Goal: Transaction & Acquisition: Purchase product/service

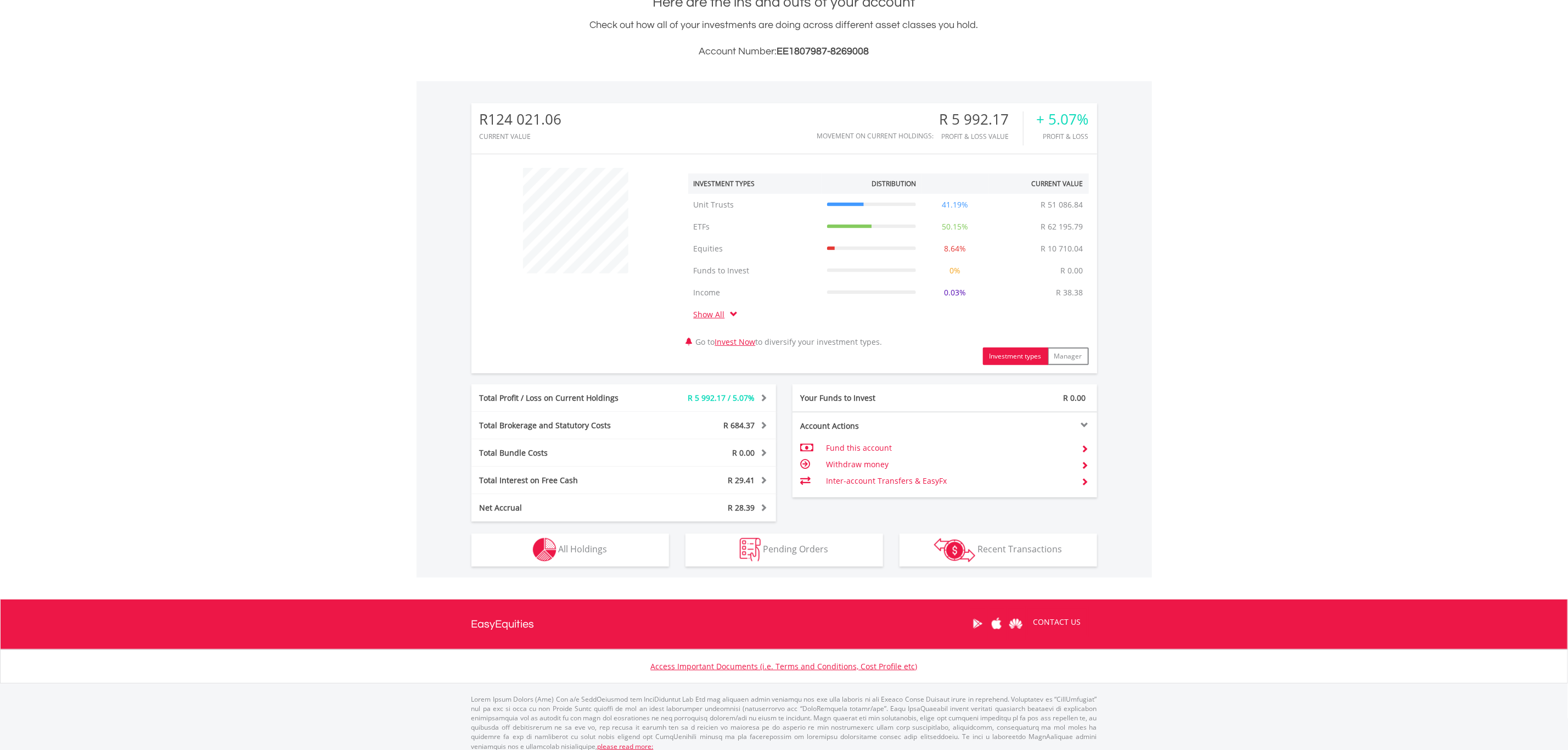
scroll to position [267, 0]
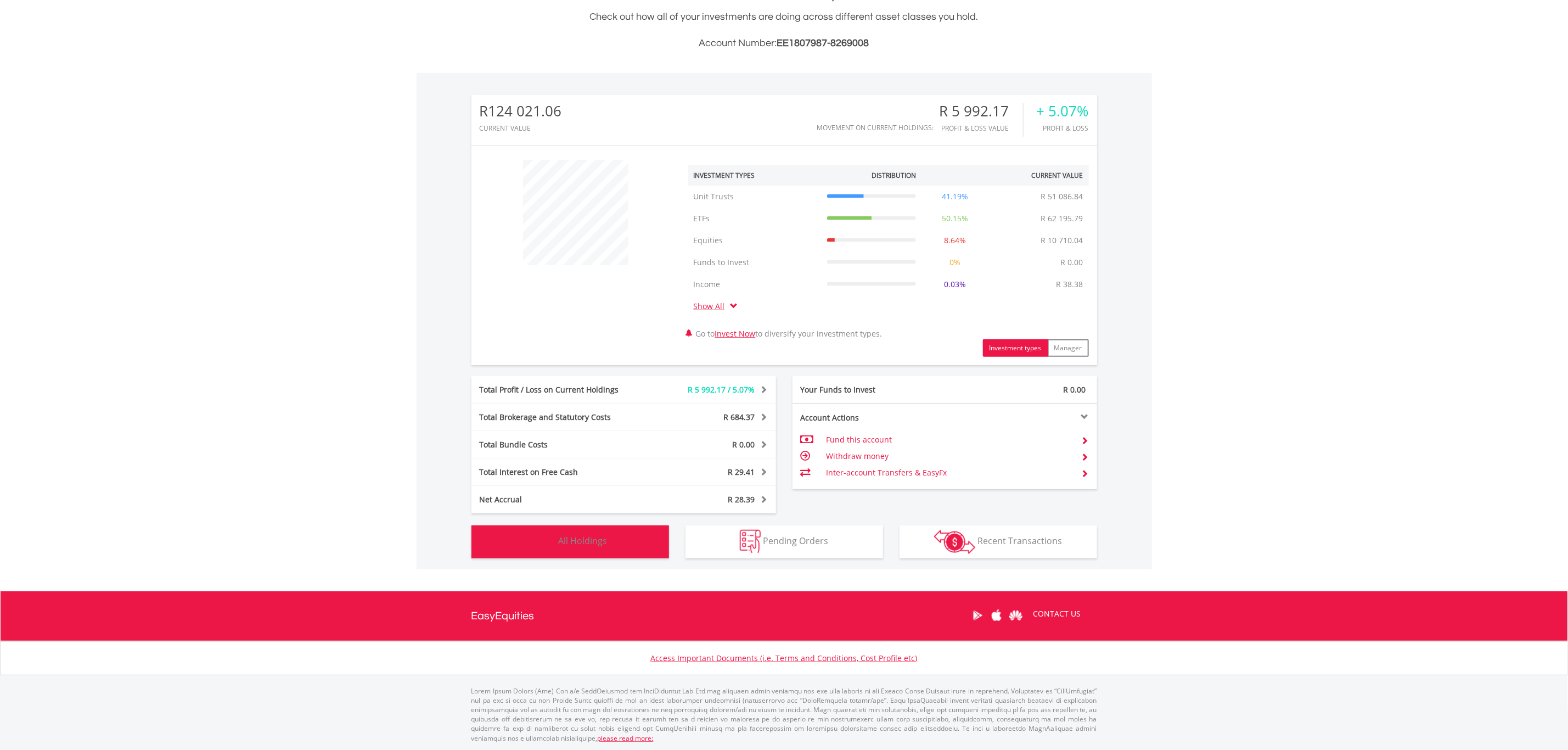
click at [587, 537] on span "All Holdings" at bounding box center [583, 540] width 49 height 12
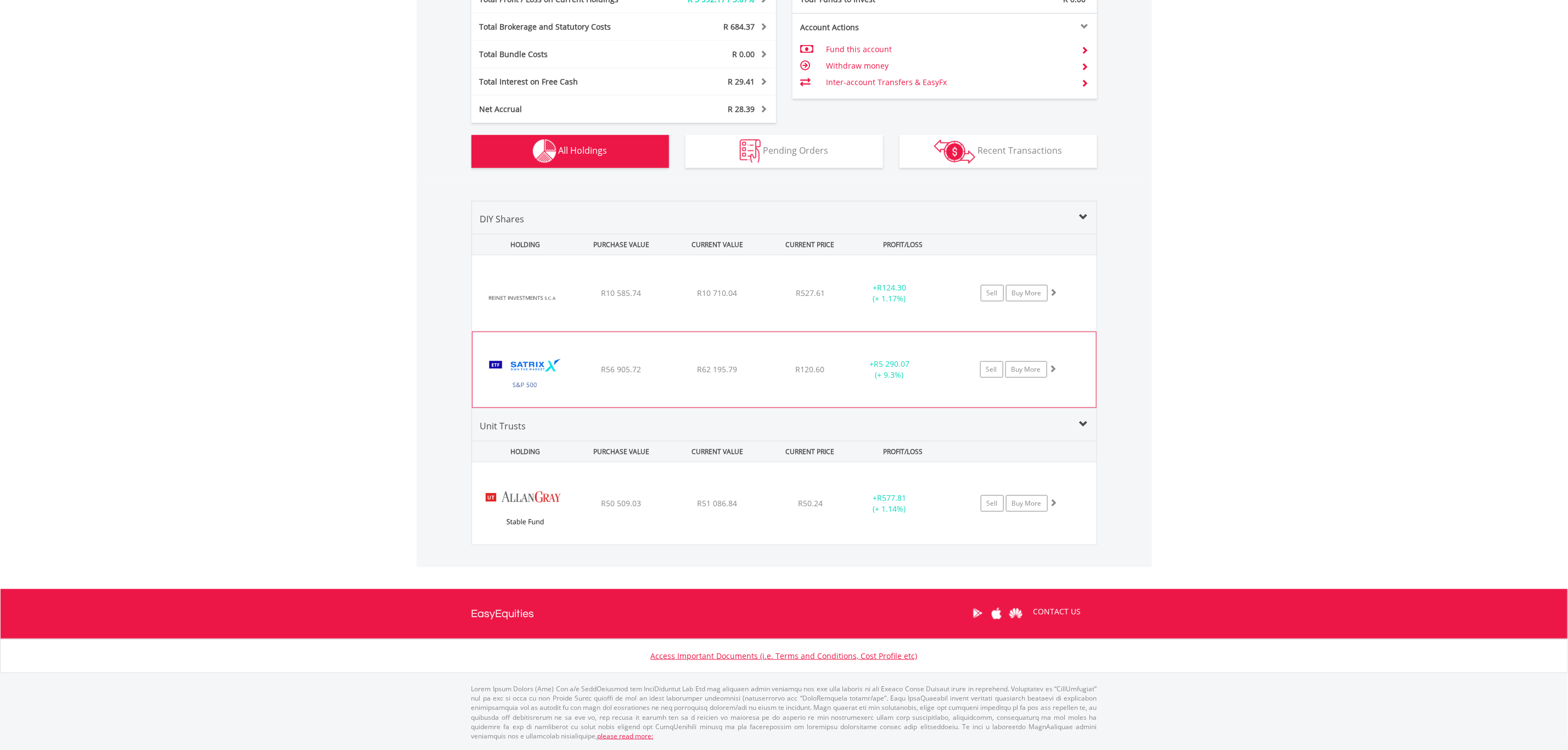
scroll to position [658, 0]
click at [742, 285] on div "﻿ Reinet Investments SCA R10 585.74 R10 710.04 R527.61 + R124.30 (+ 1.17%) Sell…" at bounding box center [784, 292] width 624 height 76
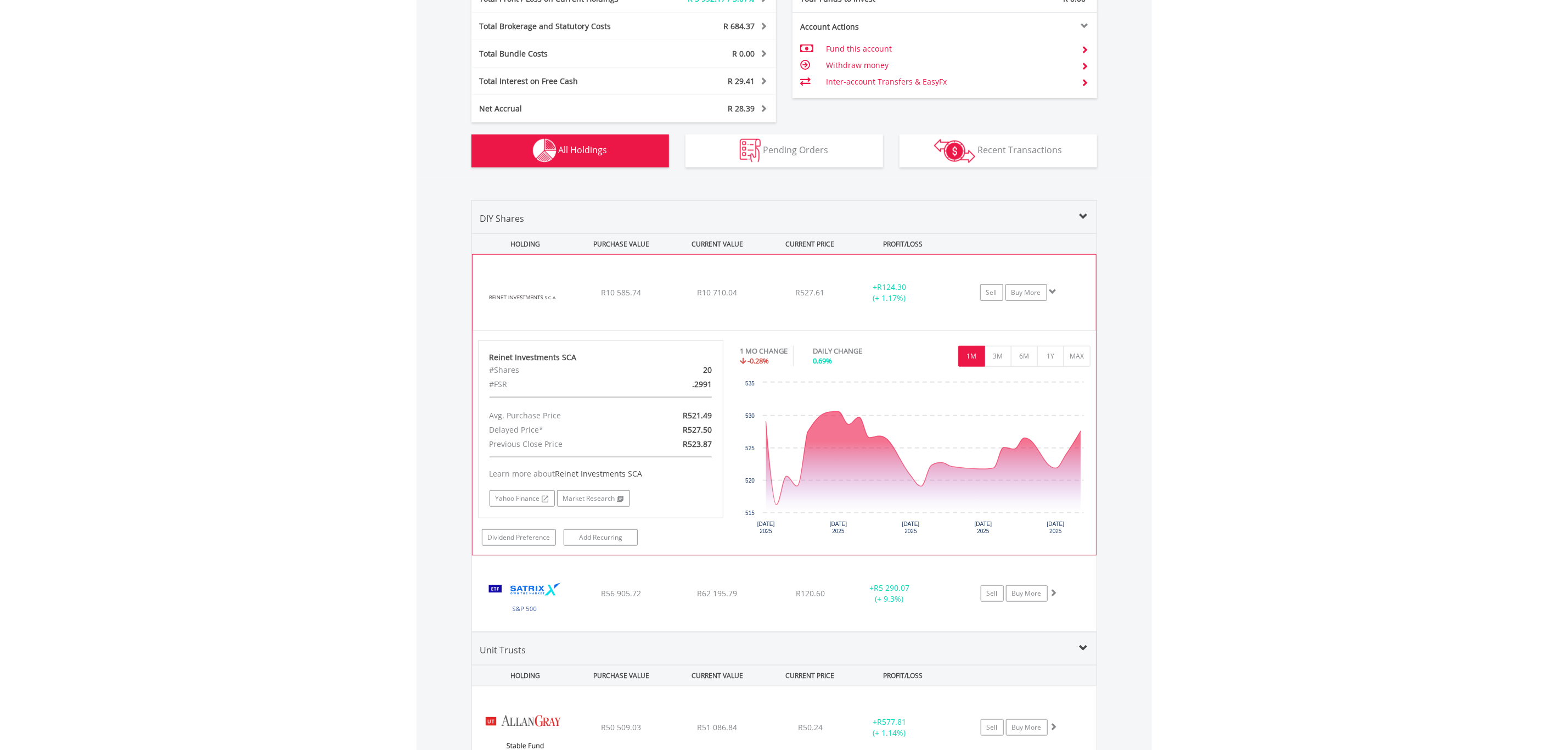
click at [707, 276] on div "﻿ Reinet Investments SCA R10 585.74 R10 710.04 R527.61 + R124.30 (+ 1.17%) Sell…" at bounding box center [784, 292] width 624 height 76
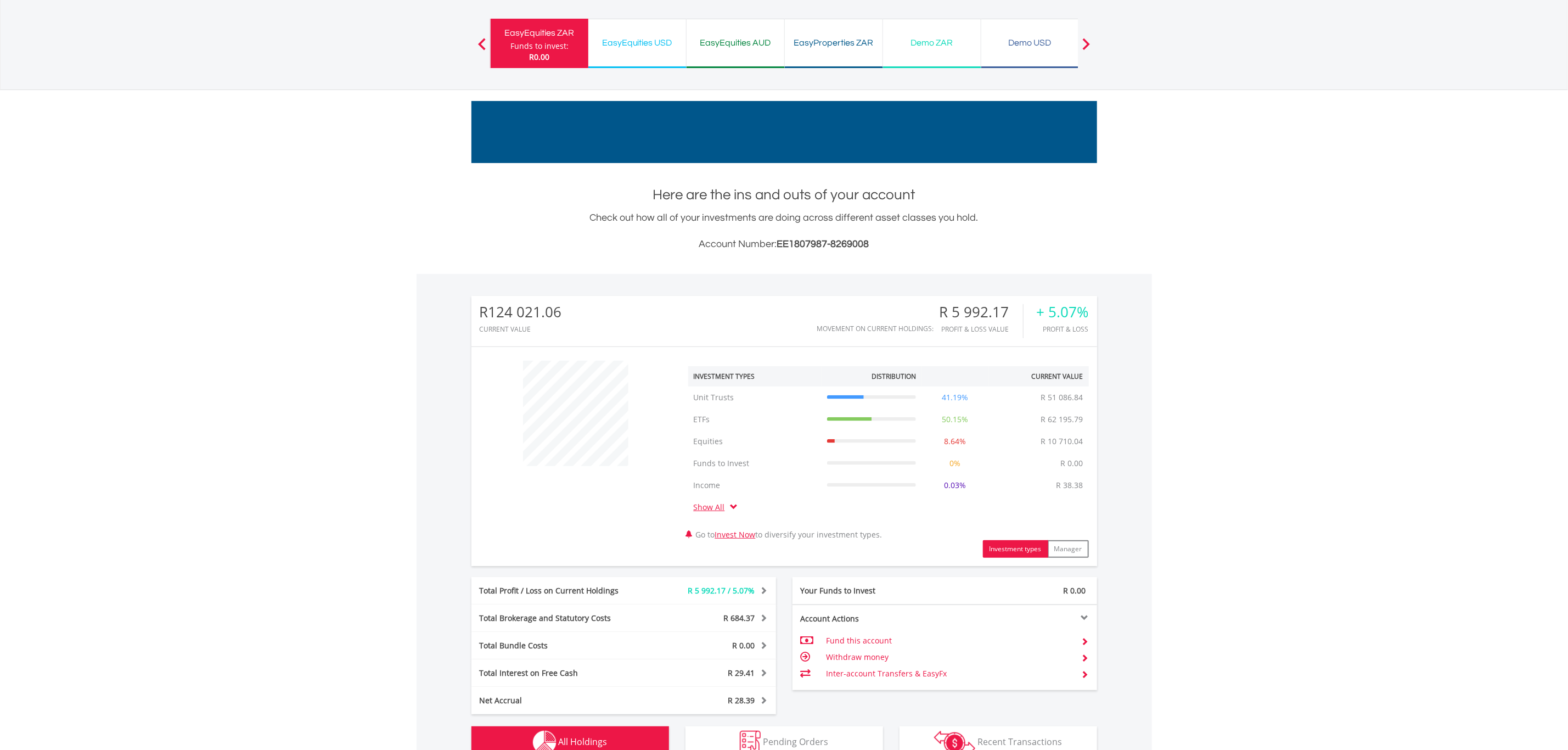
scroll to position [0, 0]
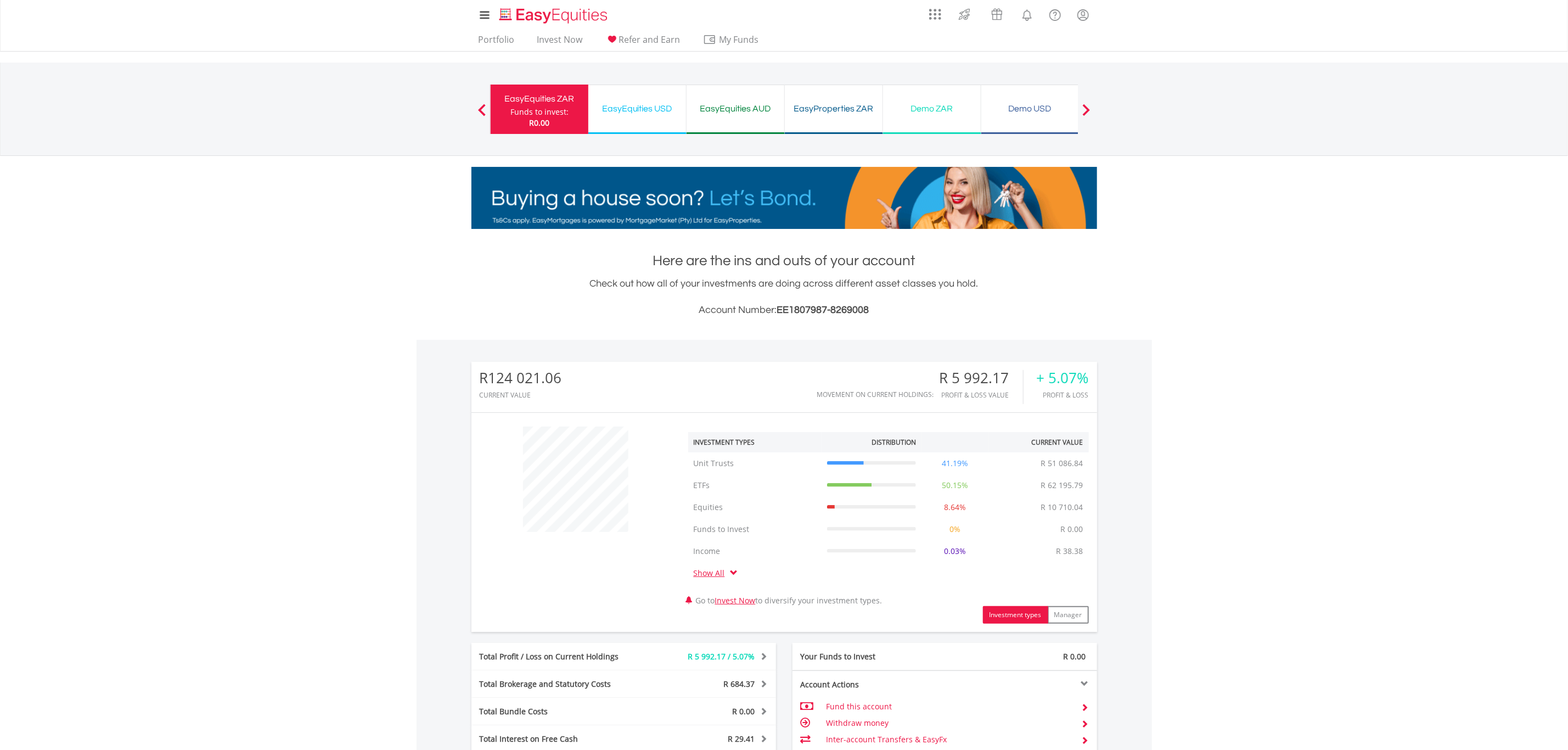
click at [434, 24] on nav "My Investments Invest Now New Listings Sell My Recurring Investments Pending Or…" at bounding box center [784, 26] width 1568 height 52
click at [437, 54] on div "My Investments Invest Now New Listings Sell My Recurring Investments Pending Or…" at bounding box center [784, 114] width 1568 height 229
click at [490, 44] on link "Portfolio" at bounding box center [496, 42] width 45 height 17
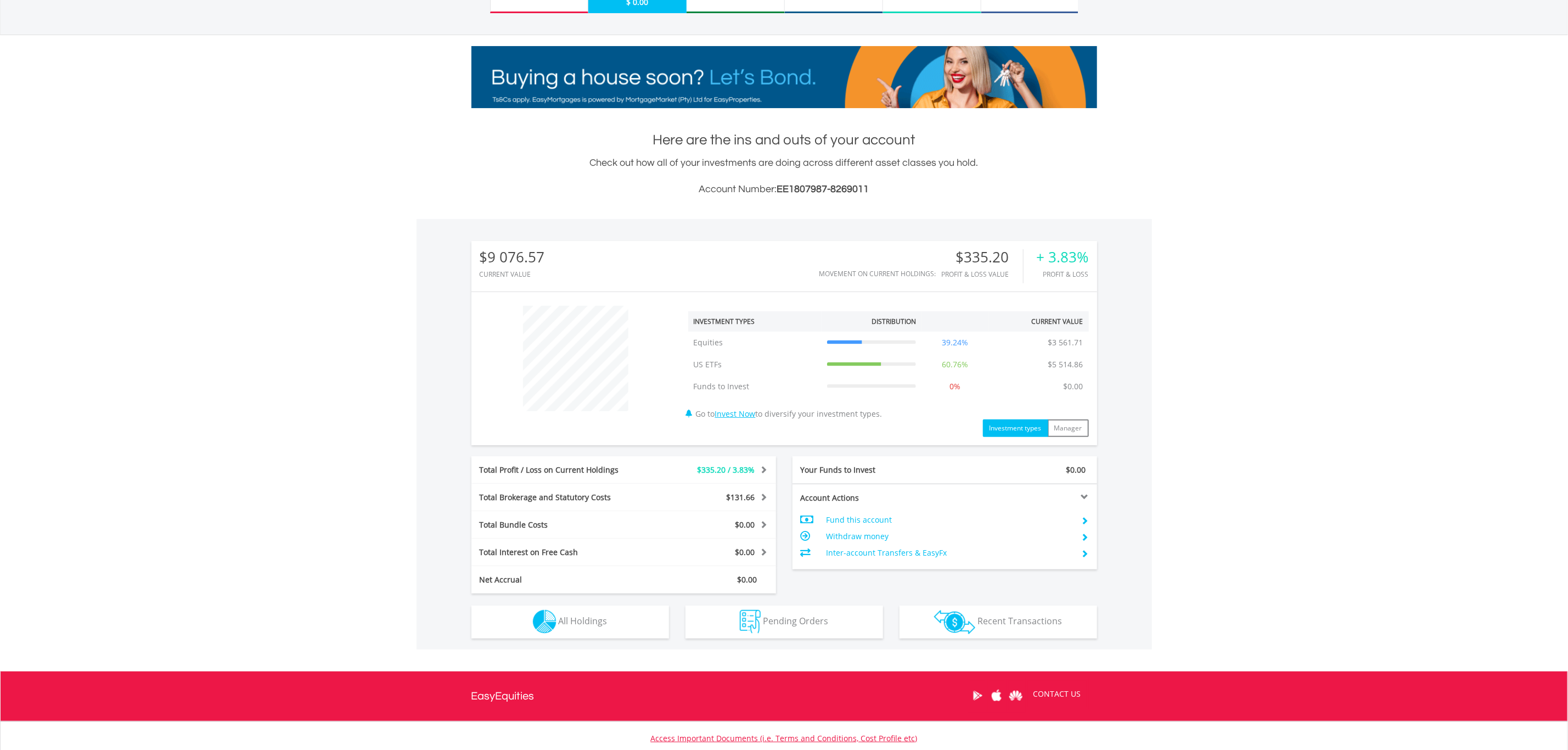
scroll to position [201, 0]
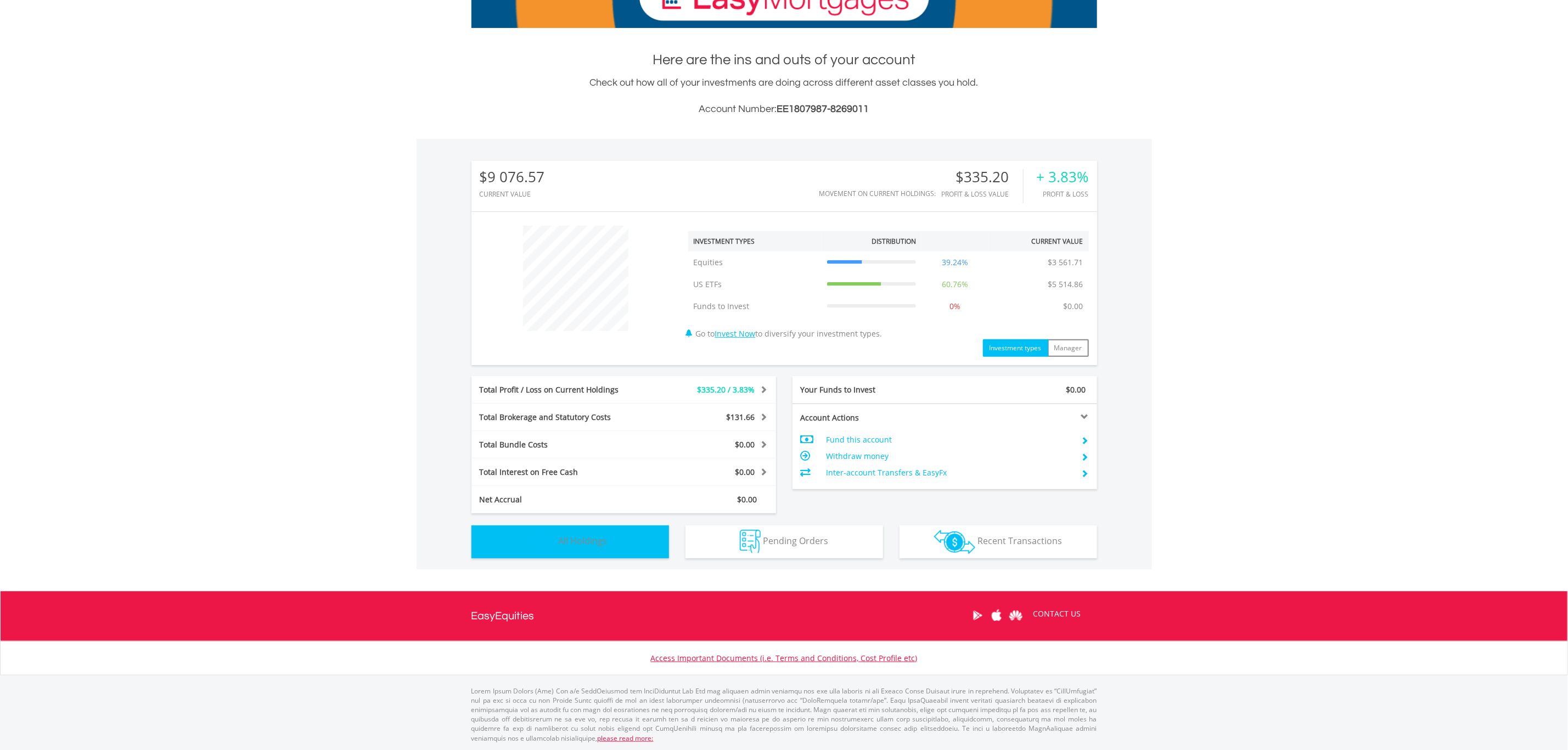
click at [606, 550] on button "Holdings All Holdings" at bounding box center [570, 542] width 197 height 33
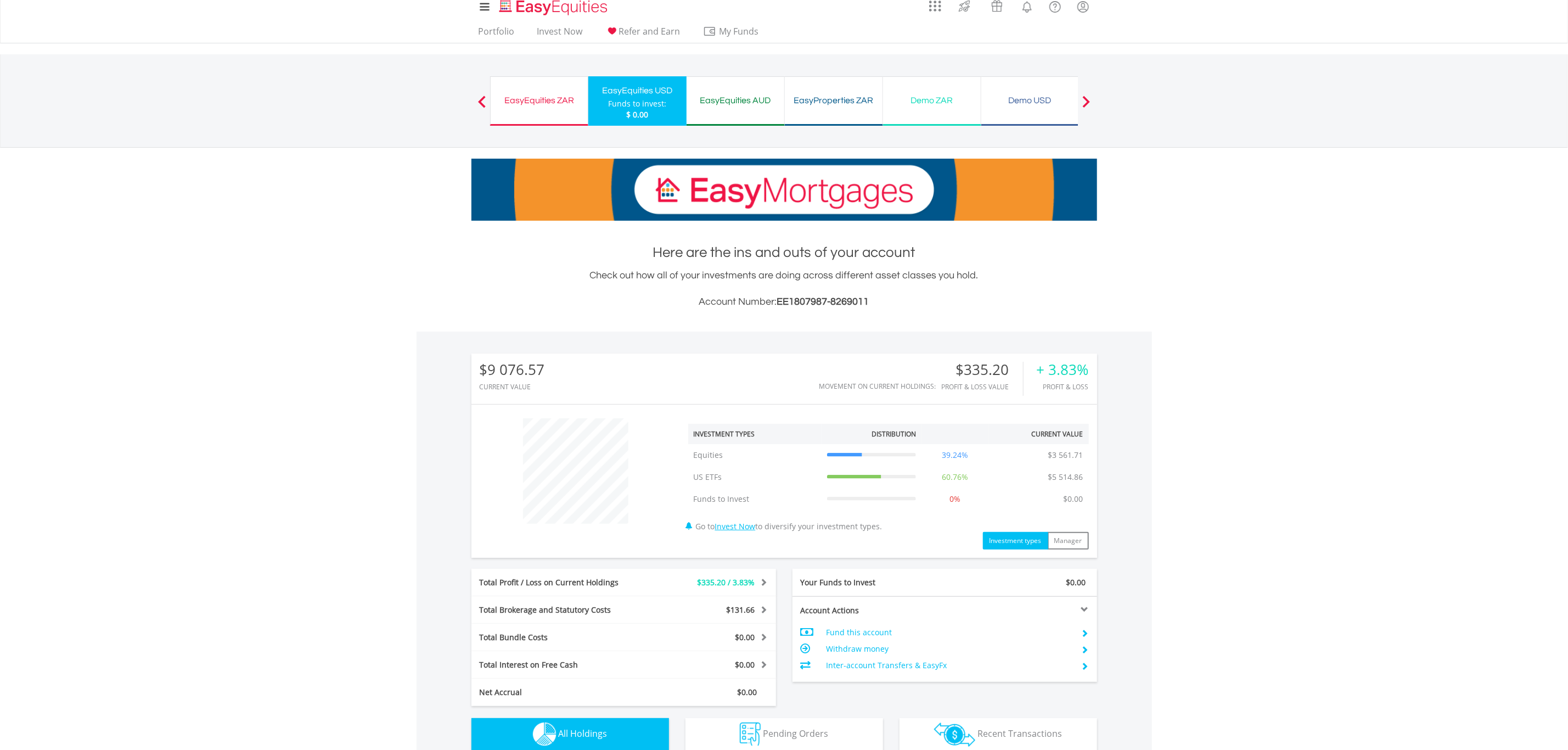
scroll to position [0, 0]
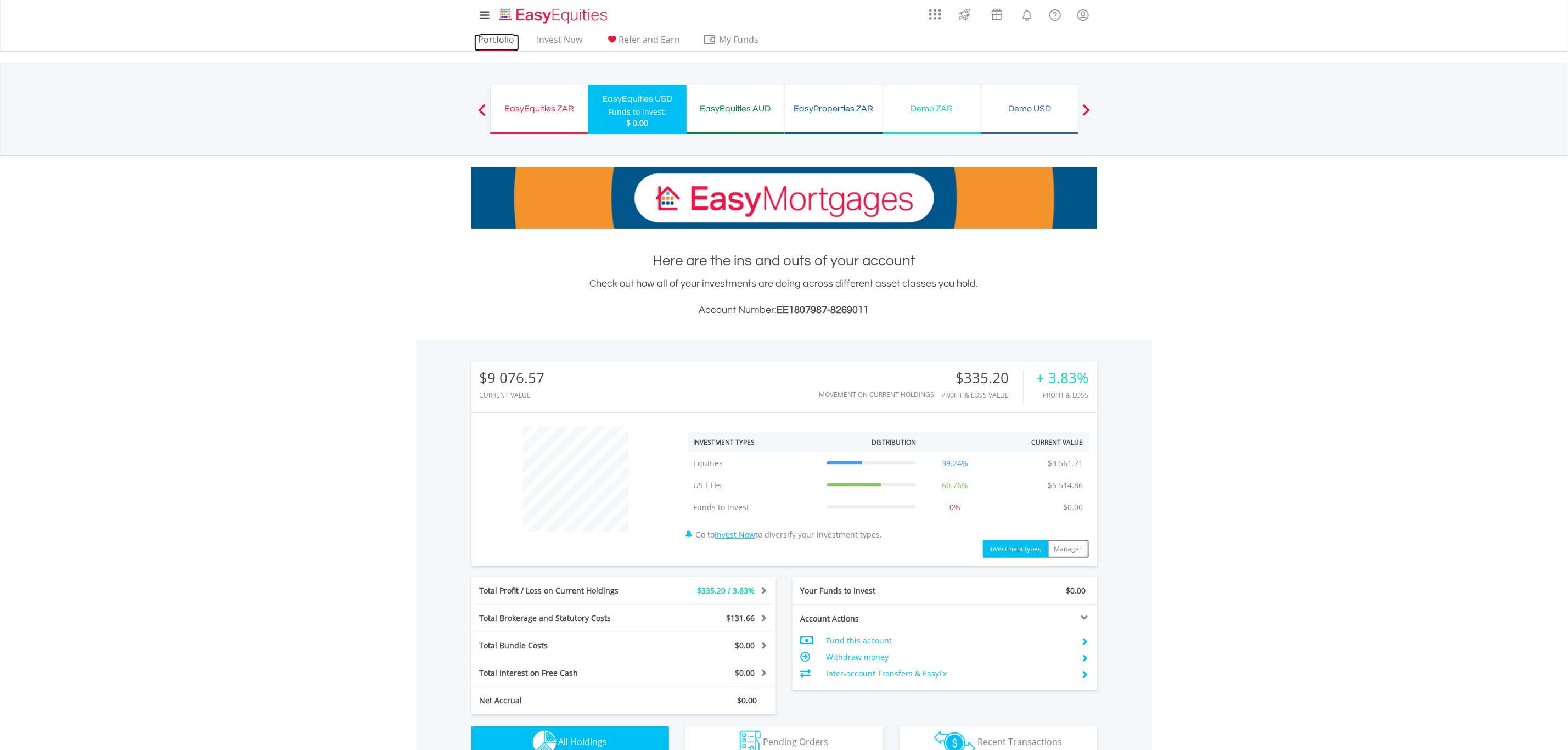
click at [491, 35] on link "Portfolio" at bounding box center [496, 42] width 45 height 17
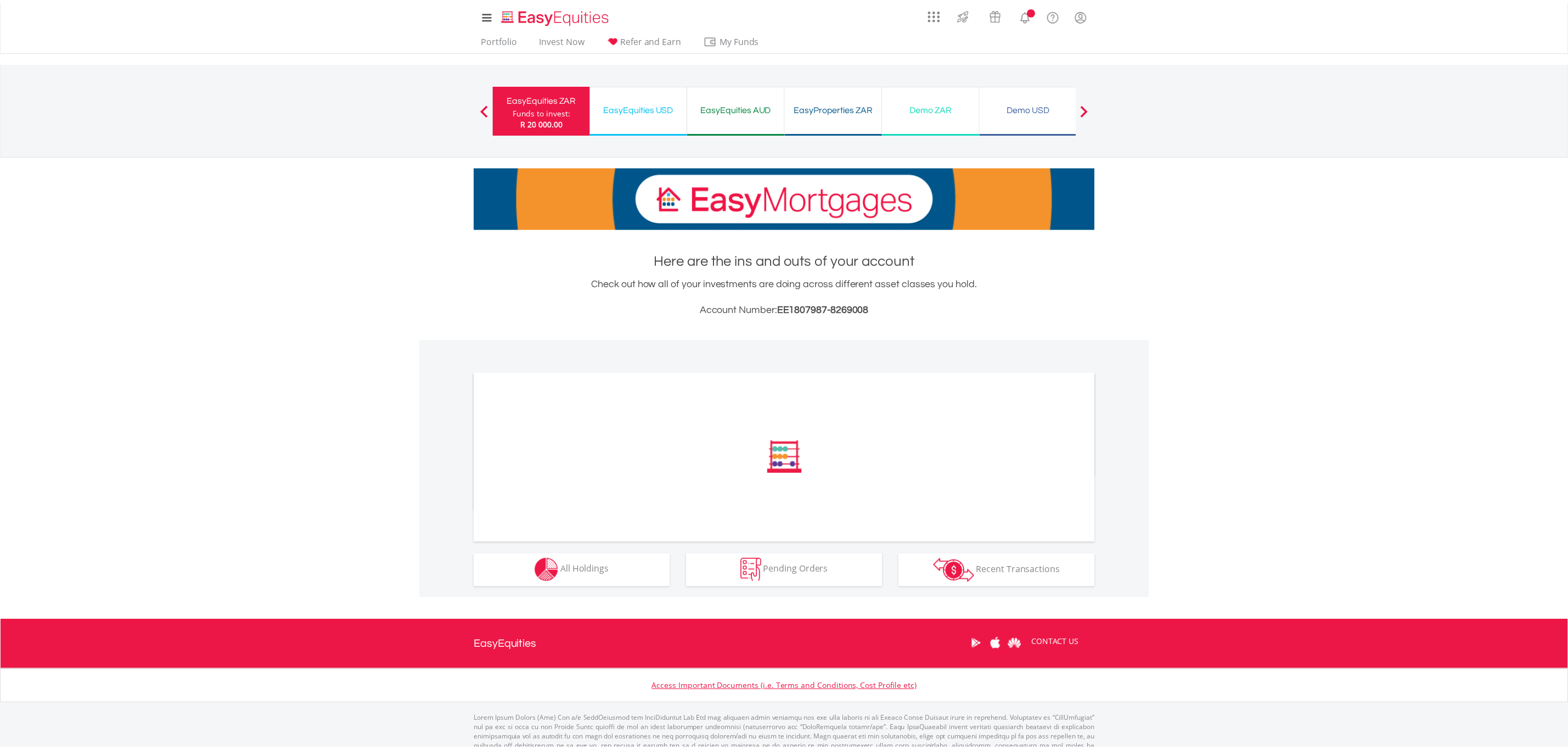
scroll to position [30, 0]
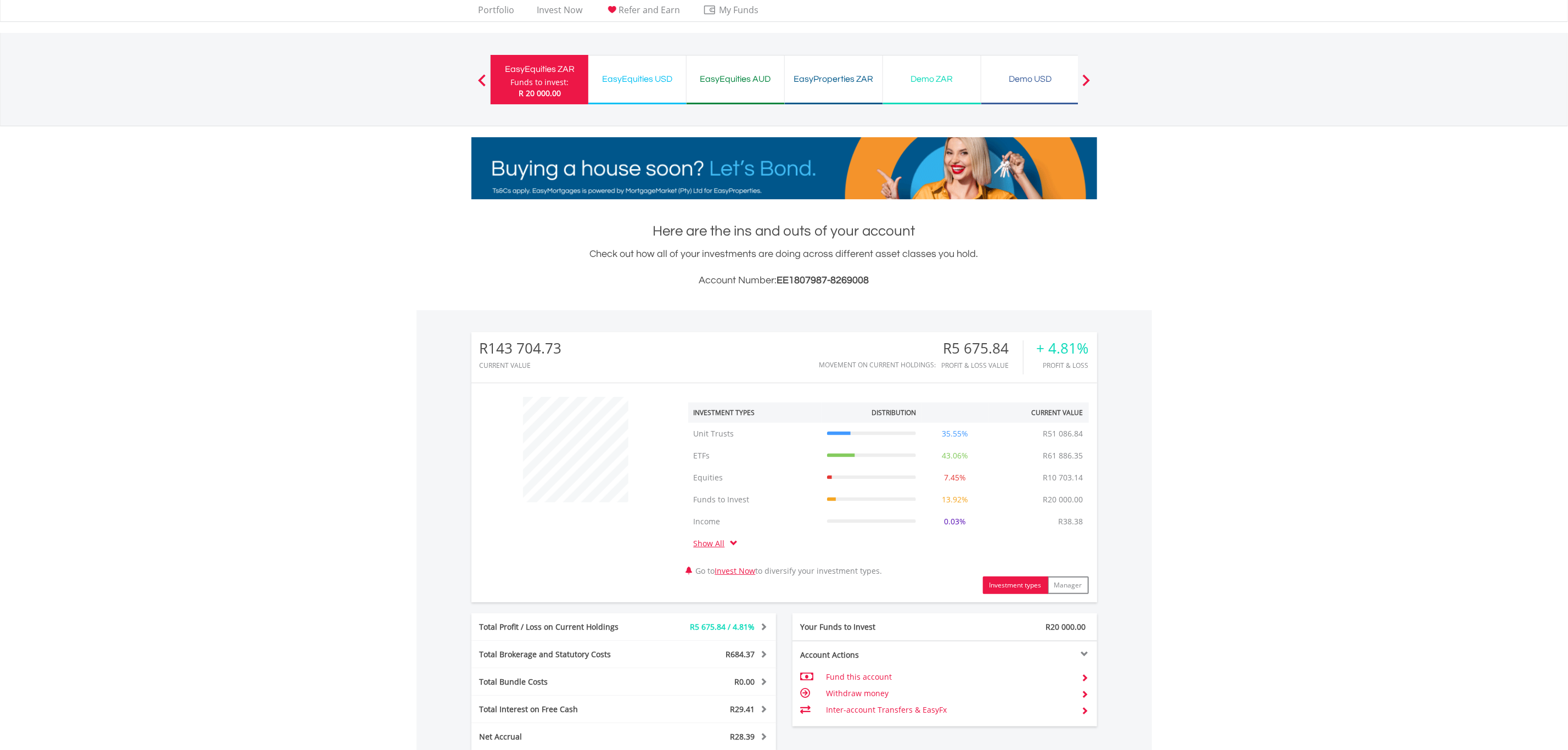
click at [605, 521] on div "﻿ Investment Types Distribution Current Value Show All Unit Trusts Unit Trusts …" at bounding box center [784, 493] width 625 height 203
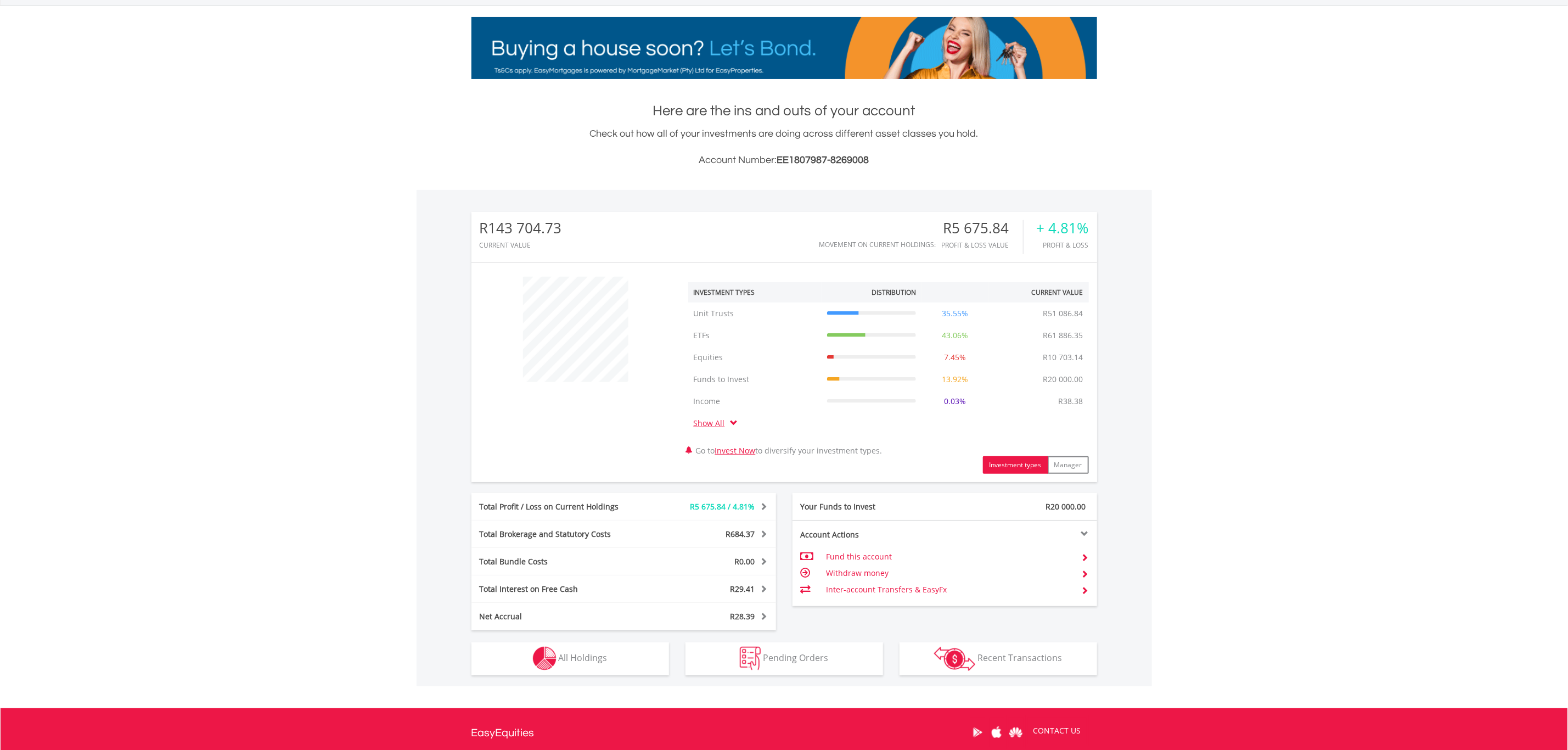
scroll to position [267, 0]
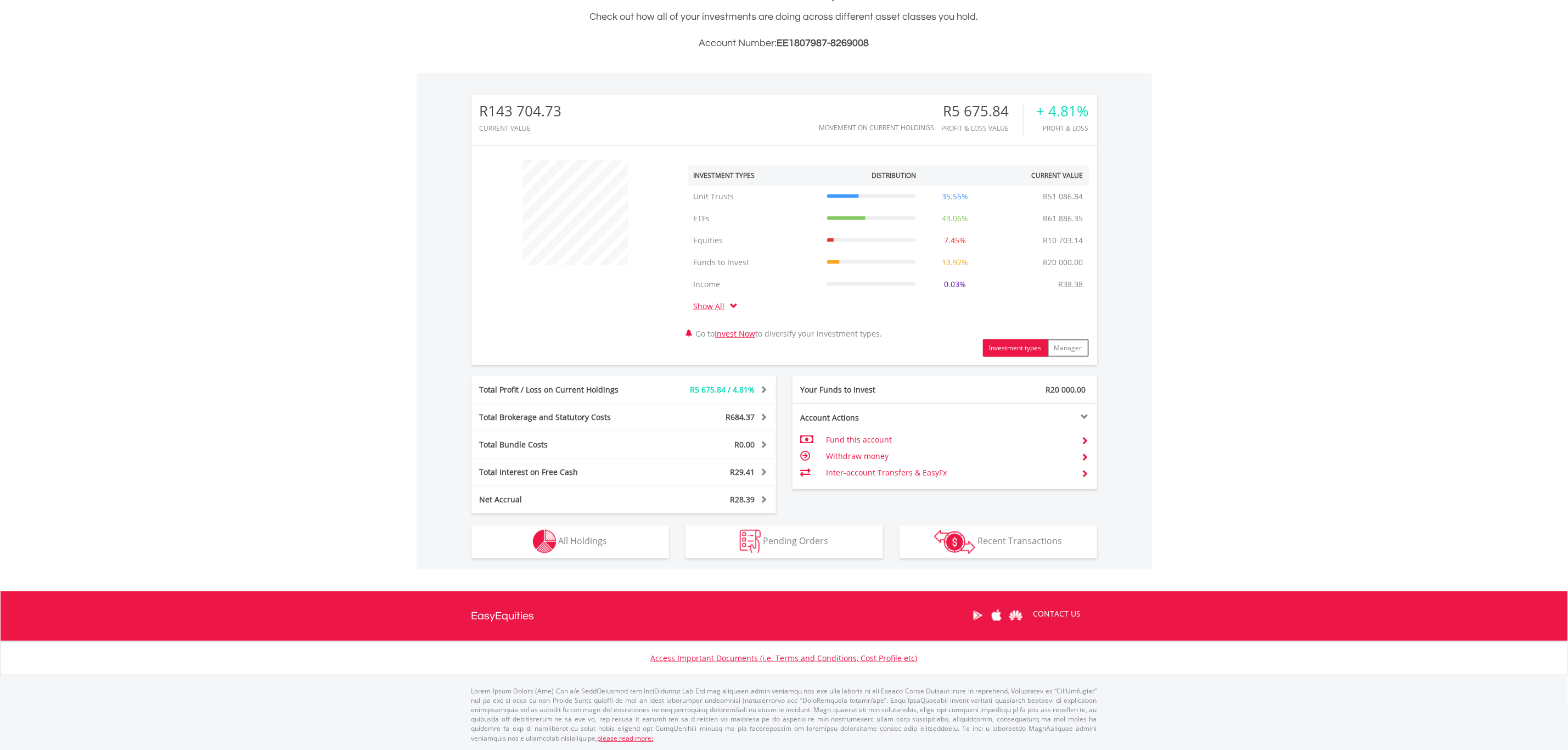
click at [586, 560] on div "R143 704.73 CURRENT VALUE Movement on Current Holdings: R5 675.84 Profit & Loss…" at bounding box center [784, 321] width 735 height 496
click at [588, 537] on span "All Holdings" at bounding box center [583, 540] width 49 height 12
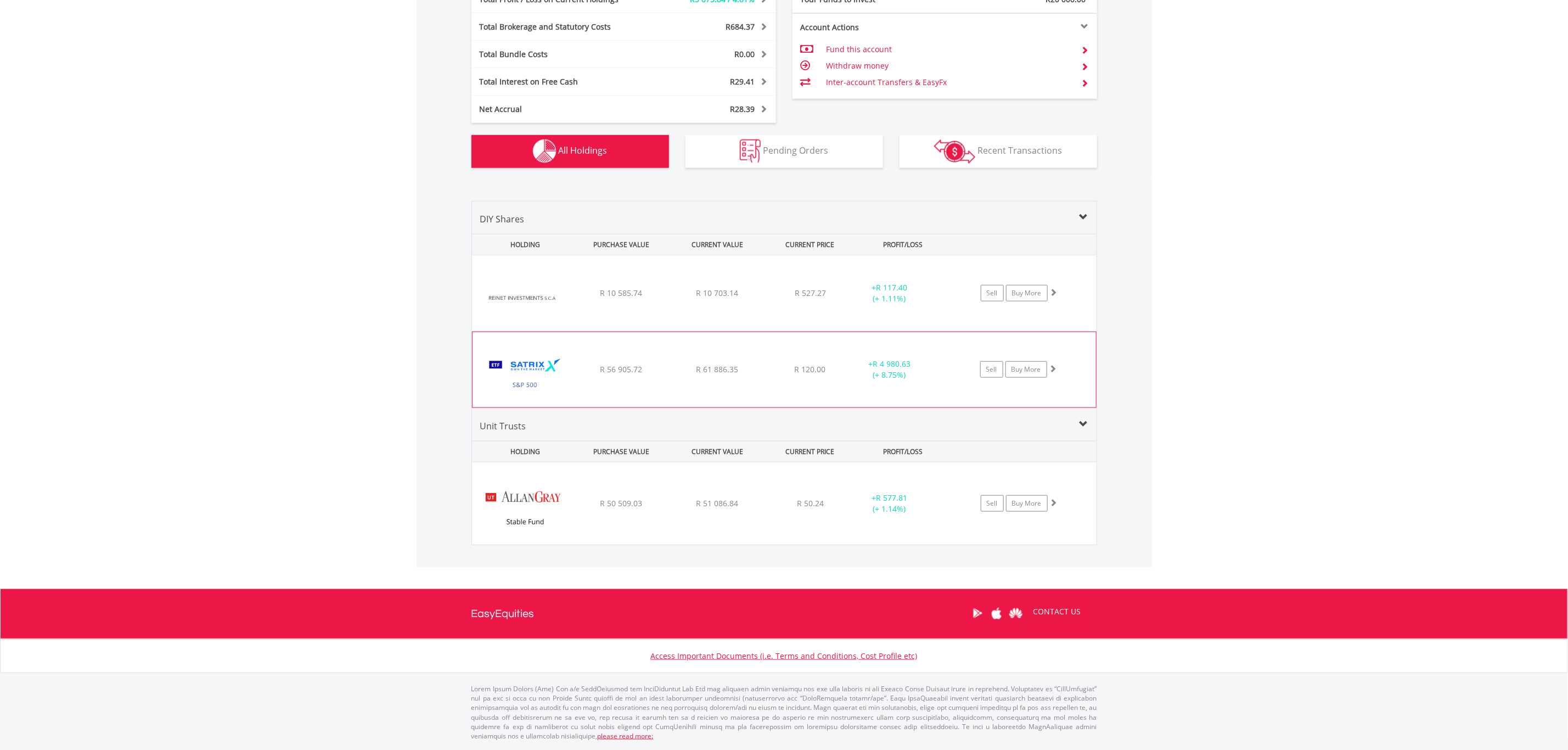
scroll to position [658, 0]
click at [1028, 289] on link "Buy More" at bounding box center [1026, 292] width 42 height 17
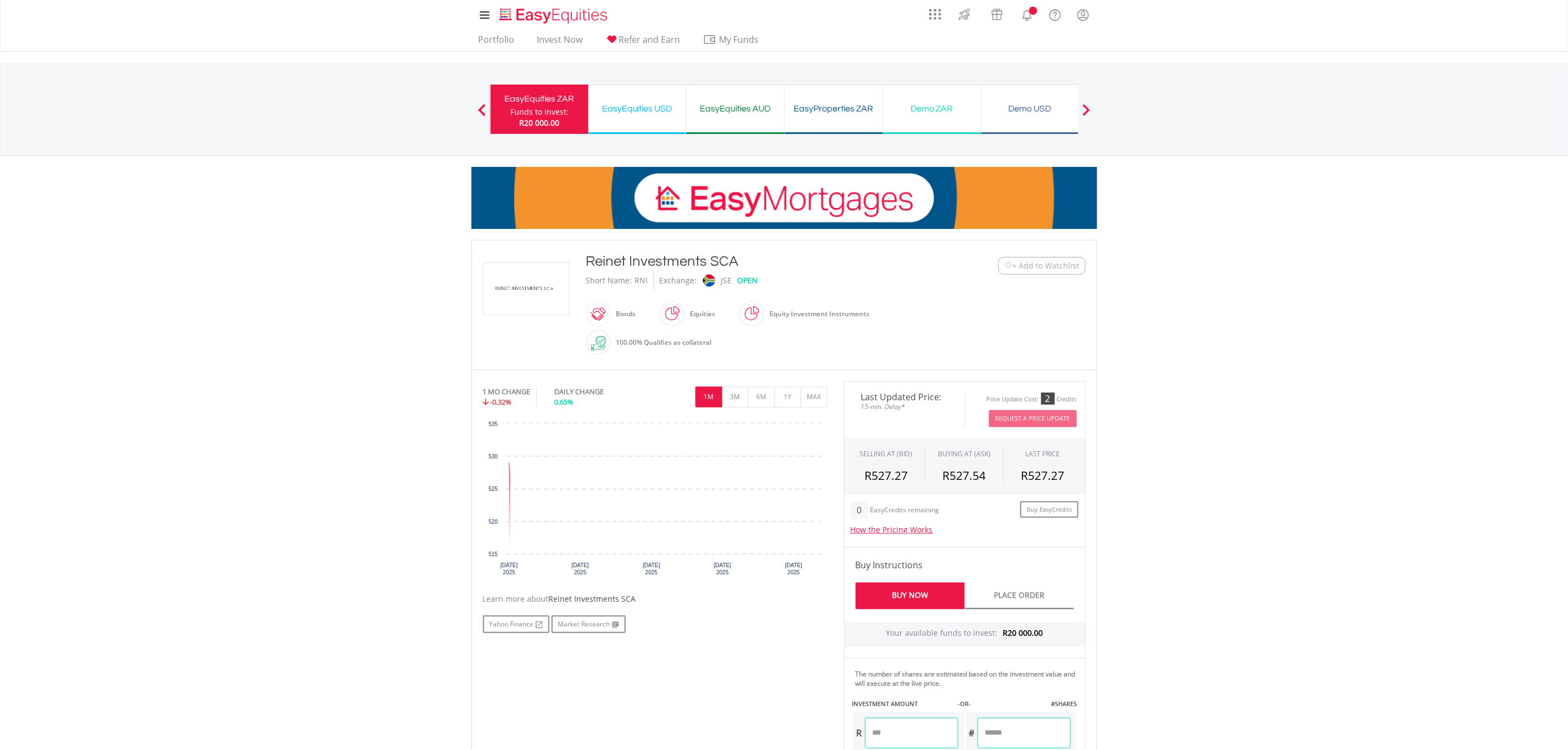
scroll to position [315, 0]
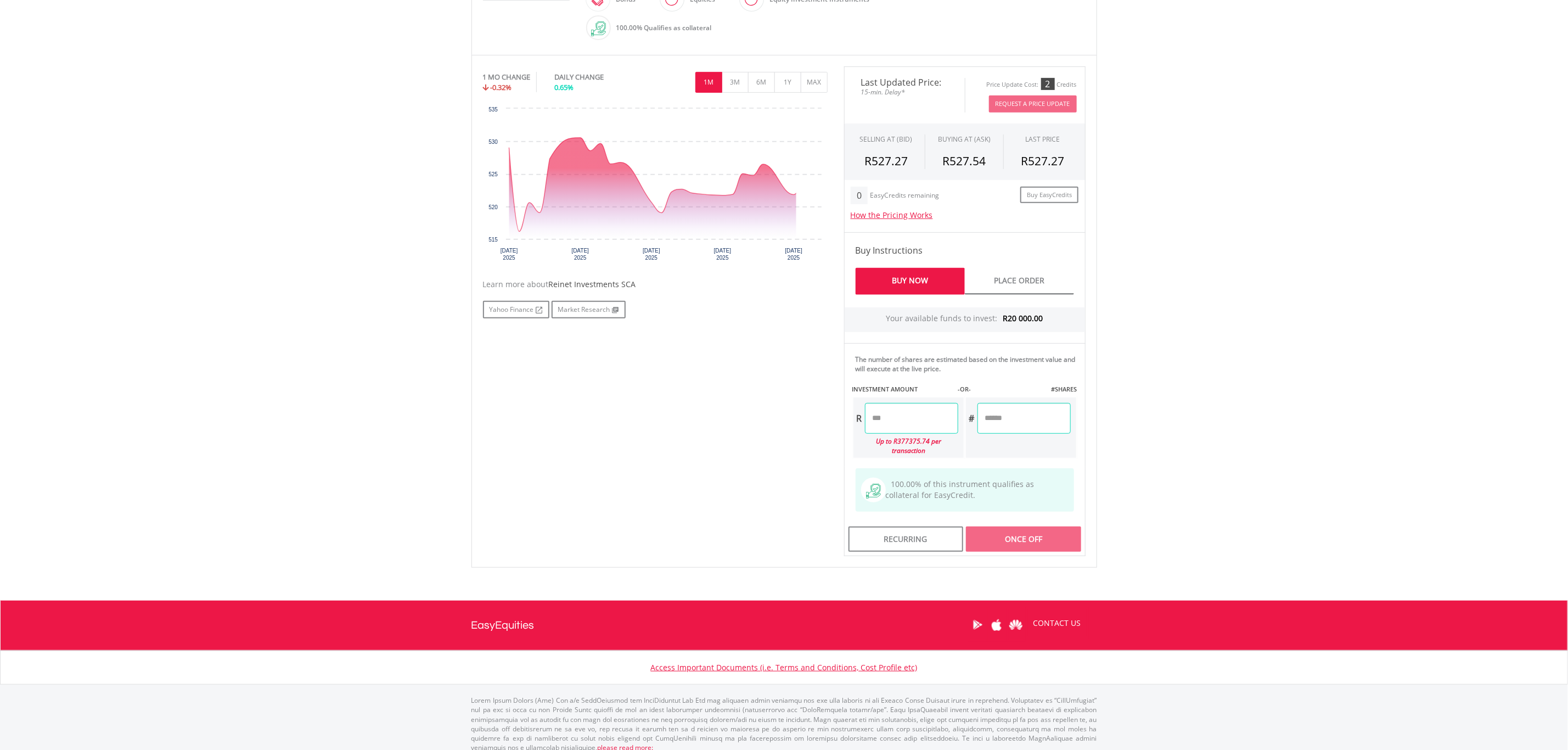
click at [914, 409] on input "number" at bounding box center [911, 418] width 93 height 30
click at [1044, 423] on div "Last Updated Price: 15-min. Delay* Price Update Cost: 2 Credits Request A Price…" at bounding box center [965, 311] width 258 height 490
type input "********"
type input "*******"
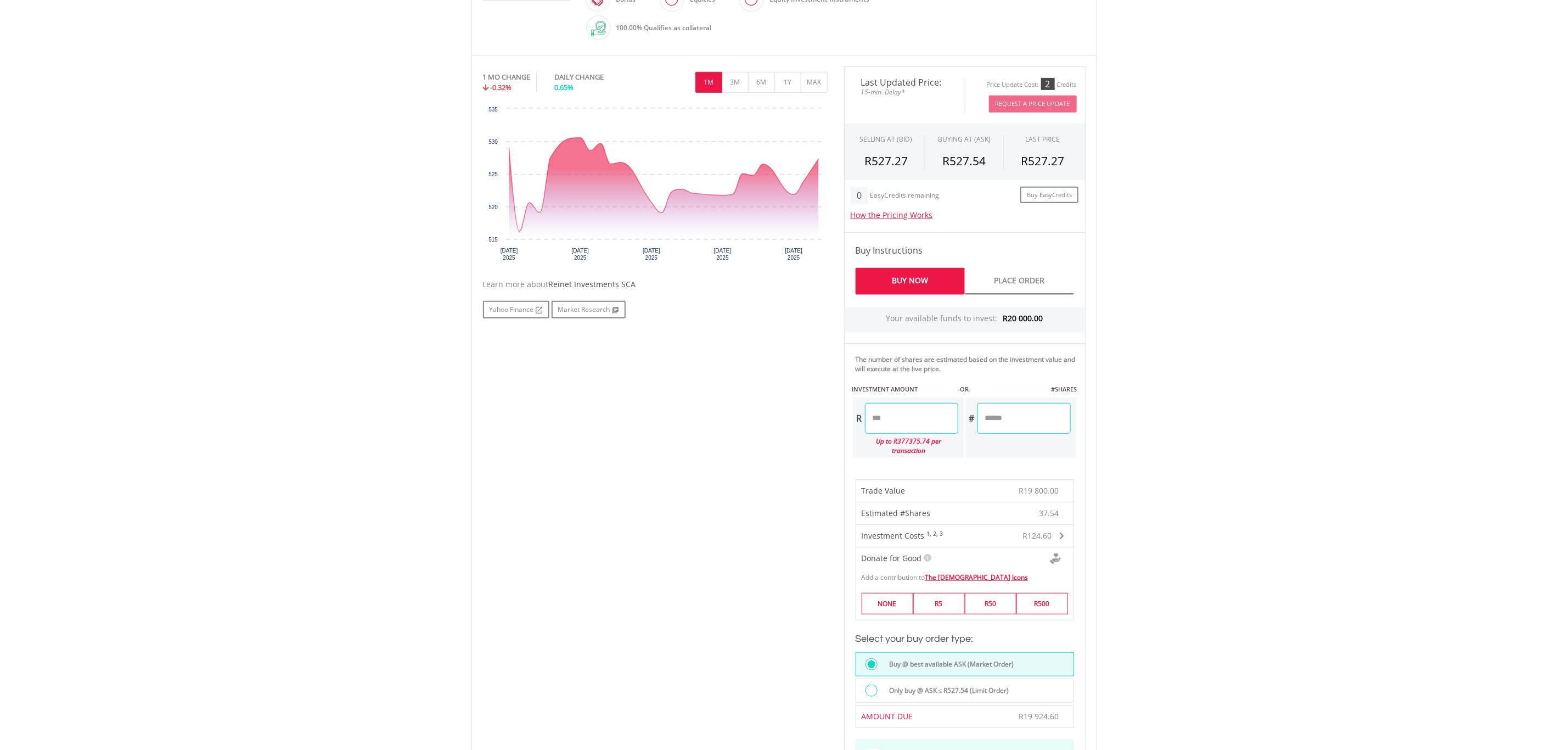
drag, startPoint x: 892, startPoint y: 420, endPoint x: 886, endPoint y: 420, distance: 6.0
click at [886, 420] on input "********" at bounding box center [911, 418] width 93 height 30
type input "********"
click at [1028, 414] on div "Last Updated Price: 15-min. Delay* Price Update Cost: 2 Credits Request A Price…" at bounding box center [965, 446] width 258 height 760
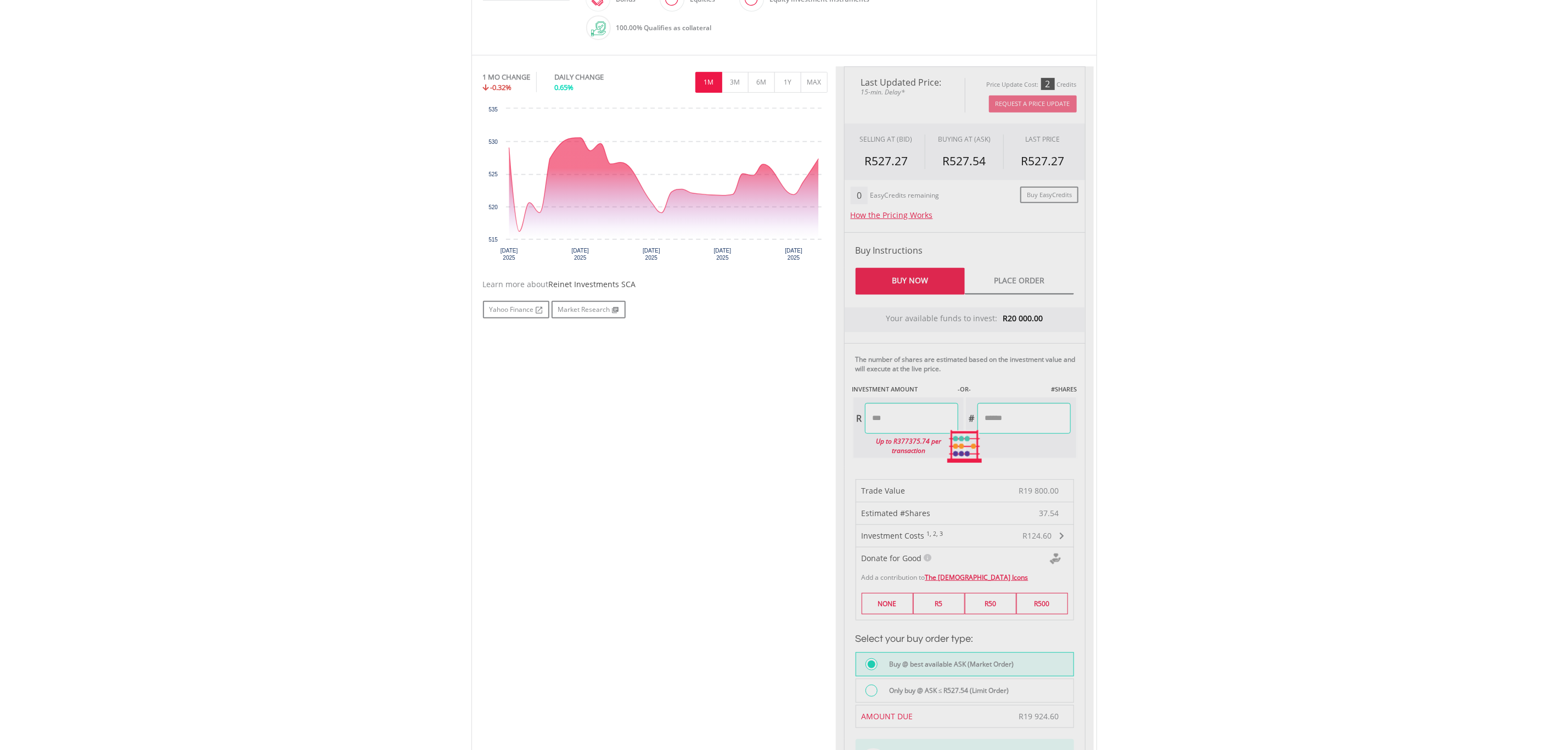
type input "*******"
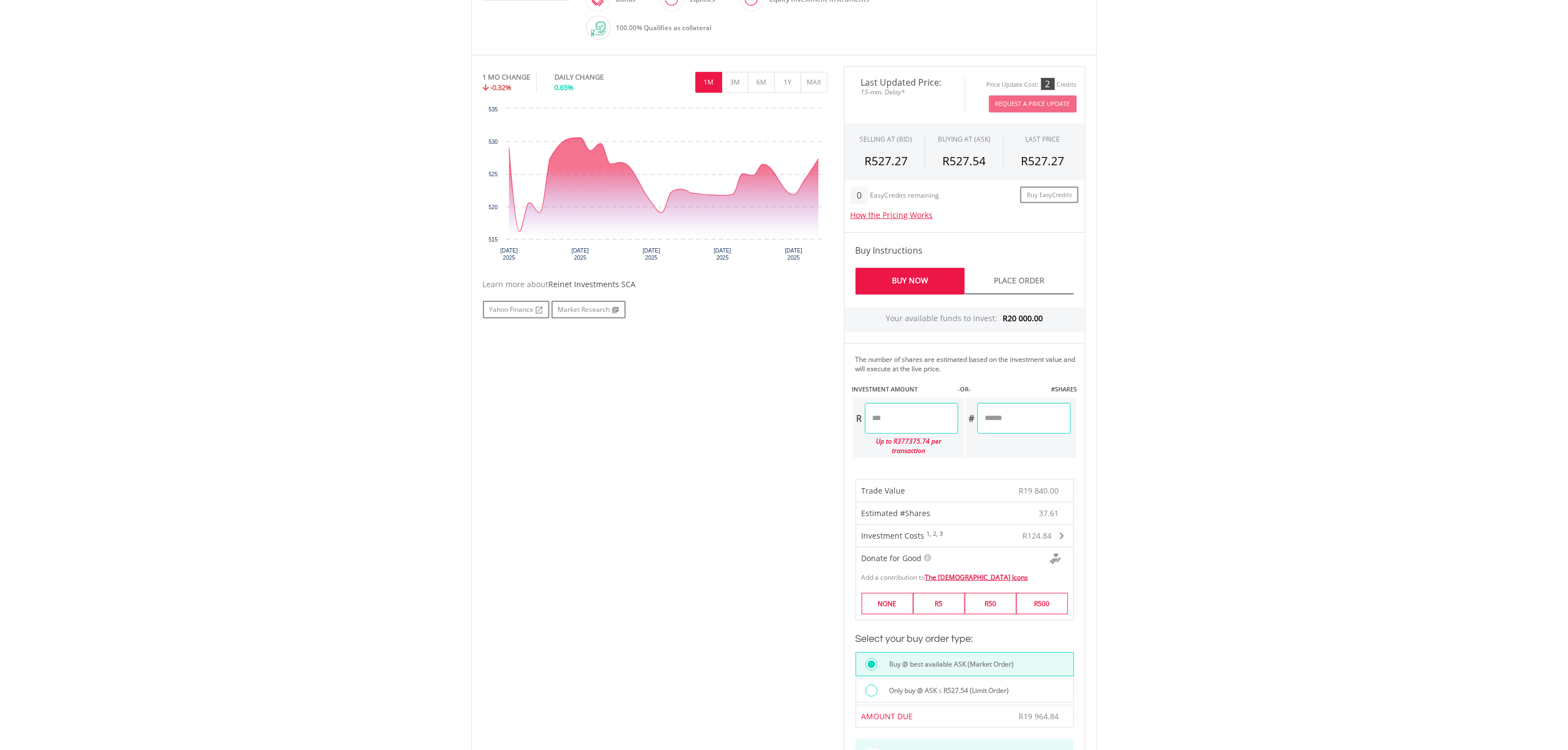
drag, startPoint x: 894, startPoint y: 419, endPoint x: 885, endPoint y: 420, distance: 9.1
click at [885, 420] on input "********" at bounding box center [911, 418] width 93 height 30
type input "********"
click at [1040, 415] on div "Last Updated Price: 15-min. Delay* Price Update Cost: 2 Credits Request A Price…" at bounding box center [965, 446] width 258 height 760
type input "*******"
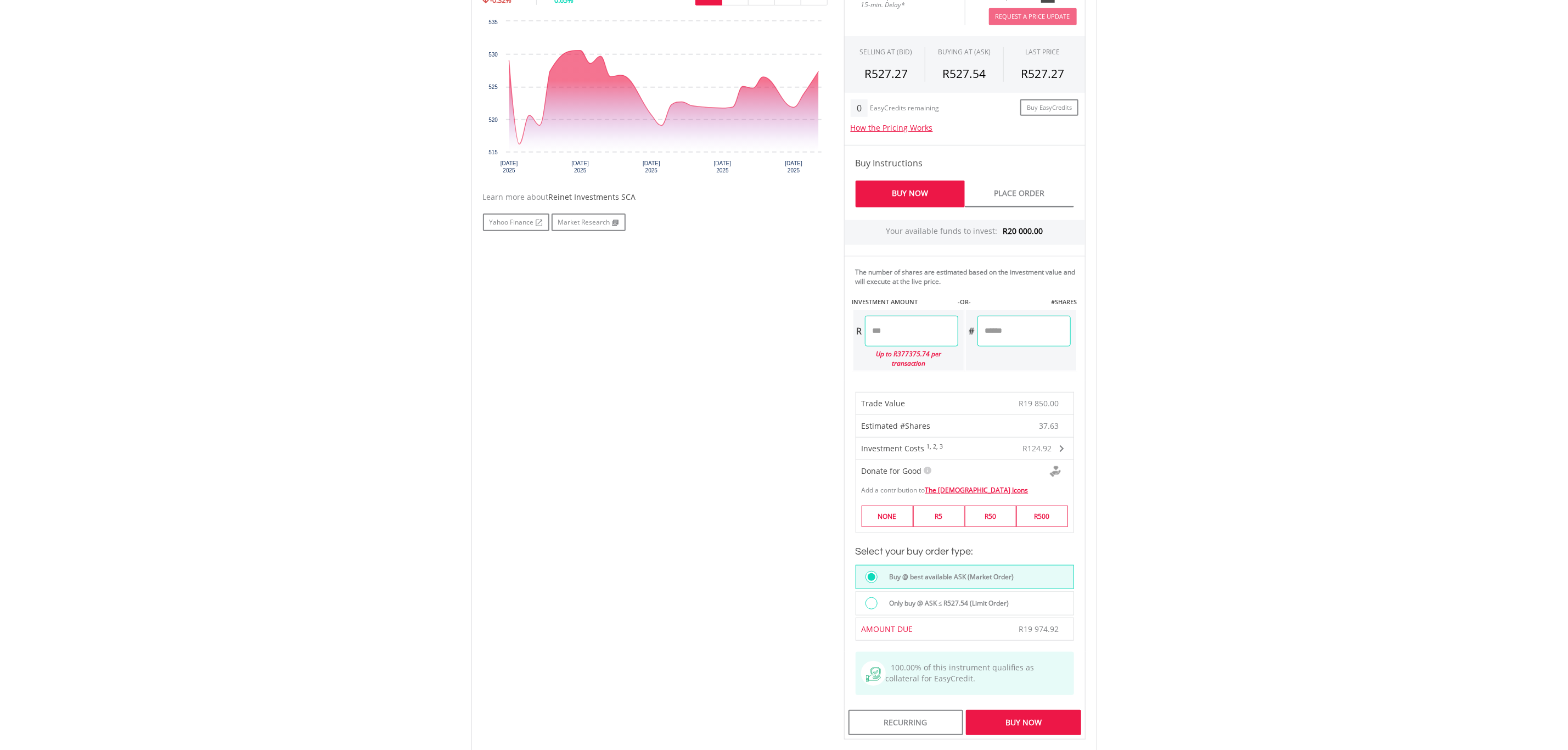
scroll to position [397, 0]
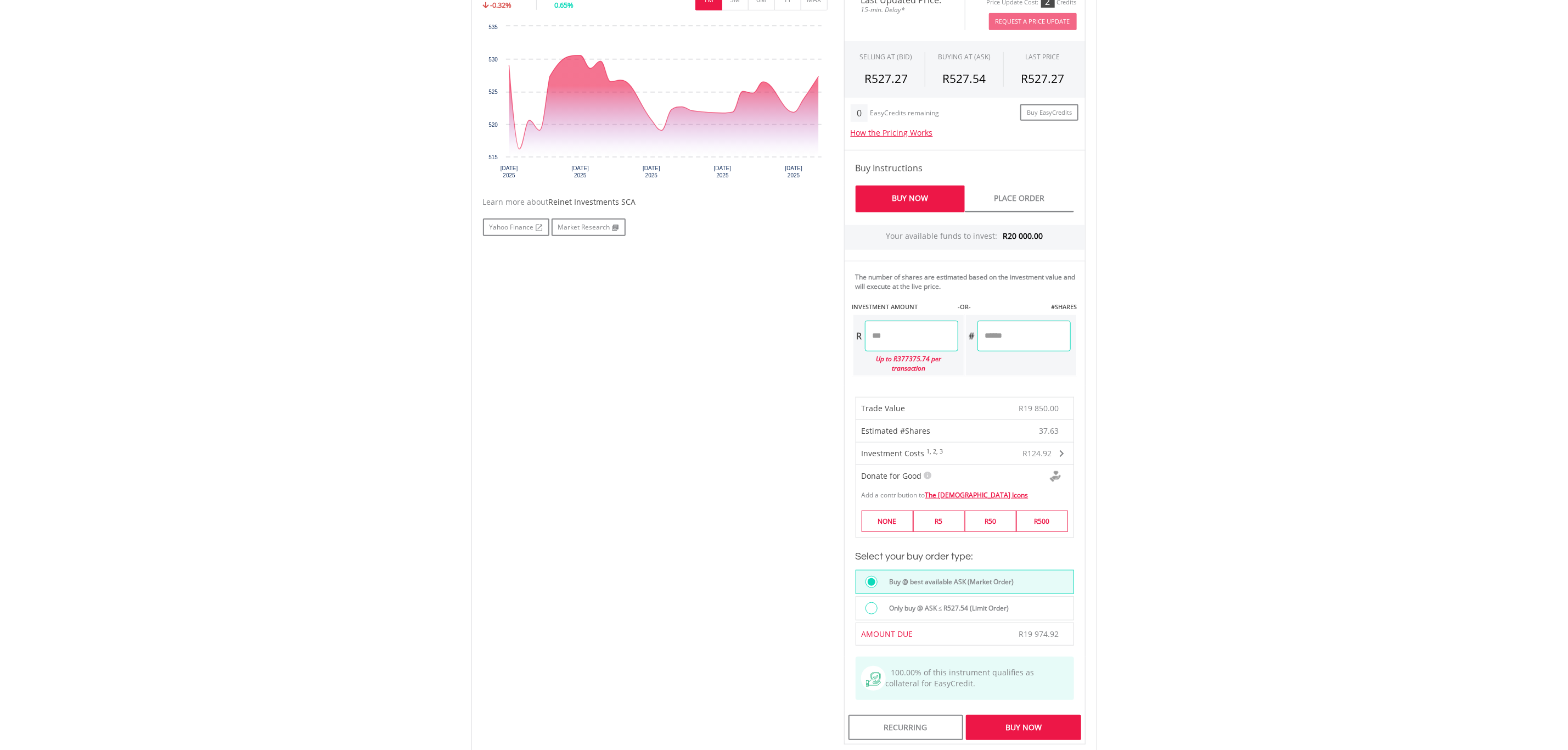
drag, startPoint x: 892, startPoint y: 336, endPoint x: 886, endPoint y: 338, distance: 6.3
click at [886, 338] on input "********" at bounding box center [911, 335] width 93 height 30
type input "********"
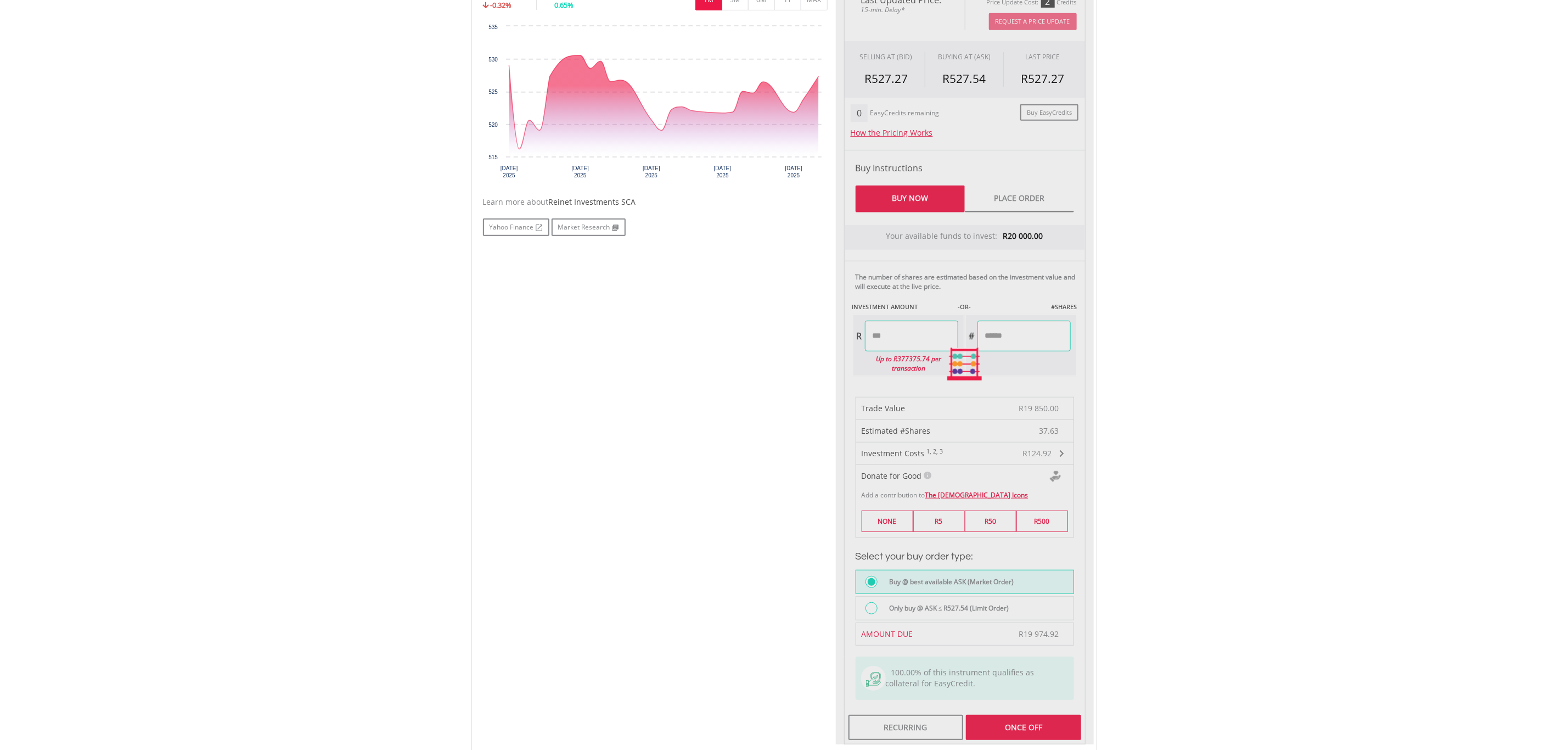
click at [1028, 339] on div "Last Updated Price: 15-min. Delay* Price Update Cost: 2 Credits Request A Price…" at bounding box center [965, 364] width 258 height 760
type input "*******"
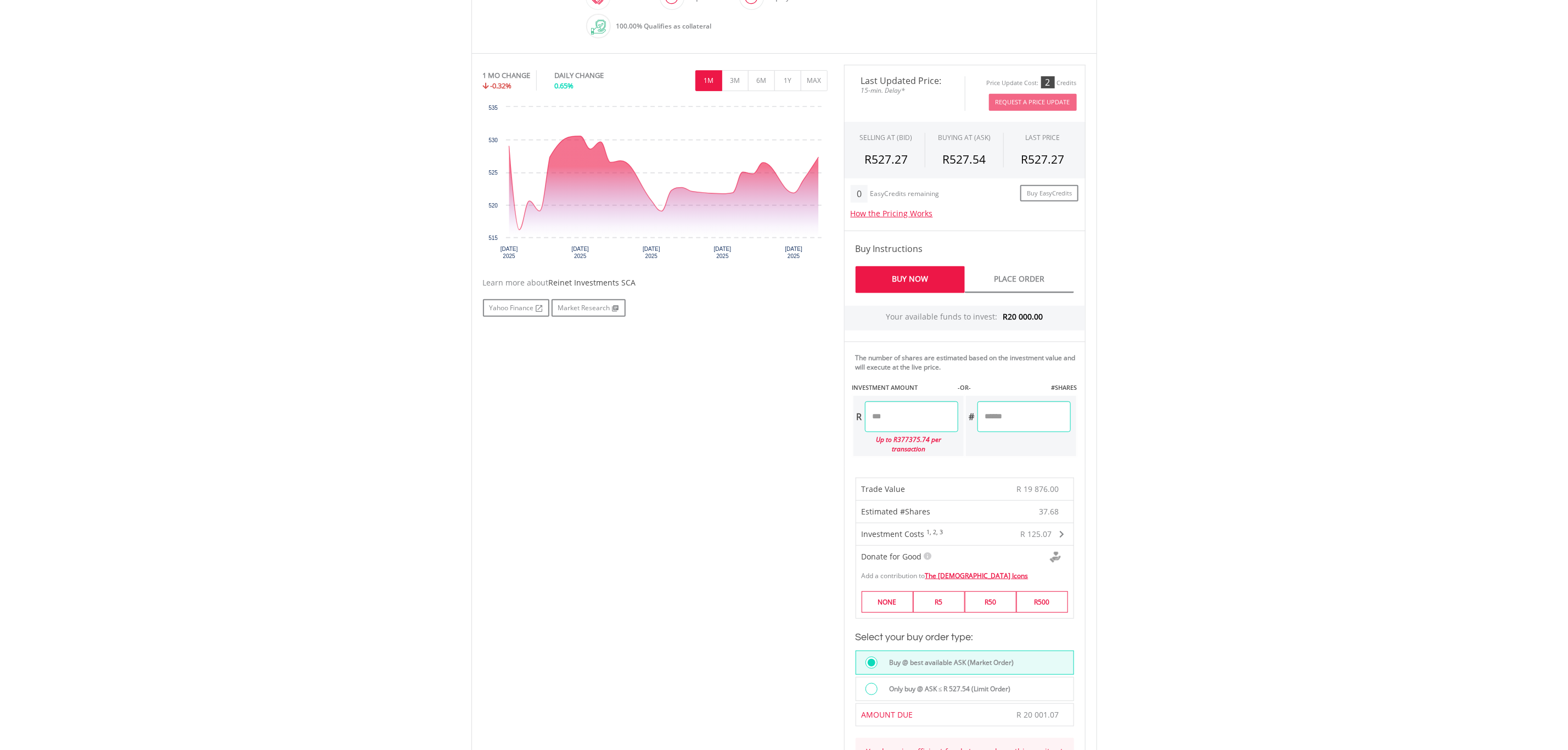
scroll to position [315, 0]
click at [891, 418] on input "********" at bounding box center [911, 418] width 93 height 30
click at [944, 413] on input "********" at bounding box center [911, 418] width 93 height 30
type input "********"
click at [992, 412] on div "Last Updated Price: 15-min. Delay* Price Update Cost: 2 Credits Request A Price…" at bounding box center [965, 494] width 258 height 854
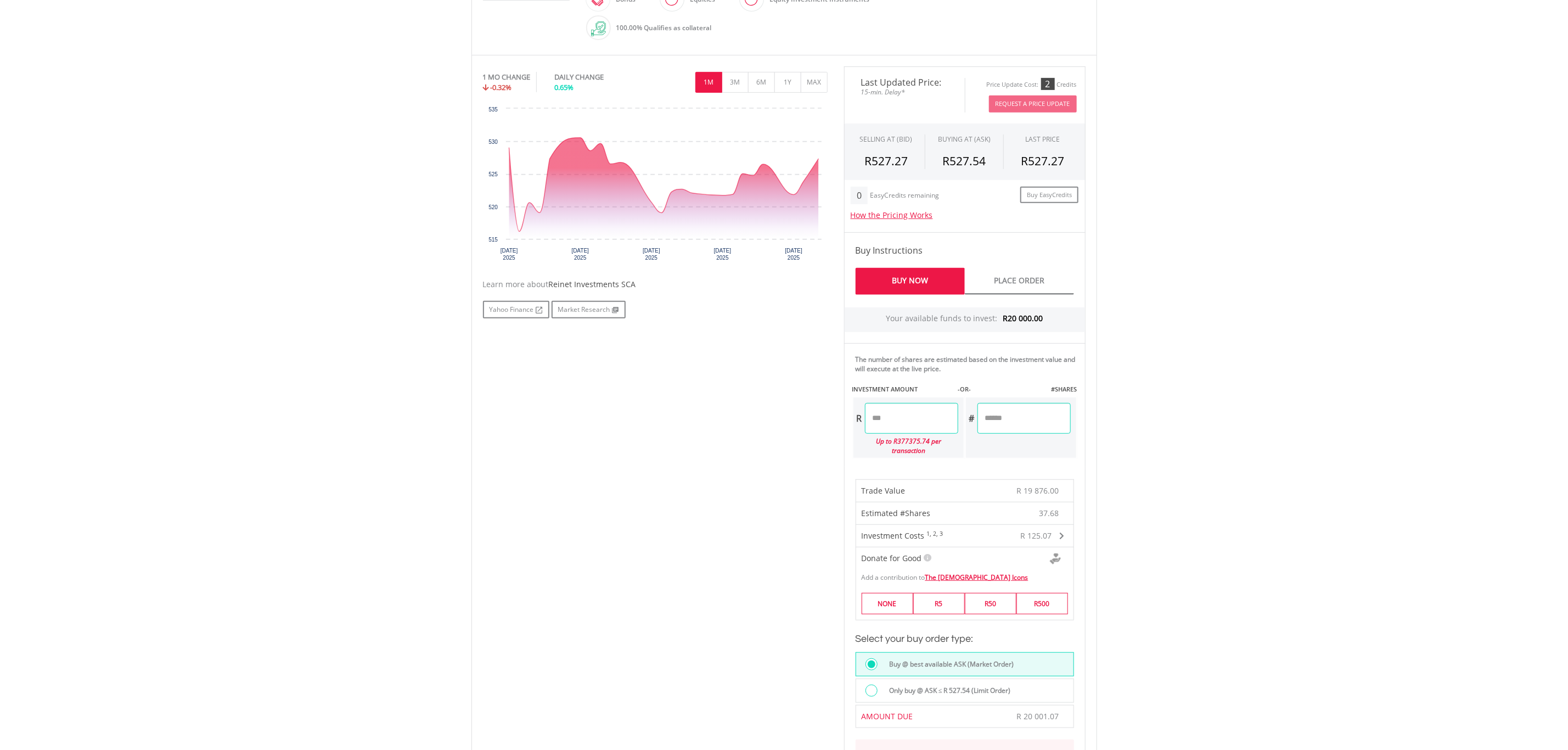
type input "*******"
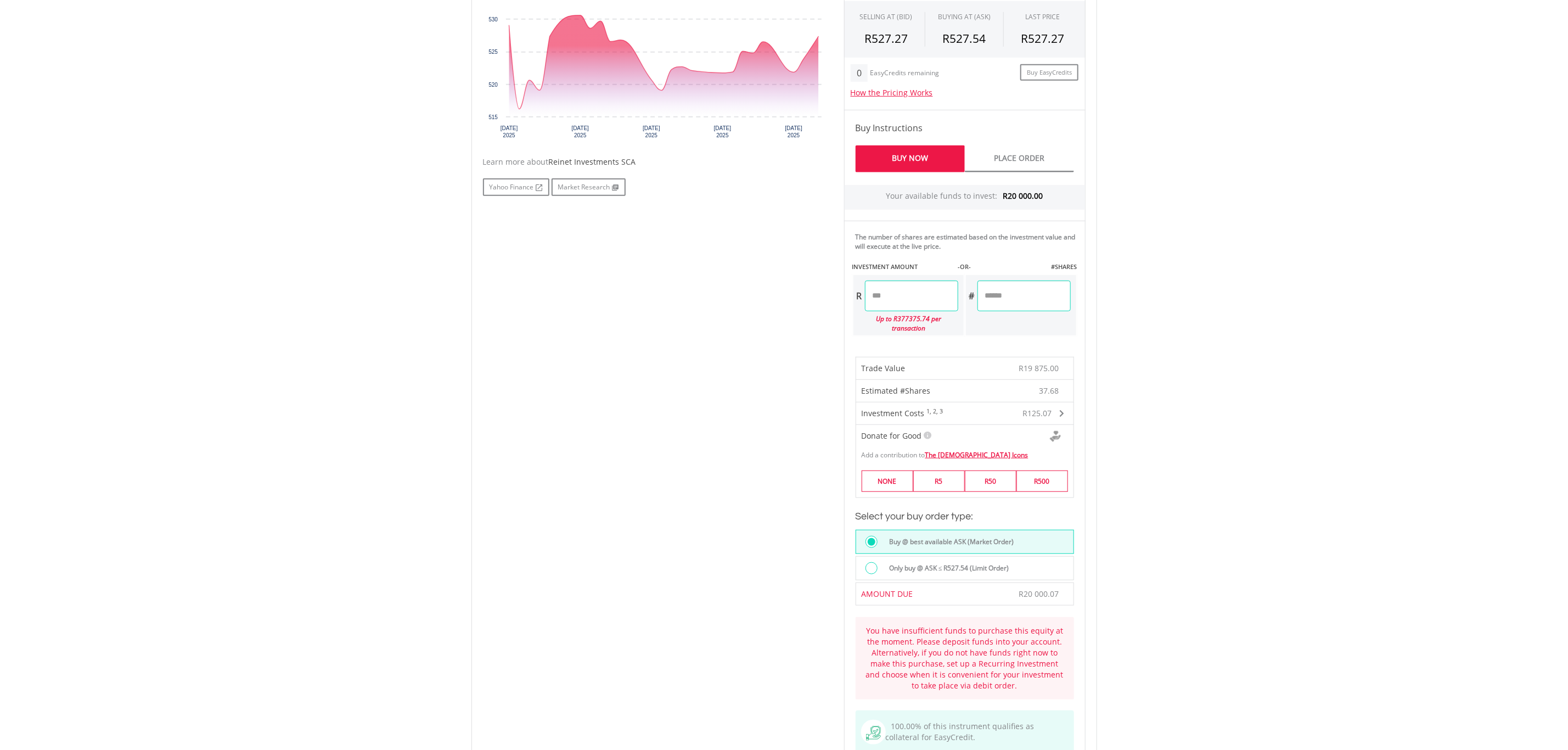
scroll to position [397, 0]
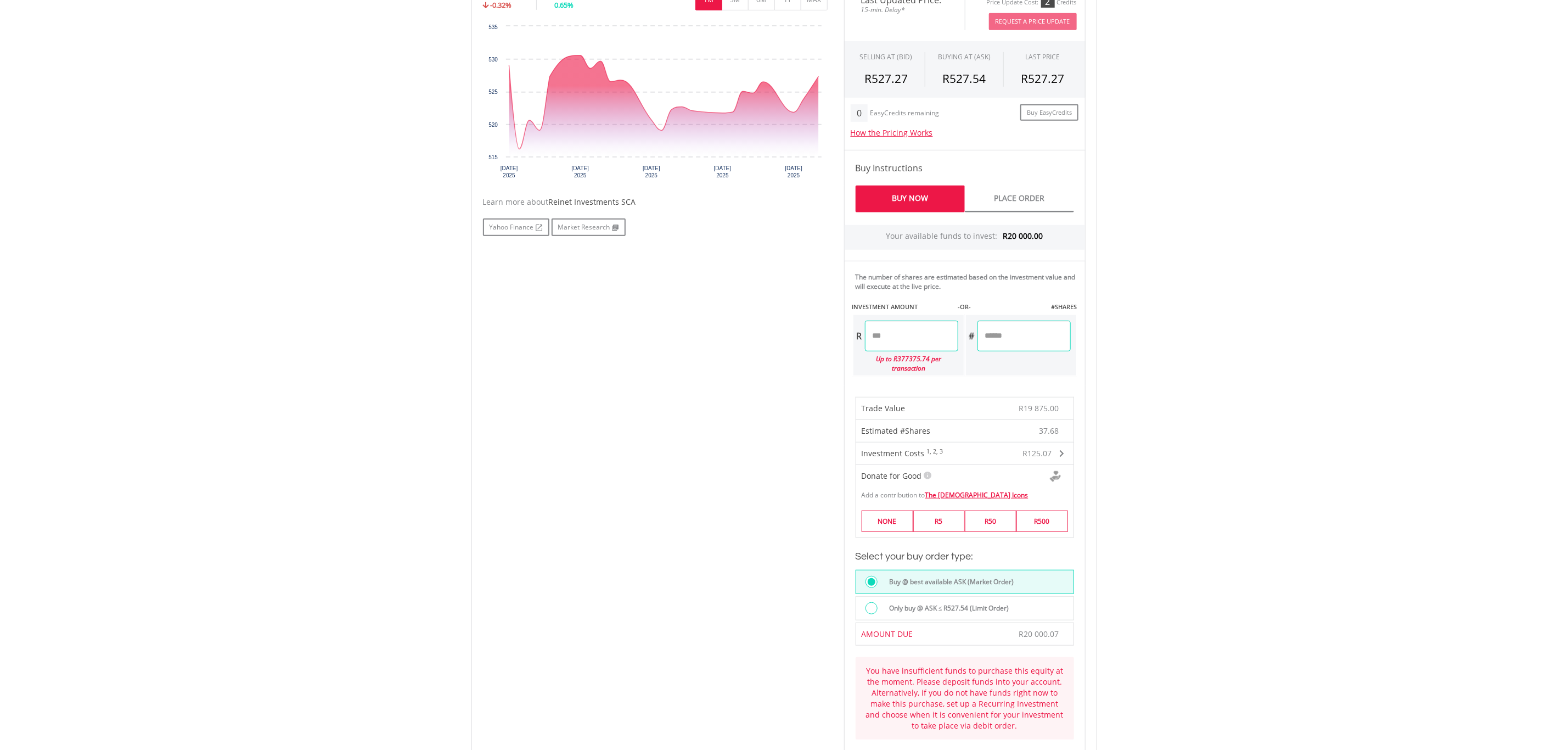
click at [893, 339] on input "********" at bounding box center [911, 335] width 93 height 30
drag, startPoint x: 907, startPoint y: 339, endPoint x: 897, endPoint y: 340, distance: 10.0
click at [897, 340] on input "********" at bounding box center [911, 335] width 93 height 30
type input "********"
click at [1182, 363] on body "My Investments Invest Now New Listings Sell My Recurring Investments Pending Or…" at bounding box center [784, 373] width 1568 height 1540
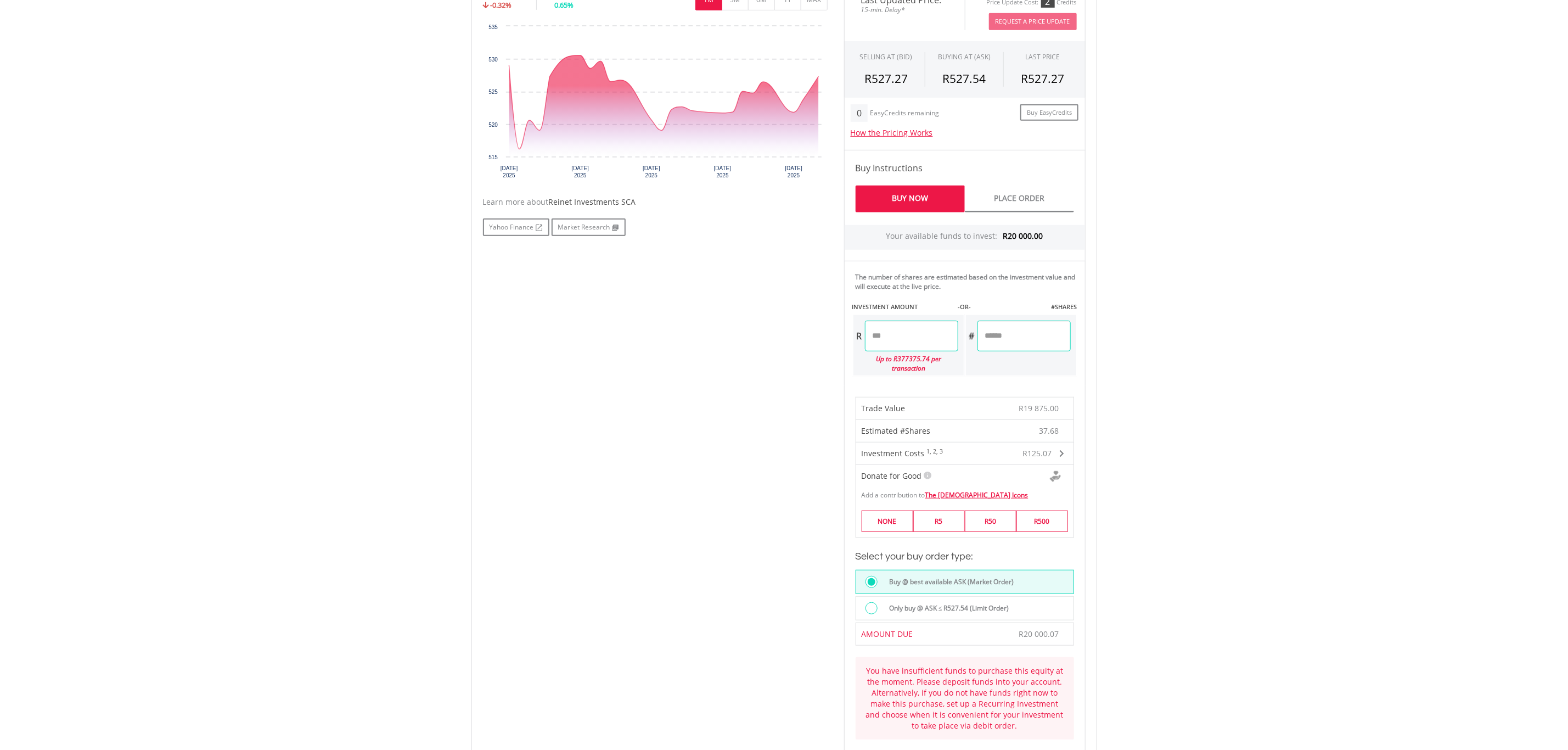
type input "*******"
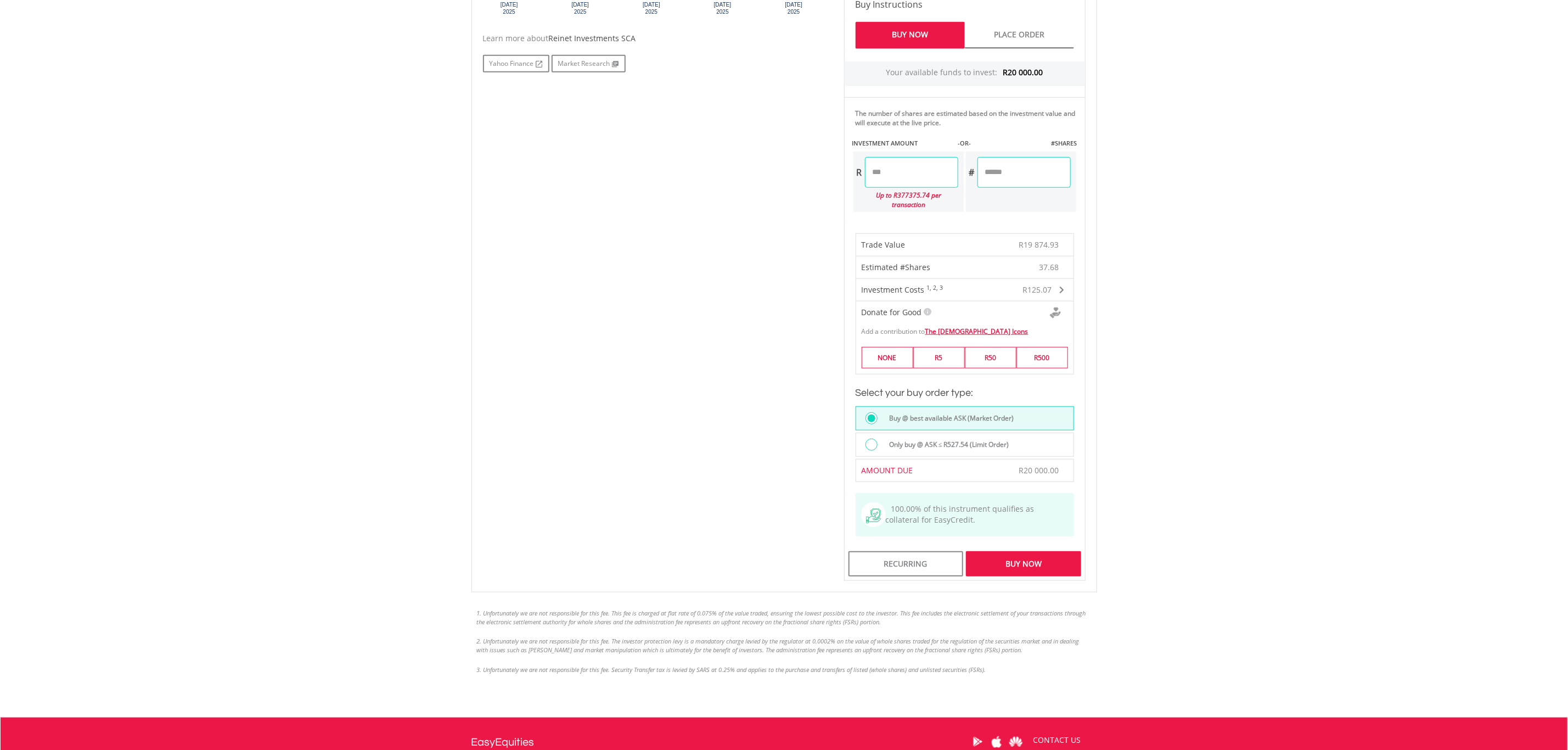
scroll to position [562, 0]
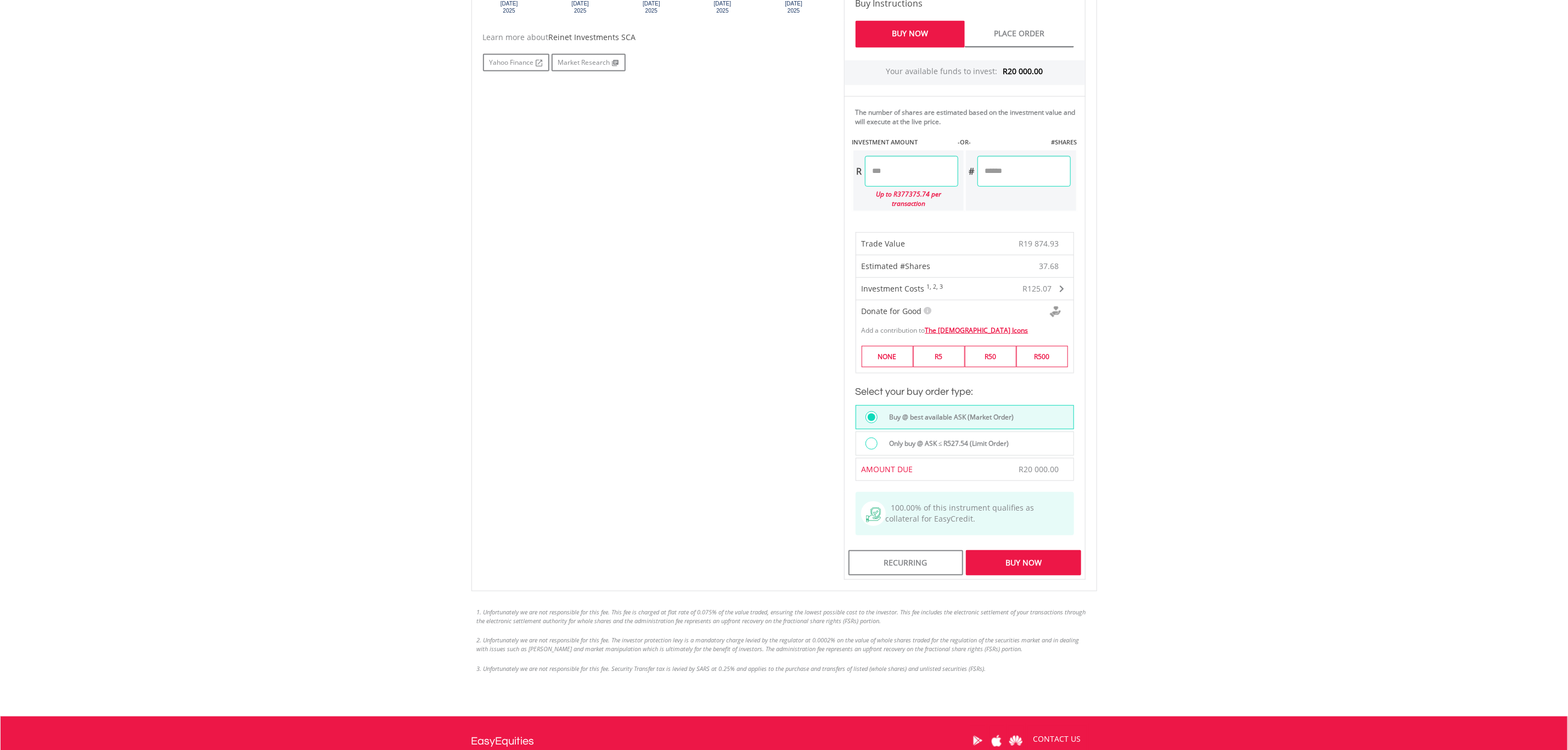
click at [1017, 560] on div "Buy Now" at bounding box center [1023, 562] width 114 height 25
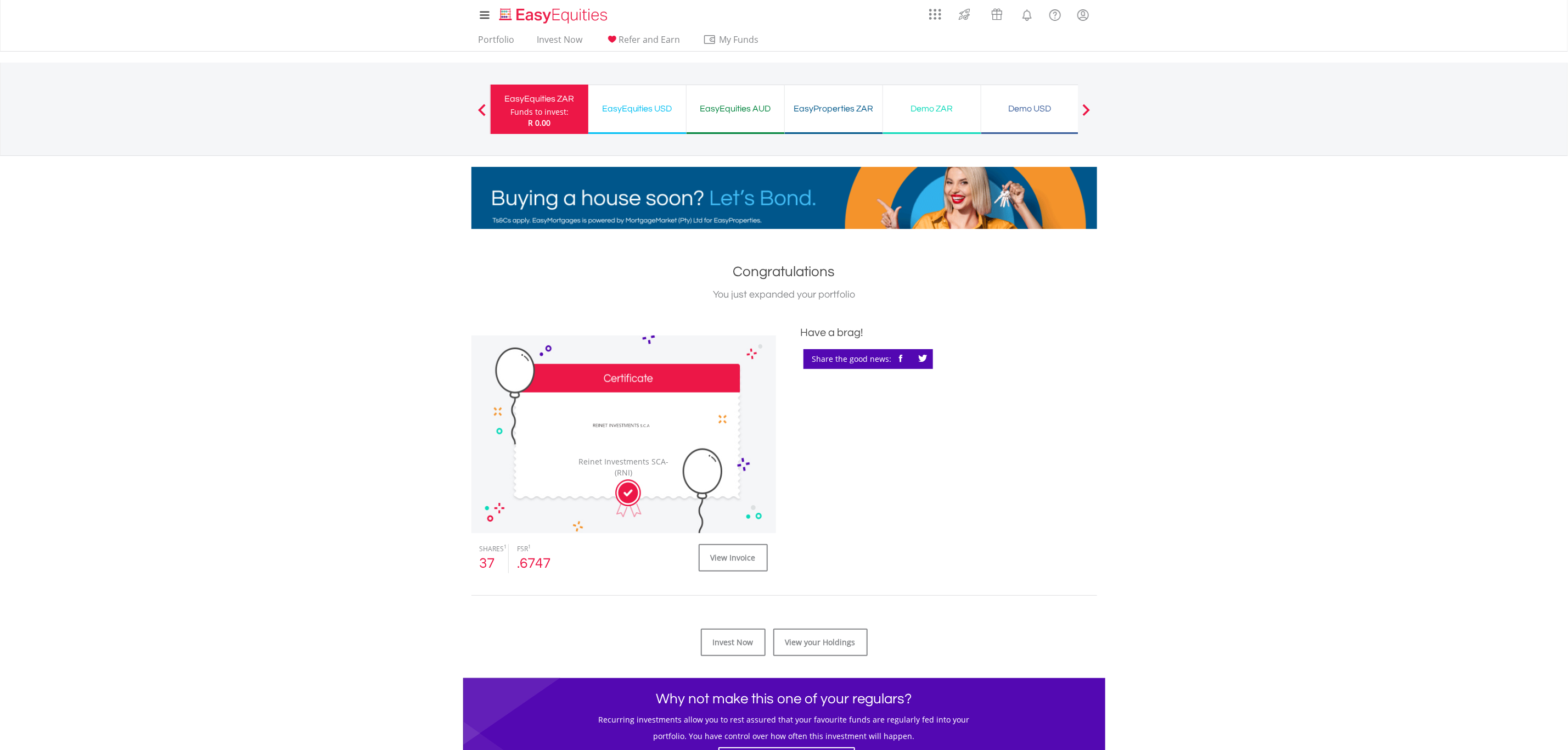
click at [483, 30] on ul "Portfolio Invest Now Refer and Earn My Funds Fund your accounts Withdraw Money …" at bounding box center [622, 41] width 302 height 21
click at [482, 39] on link "Portfolio" at bounding box center [496, 42] width 45 height 17
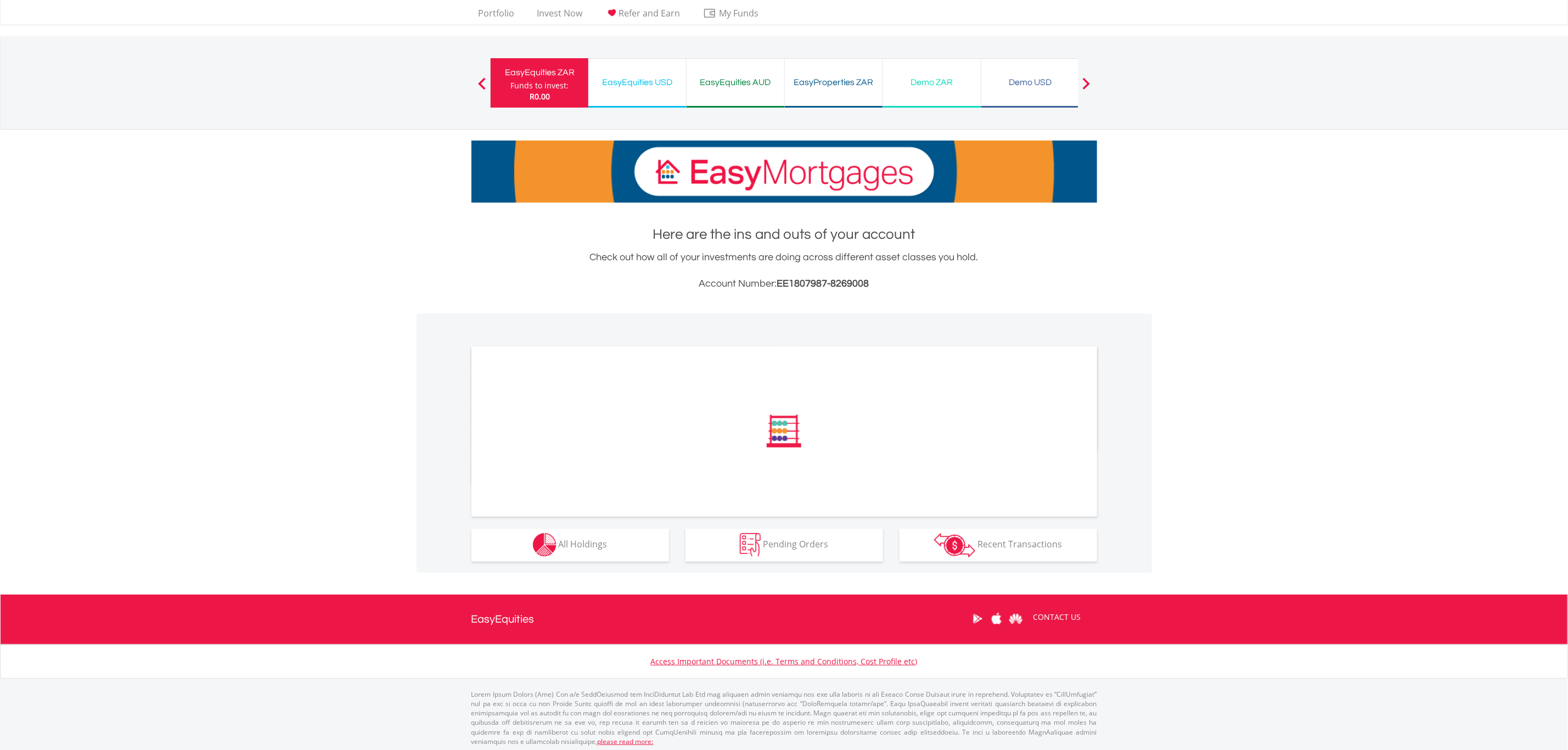
scroll to position [30, 0]
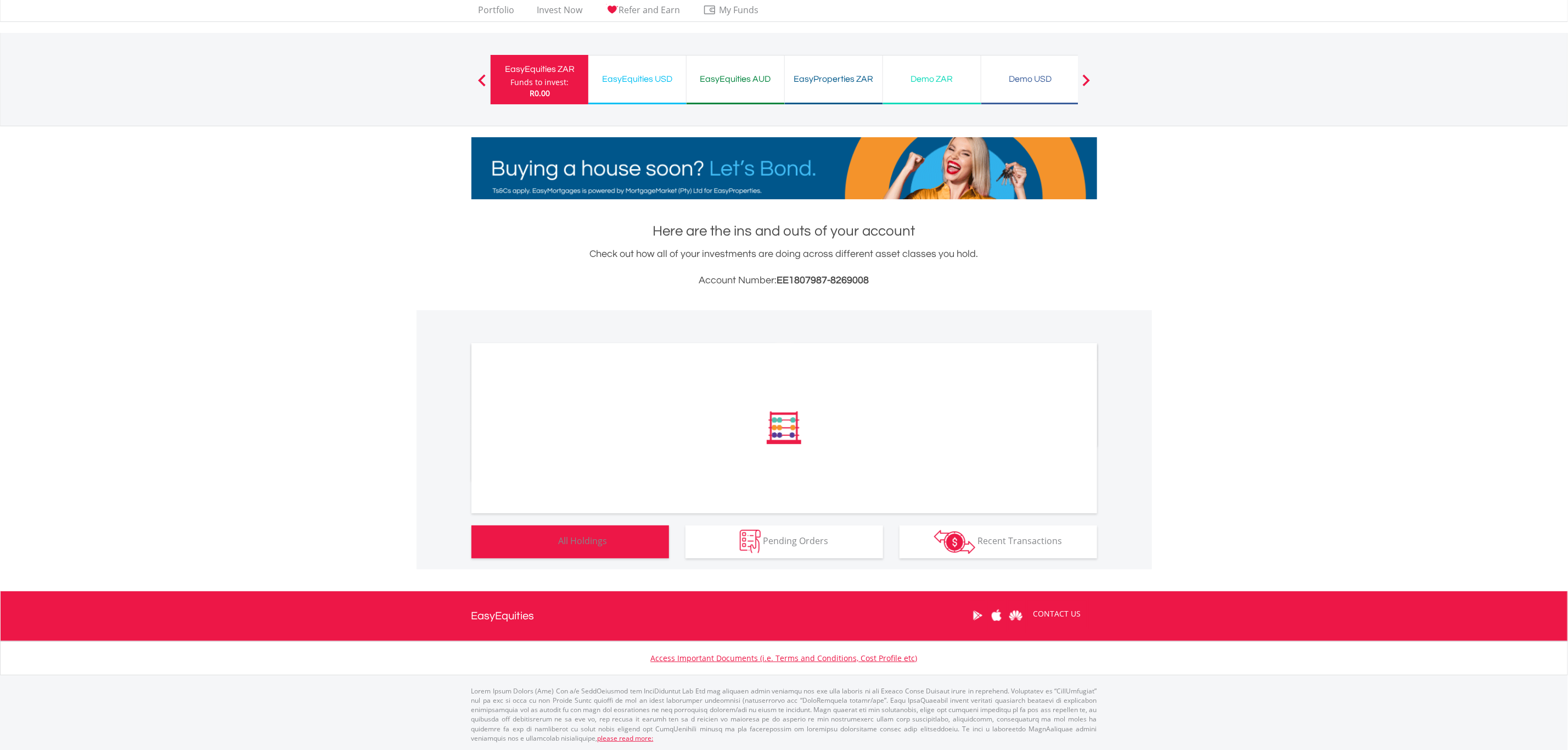
click at [570, 547] on button "Holdings All Holdings" at bounding box center [570, 542] width 197 height 33
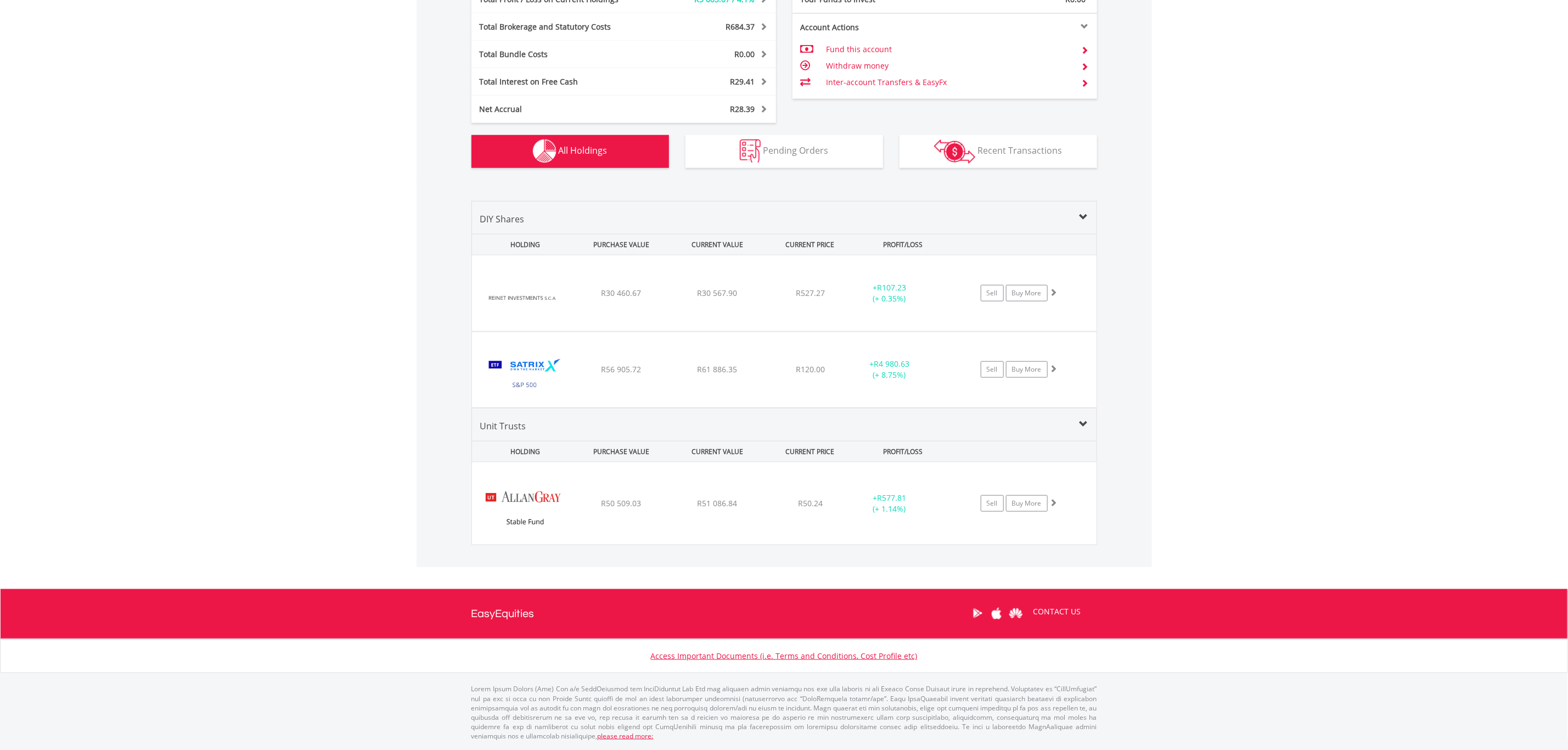
scroll to position [658, 0]
click at [618, 300] on div "﻿ Reinet Investments SCA R30 460.67 R30 567.90 R527.27 + R107.23 (+ 0.35%) Sell…" at bounding box center [784, 292] width 624 height 76
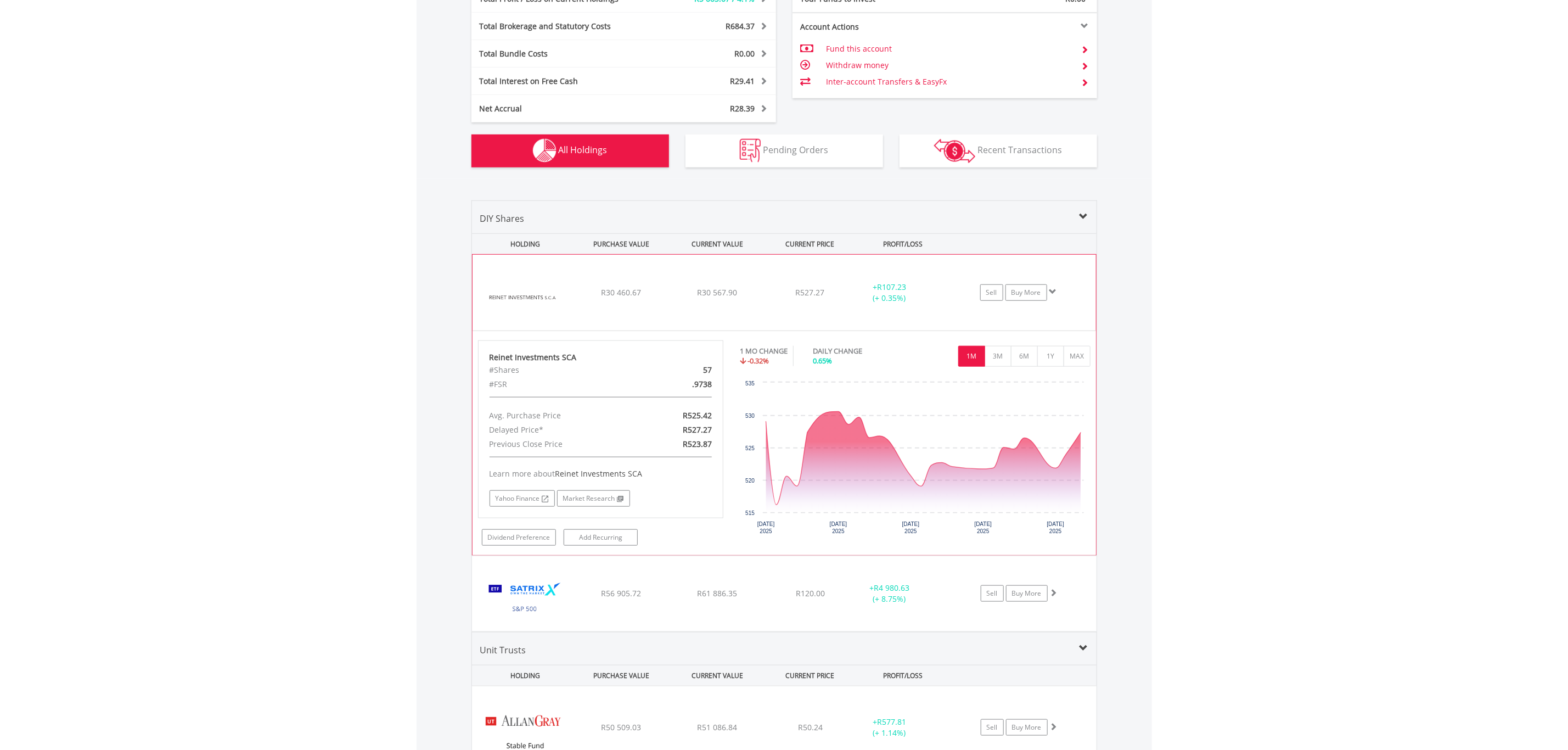
click at [593, 294] on div "R30 460.67" at bounding box center [621, 292] width 93 height 11
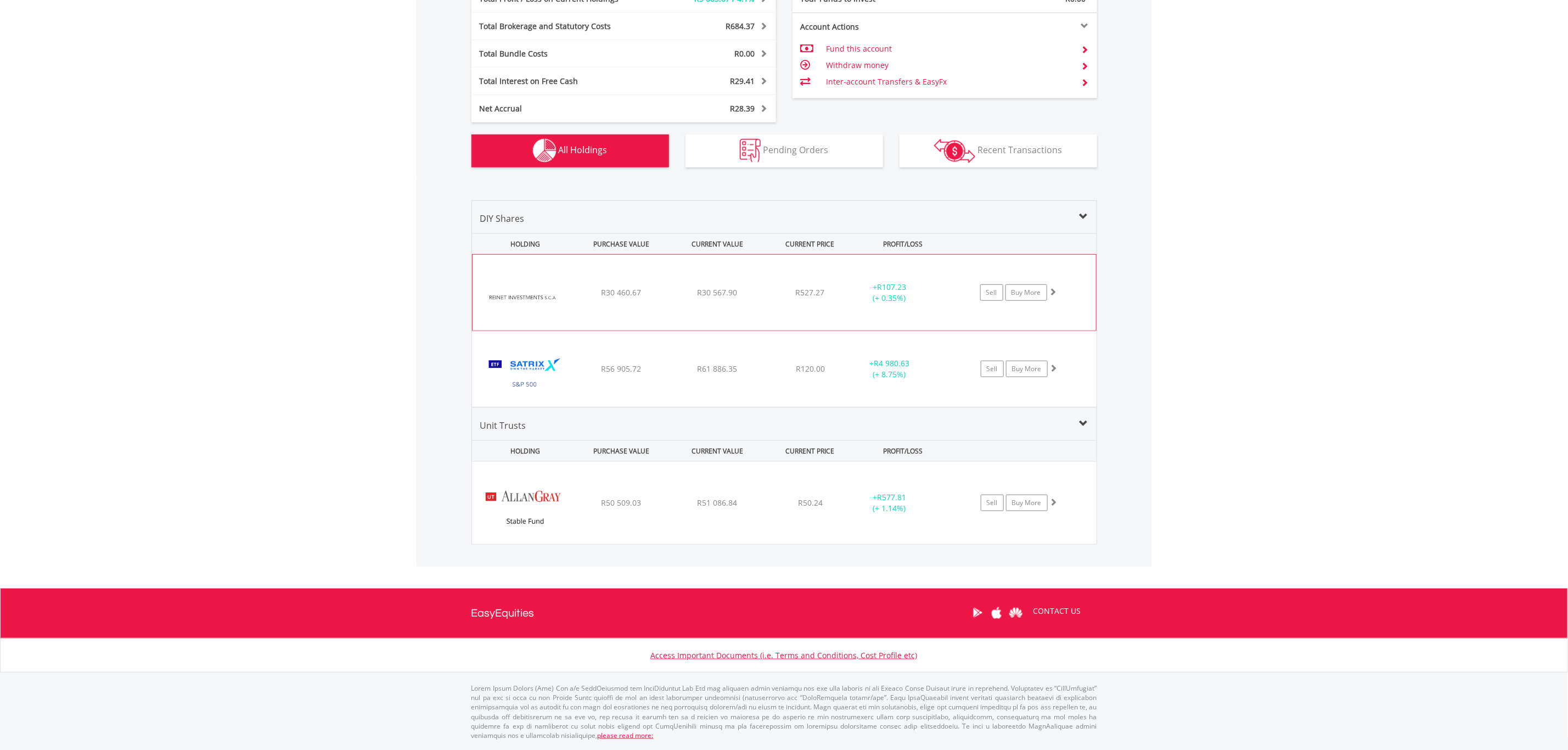
click at [654, 303] on div "﻿ Reinet Investments SCA R30 460.67 R30 567.90 R527.27 + R107.23 (+ 0.35%) Sell…" at bounding box center [784, 292] width 624 height 76
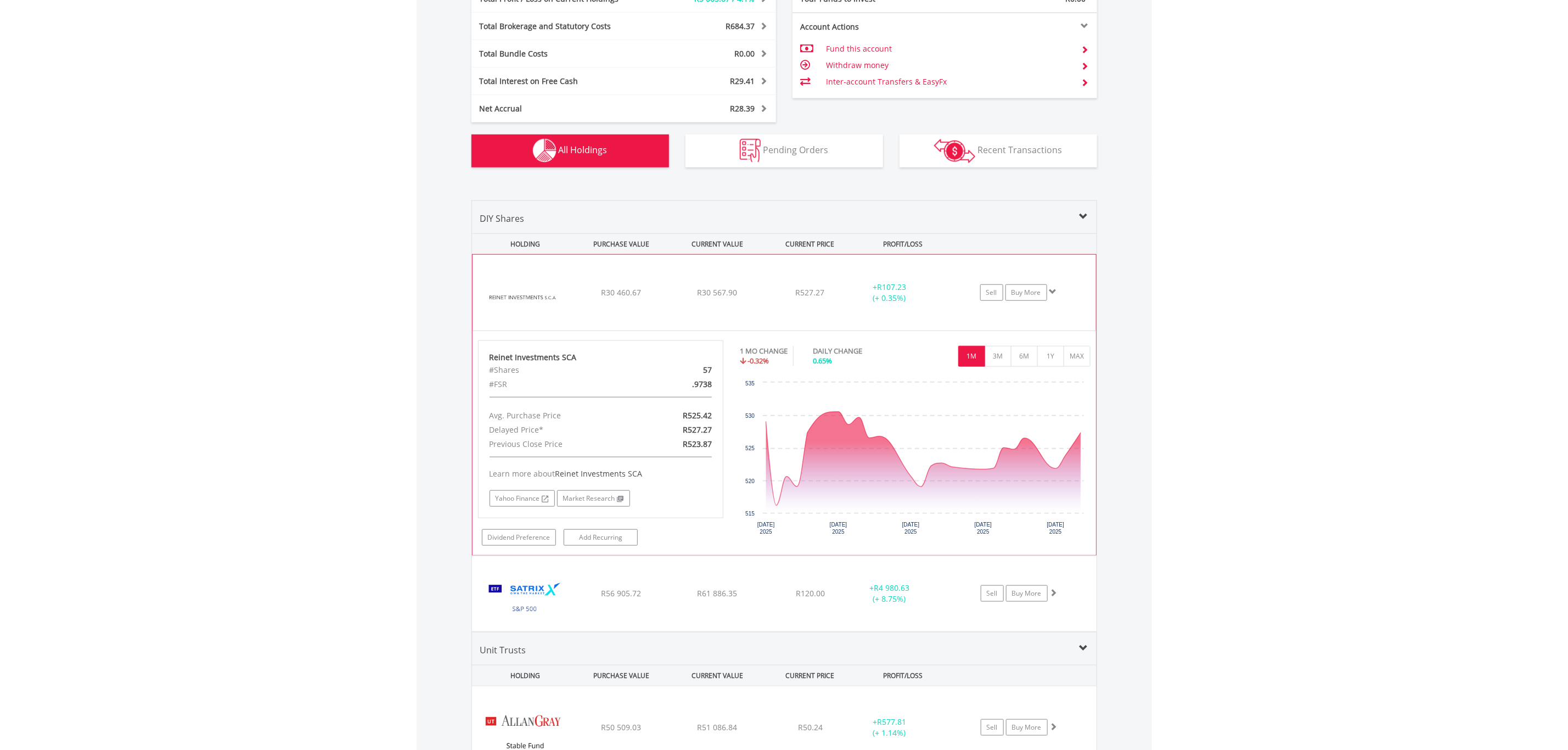
click at [654, 302] on div "﻿ Reinet Investments SCA R30 460.67 R30 567.90 R527.27 + R107.23 (+ 0.35%) Sell…" at bounding box center [784, 292] width 624 height 76
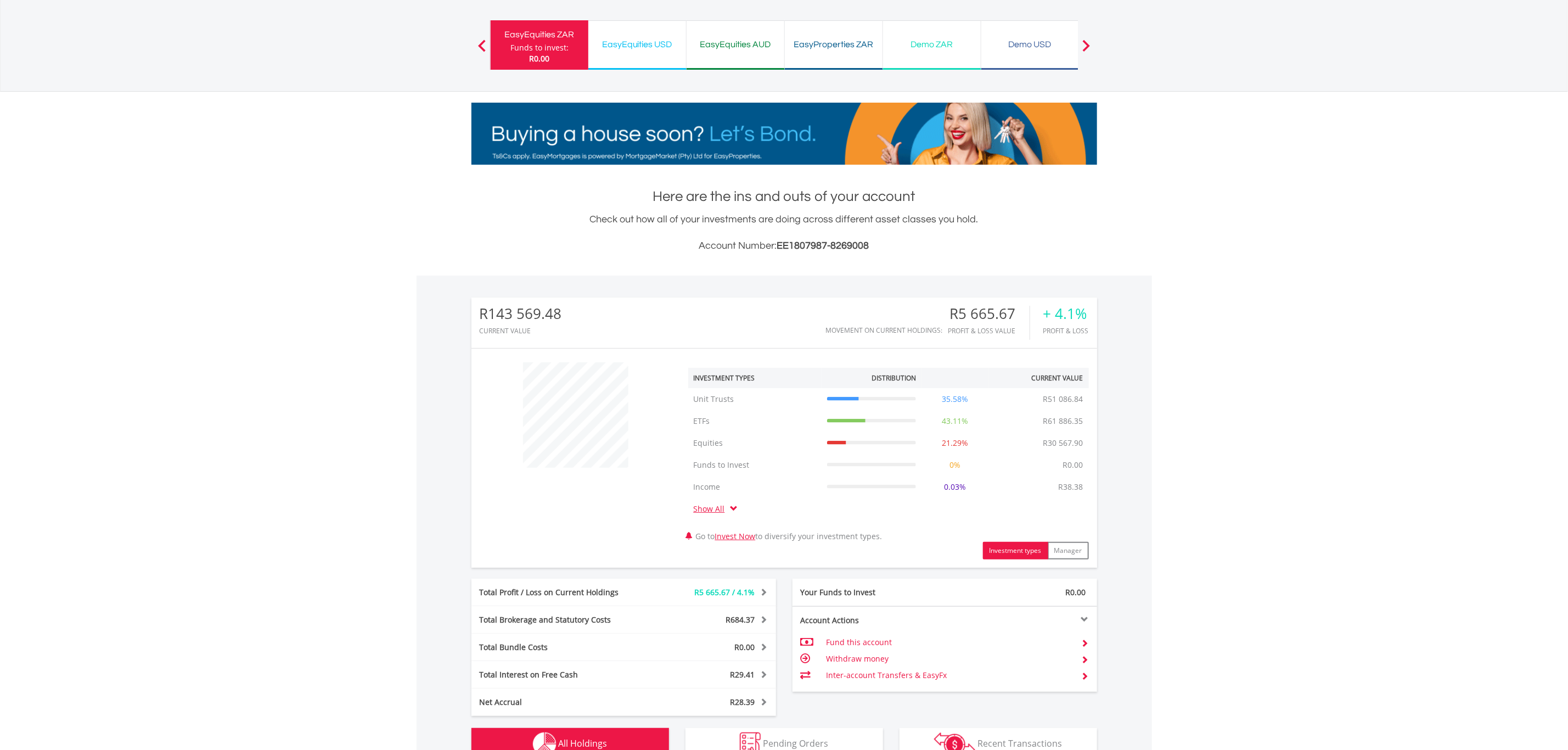
scroll to position [0, 0]
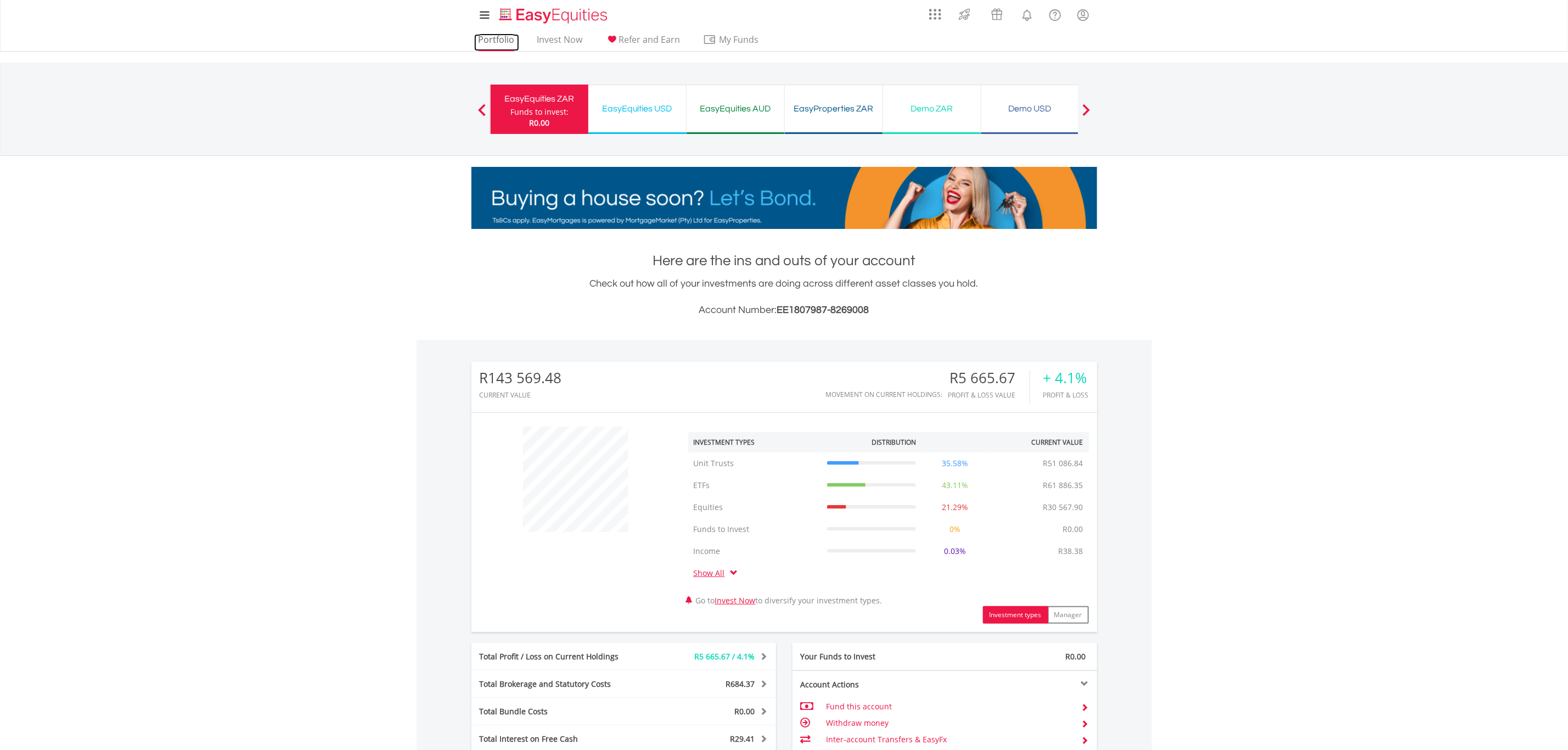
click at [486, 42] on link "Portfolio" at bounding box center [496, 42] width 45 height 17
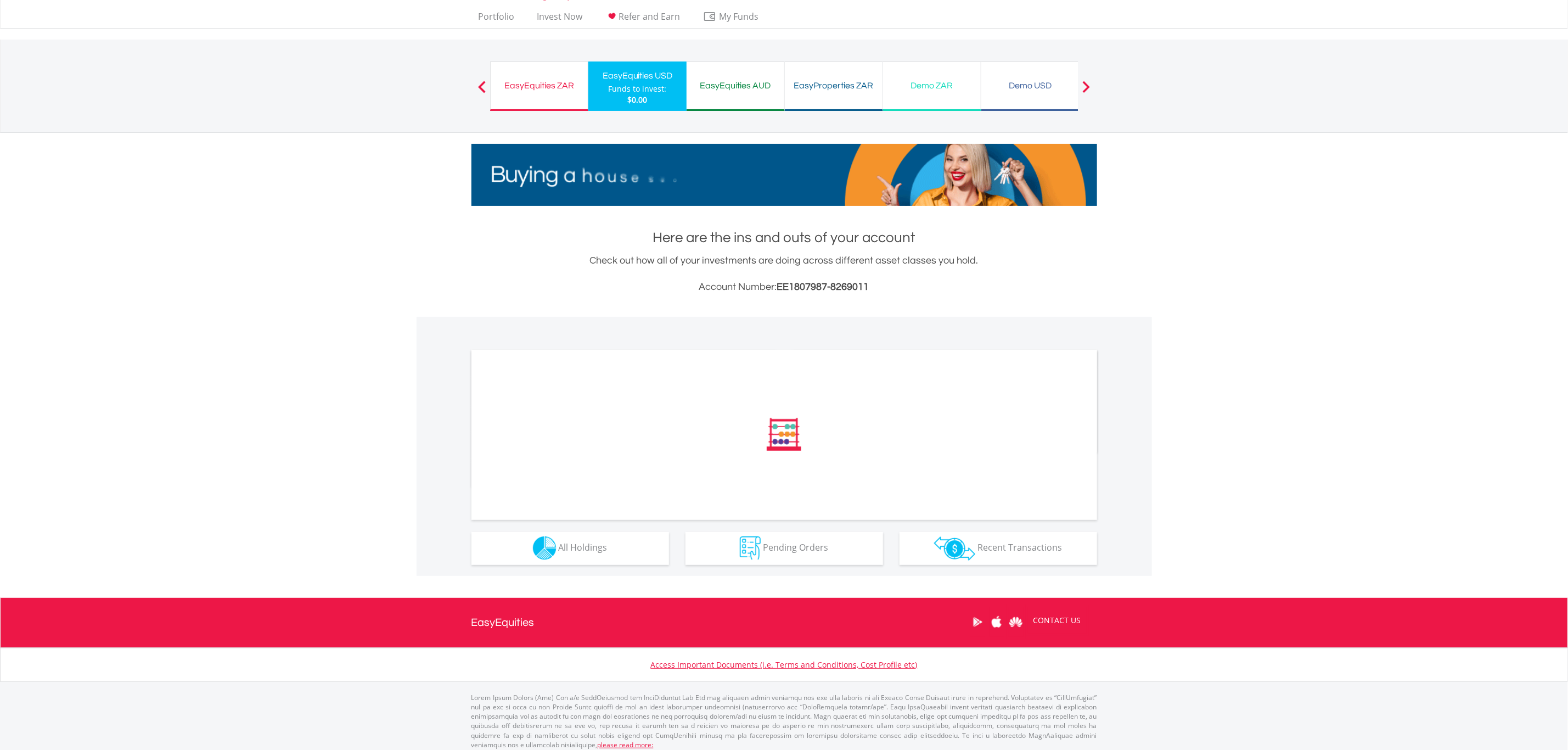
scroll to position [30, 0]
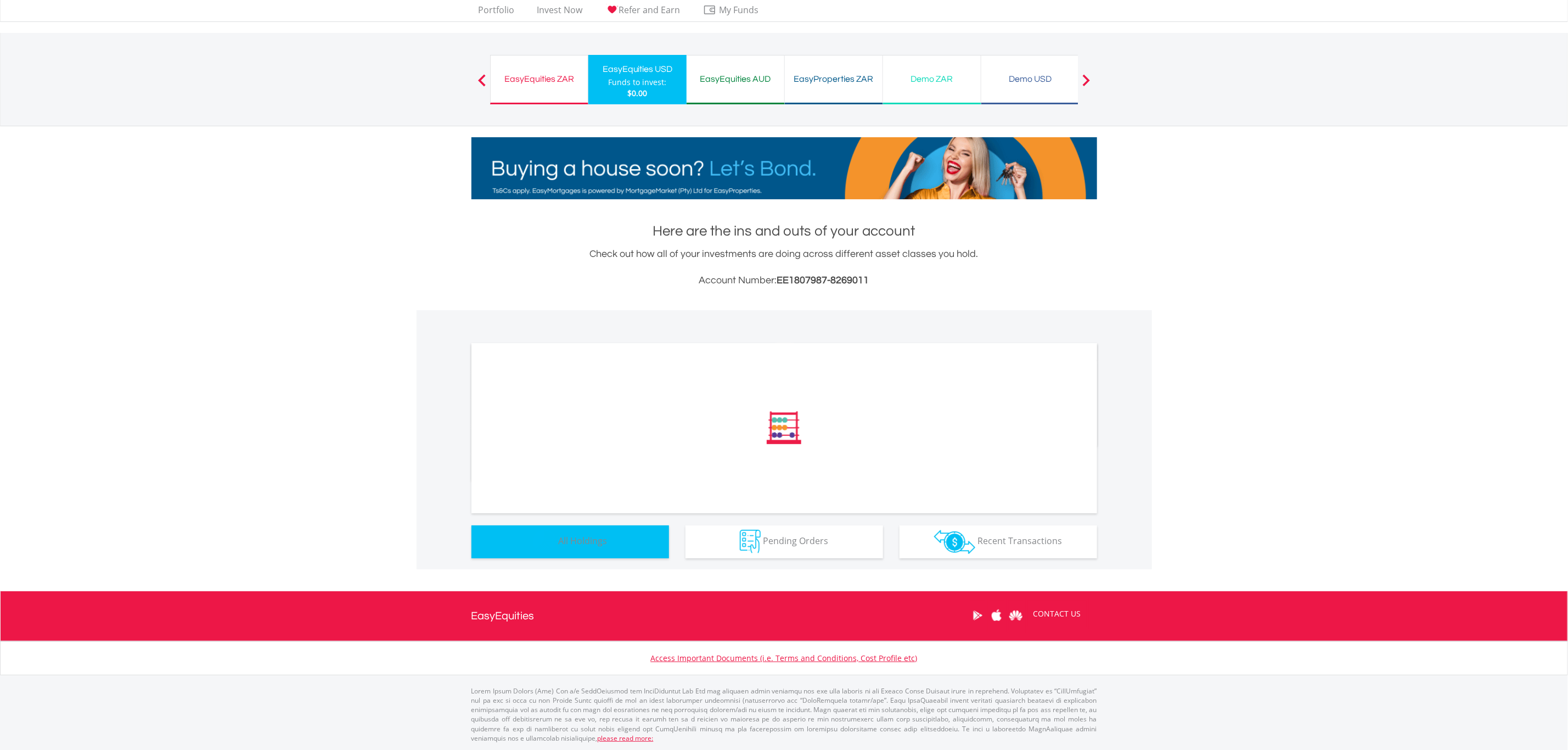
click at [589, 552] on button "Holdings All Holdings" at bounding box center [570, 542] width 197 height 33
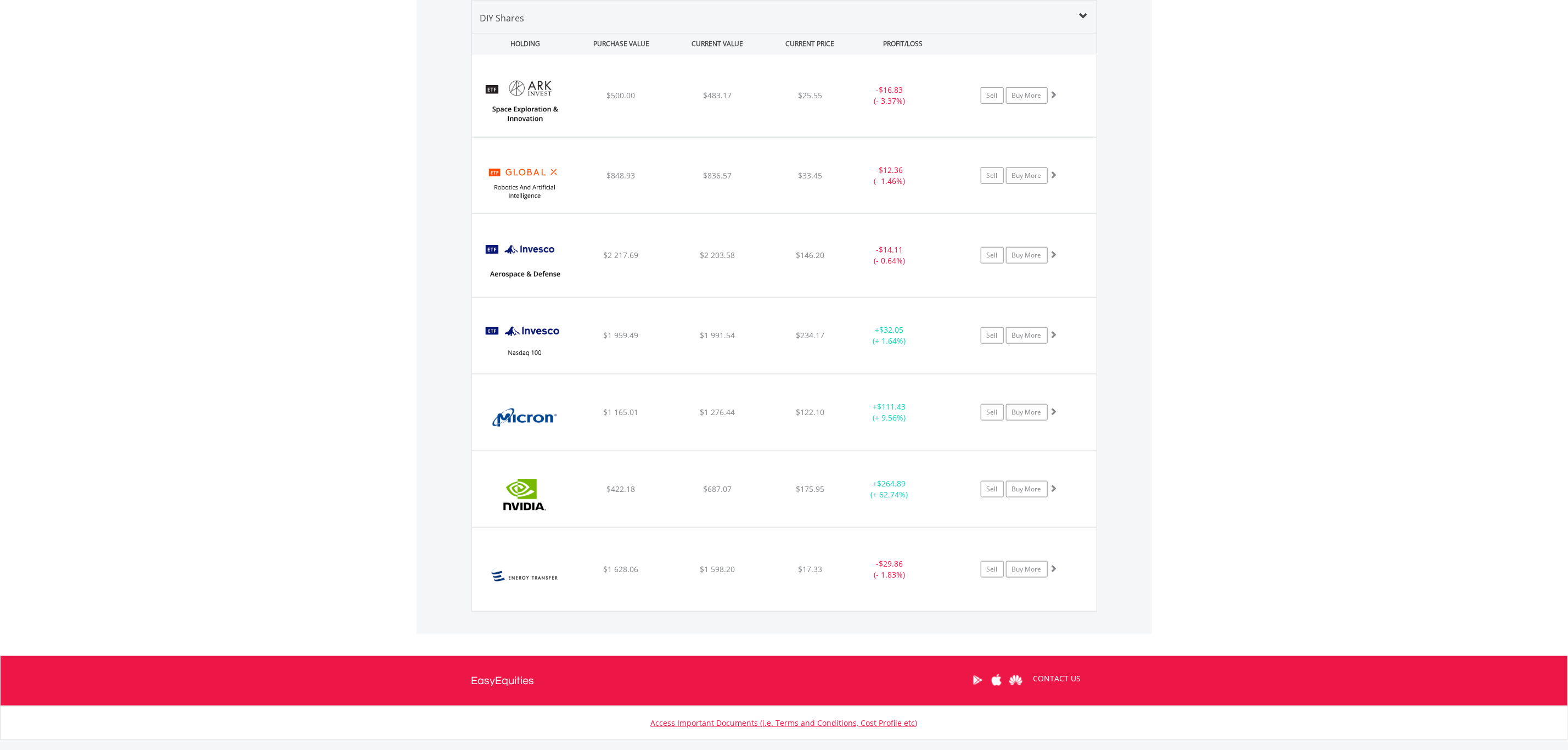
scroll to position [709, 0]
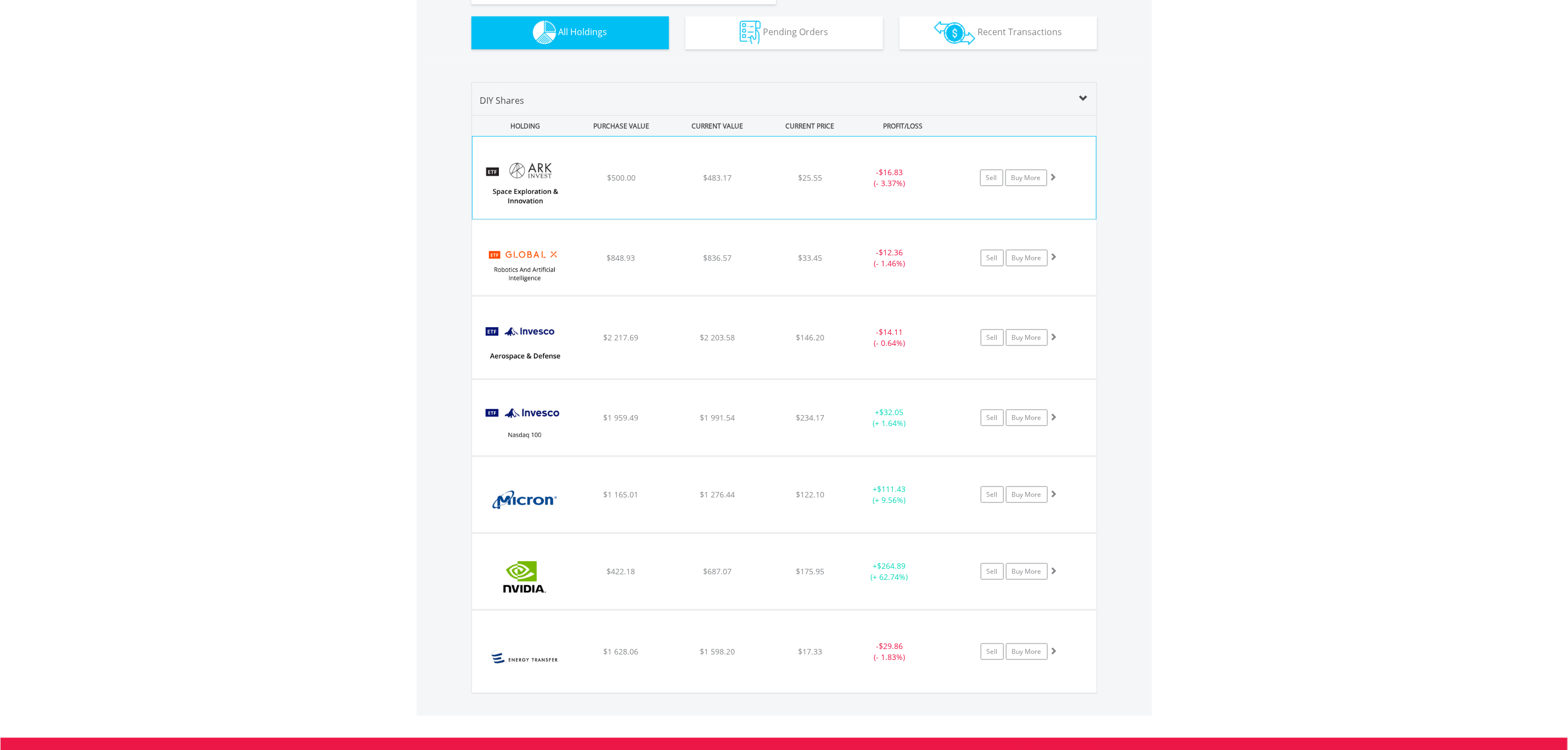
click at [738, 183] on div "$483.17" at bounding box center [717, 178] width 93 height 11
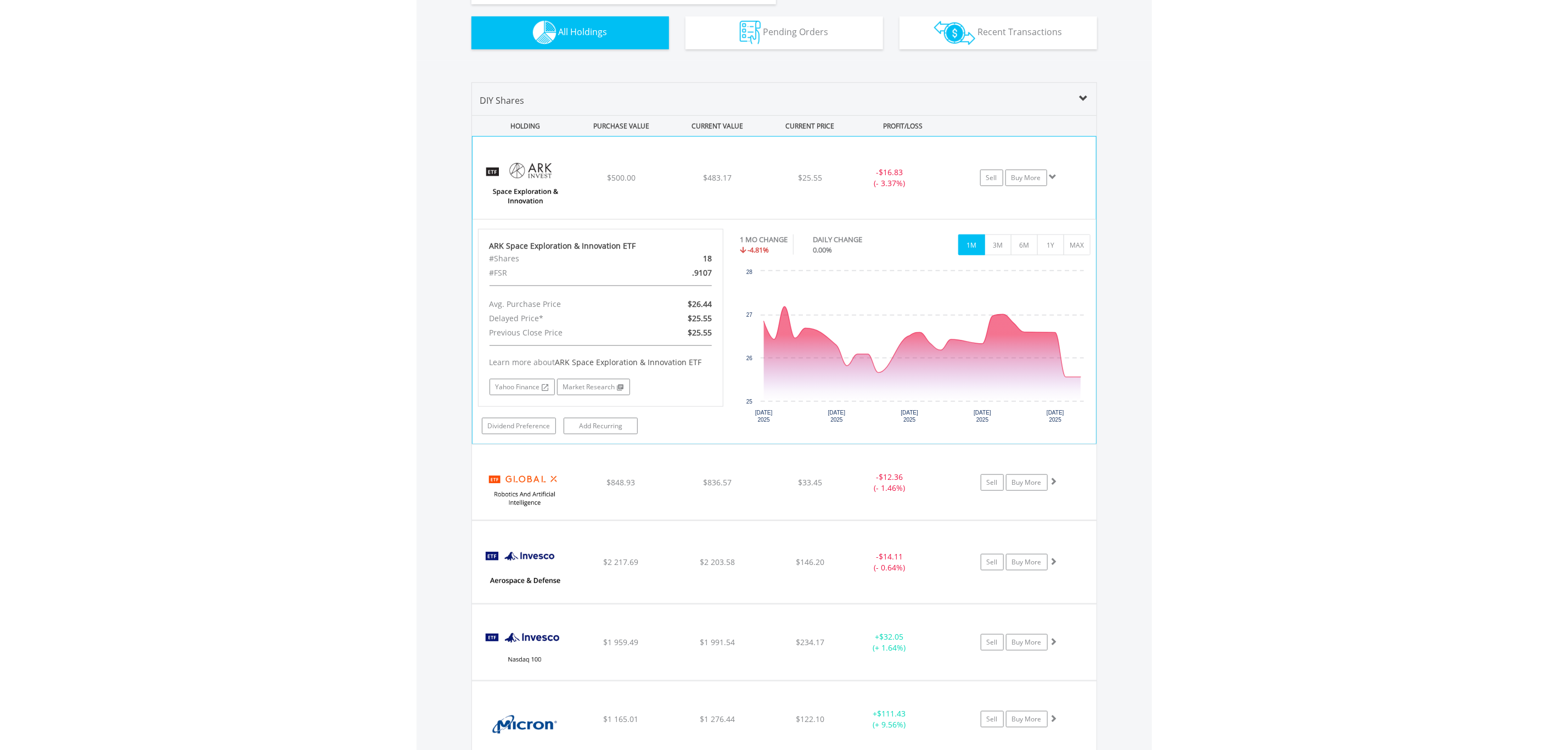
click at [735, 187] on div "﻿ ARK Space Exploration & Innovation ETF $500.00 $483.17 $25.55 - $16.83 (- 3.3…" at bounding box center [784, 177] width 624 height 82
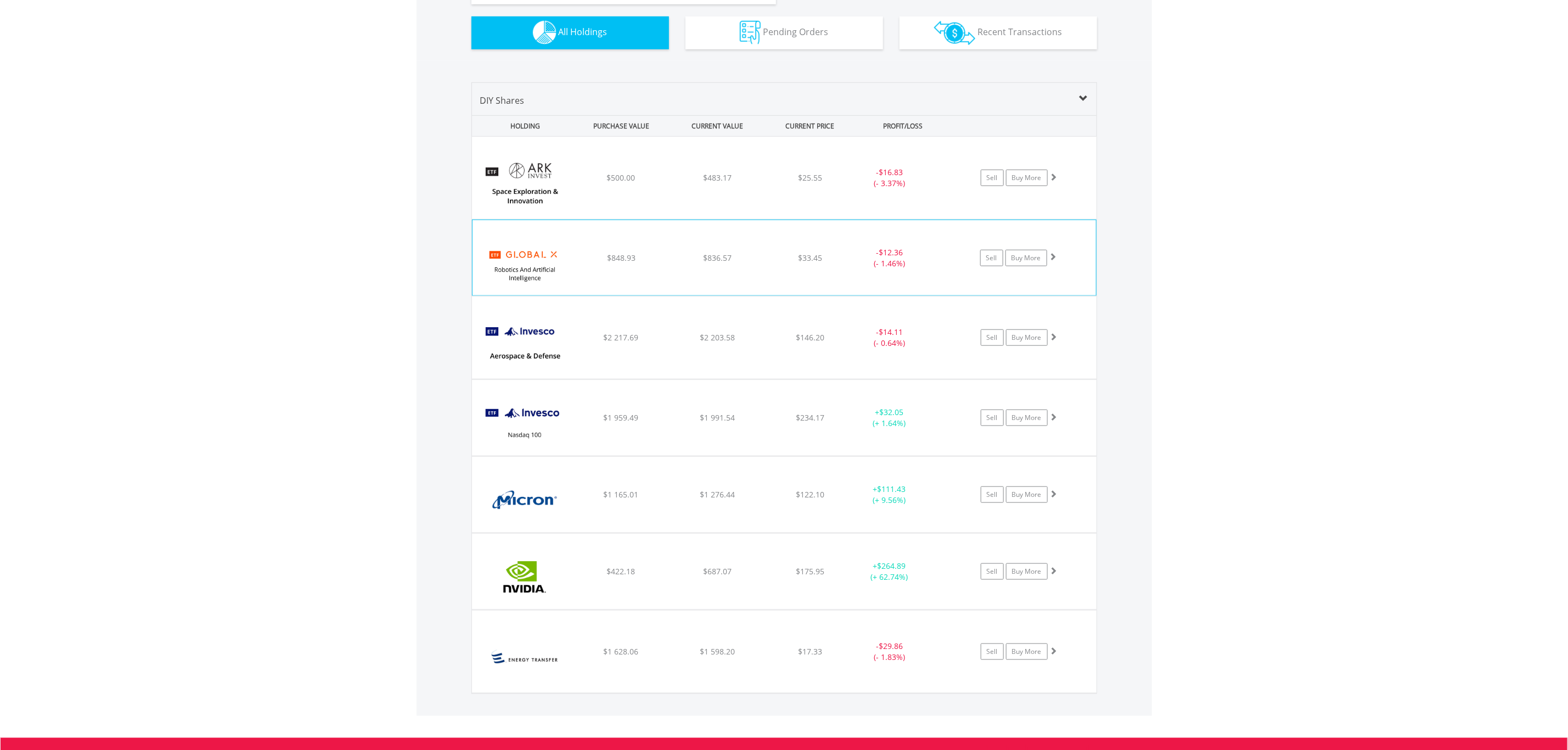
click at [709, 183] on span "$836.57" at bounding box center [717, 177] width 29 height 10
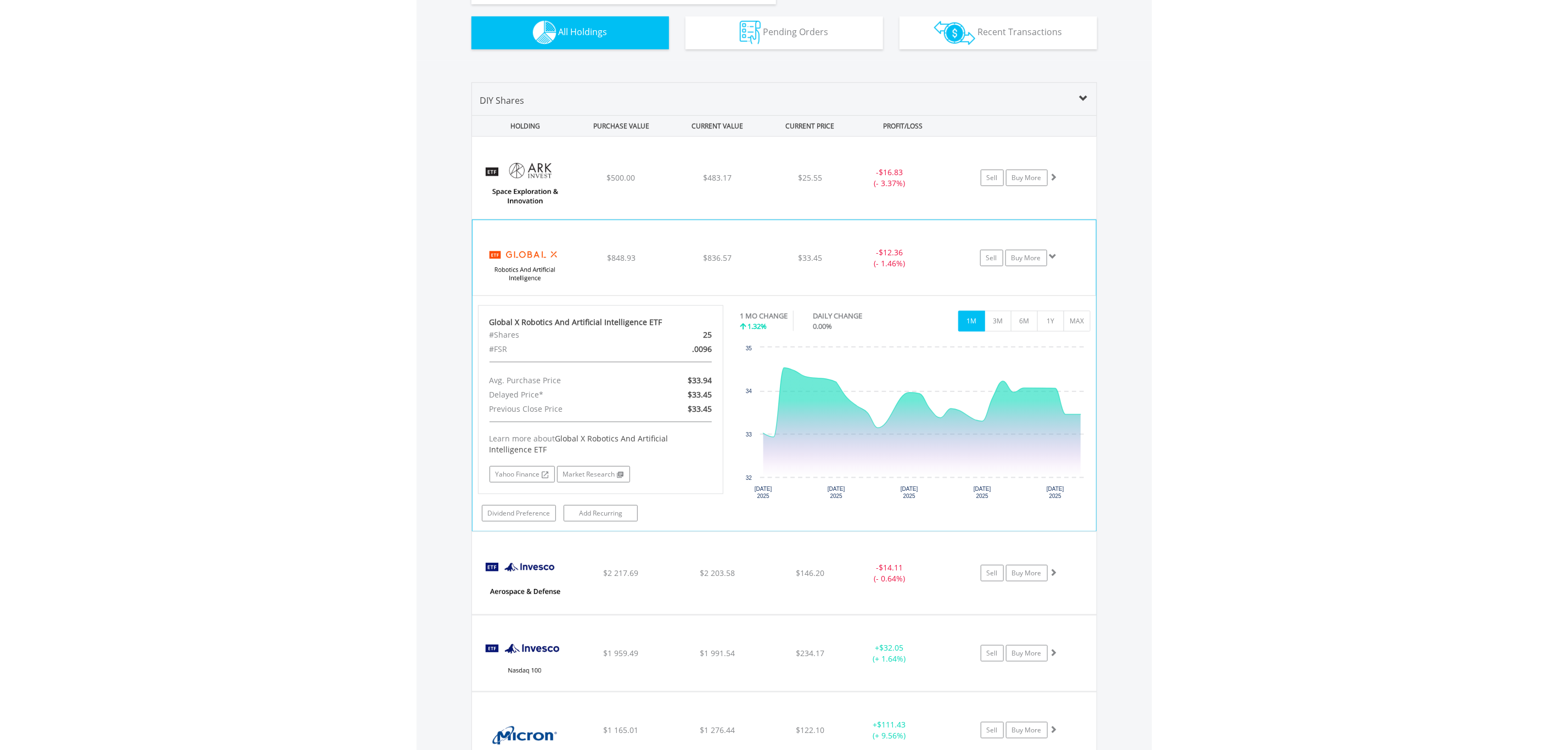
click at [698, 184] on div "$836.57" at bounding box center [717, 178] width 94 height 11
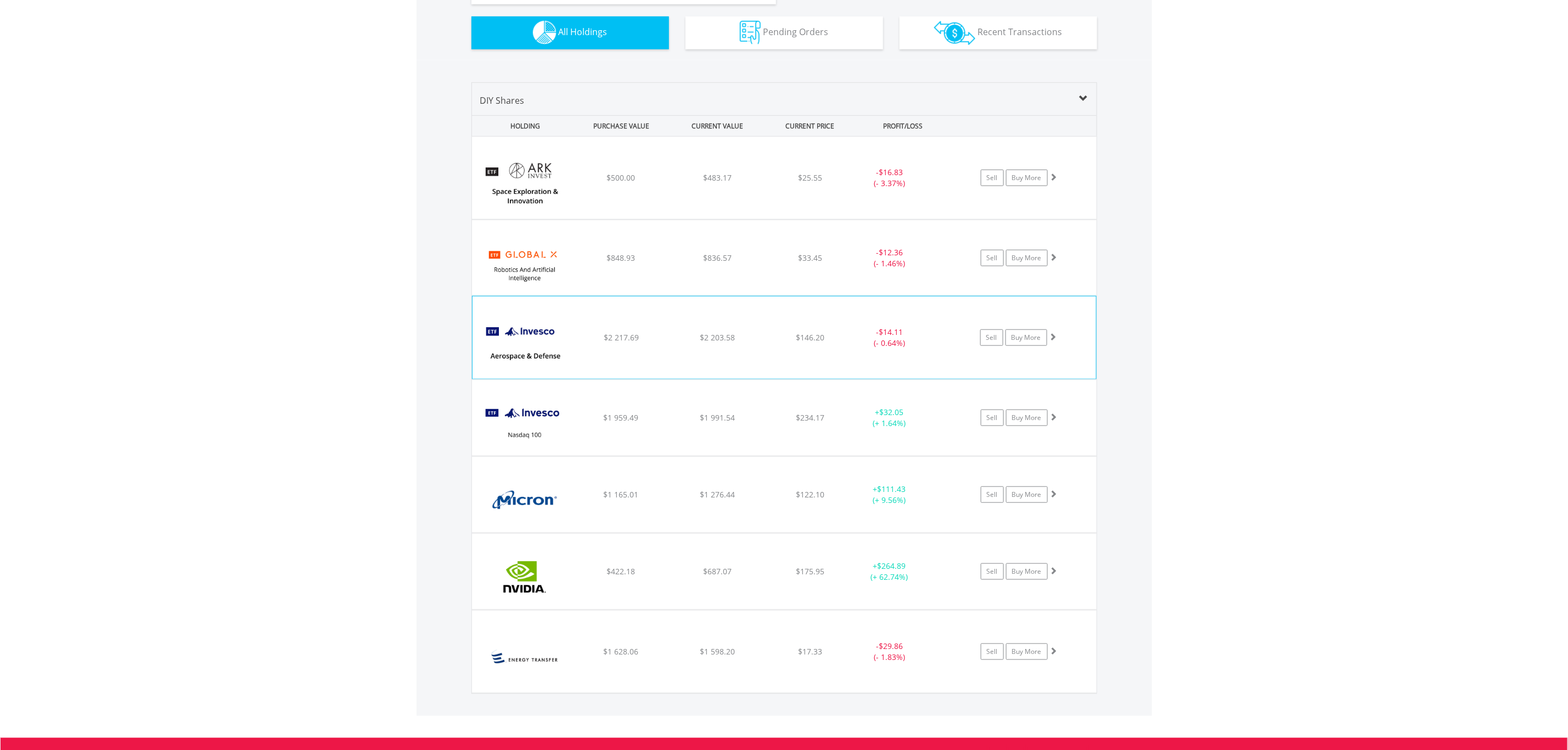
click at [672, 219] on div "﻿ Invesco Aerospace & Defense ETF $2 217.69 $2 203.58 $146.20 - $14.11 (- 0.64%…" at bounding box center [784, 177] width 624 height 82
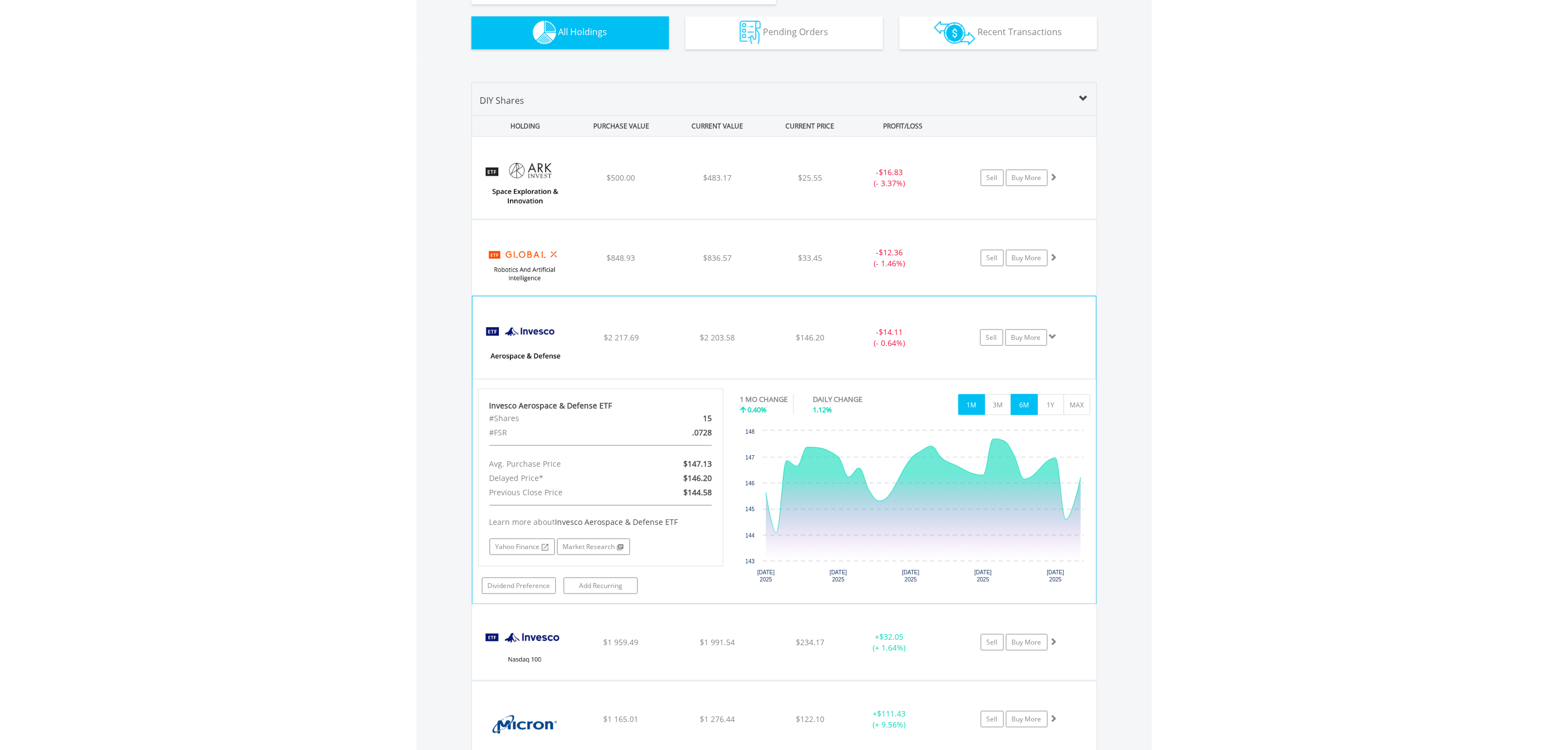
click at [1028, 402] on button "6M" at bounding box center [1024, 404] width 27 height 21
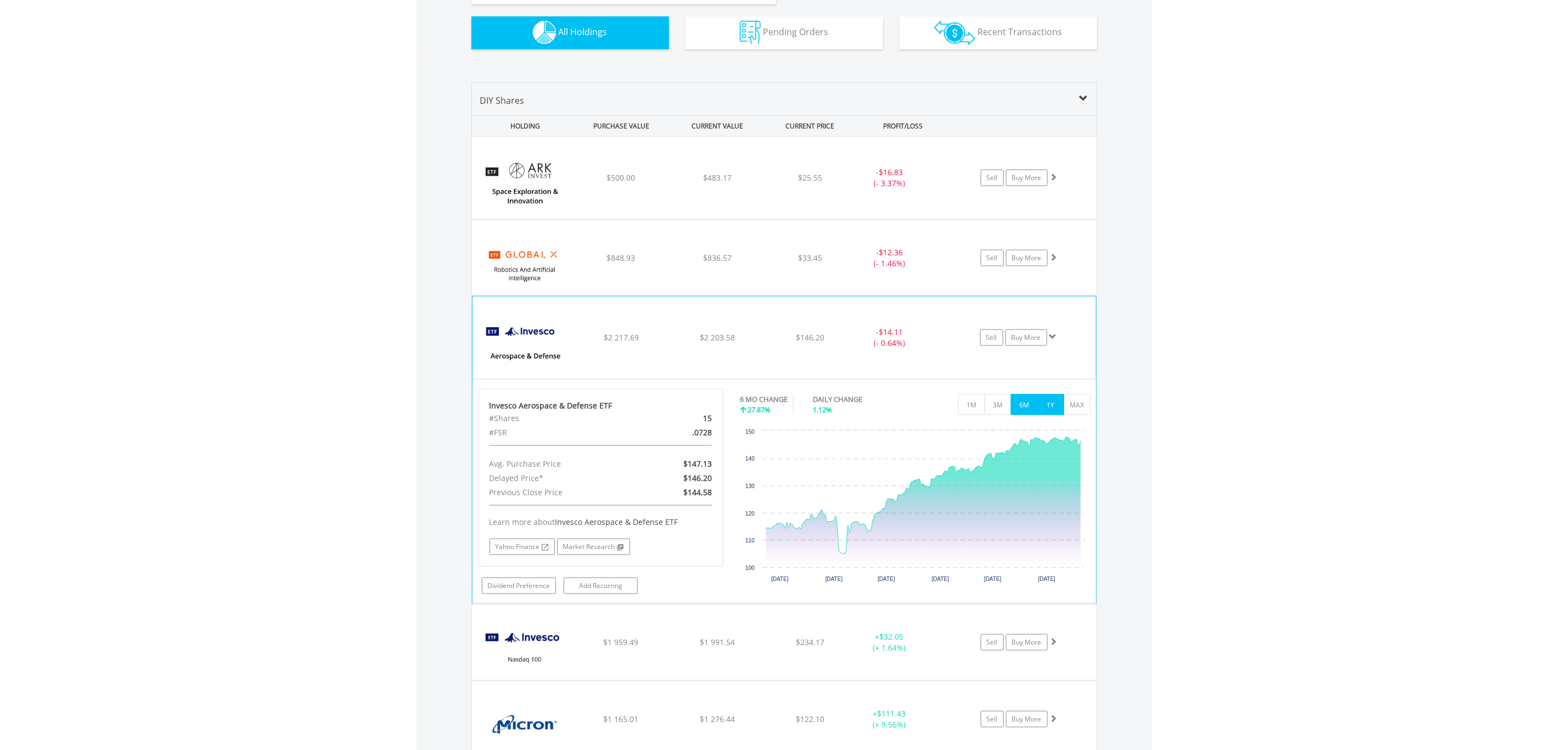
click at [1051, 402] on button "1Y" at bounding box center [1050, 404] width 27 height 21
click at [966, 412] on button "1M" at bounding box center [971, 404] width 27 height 21
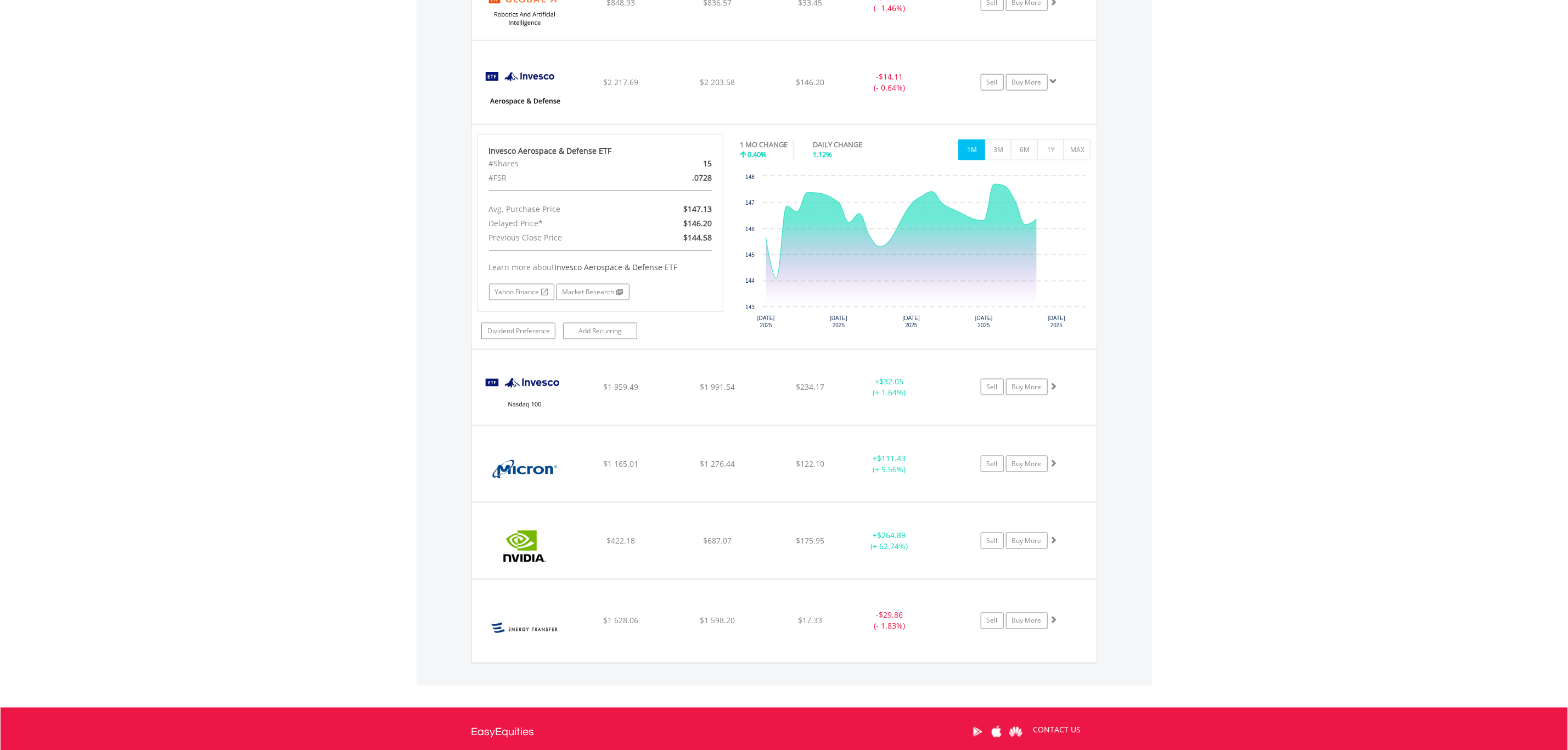
scroll to position [1088, 0]
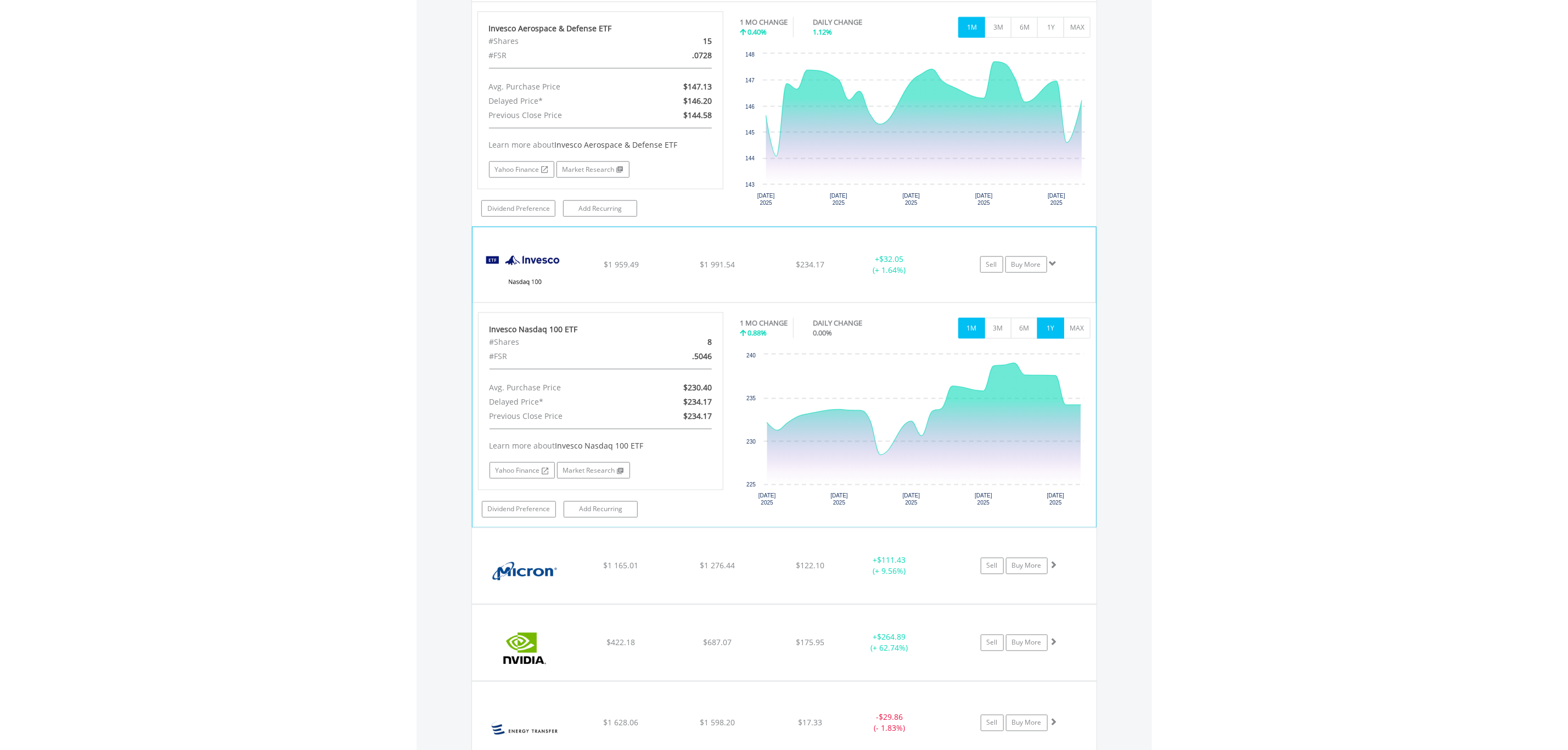
click at [1059, 326] on button "1Y" at bounding box center [1050, 327] width 27 height 21
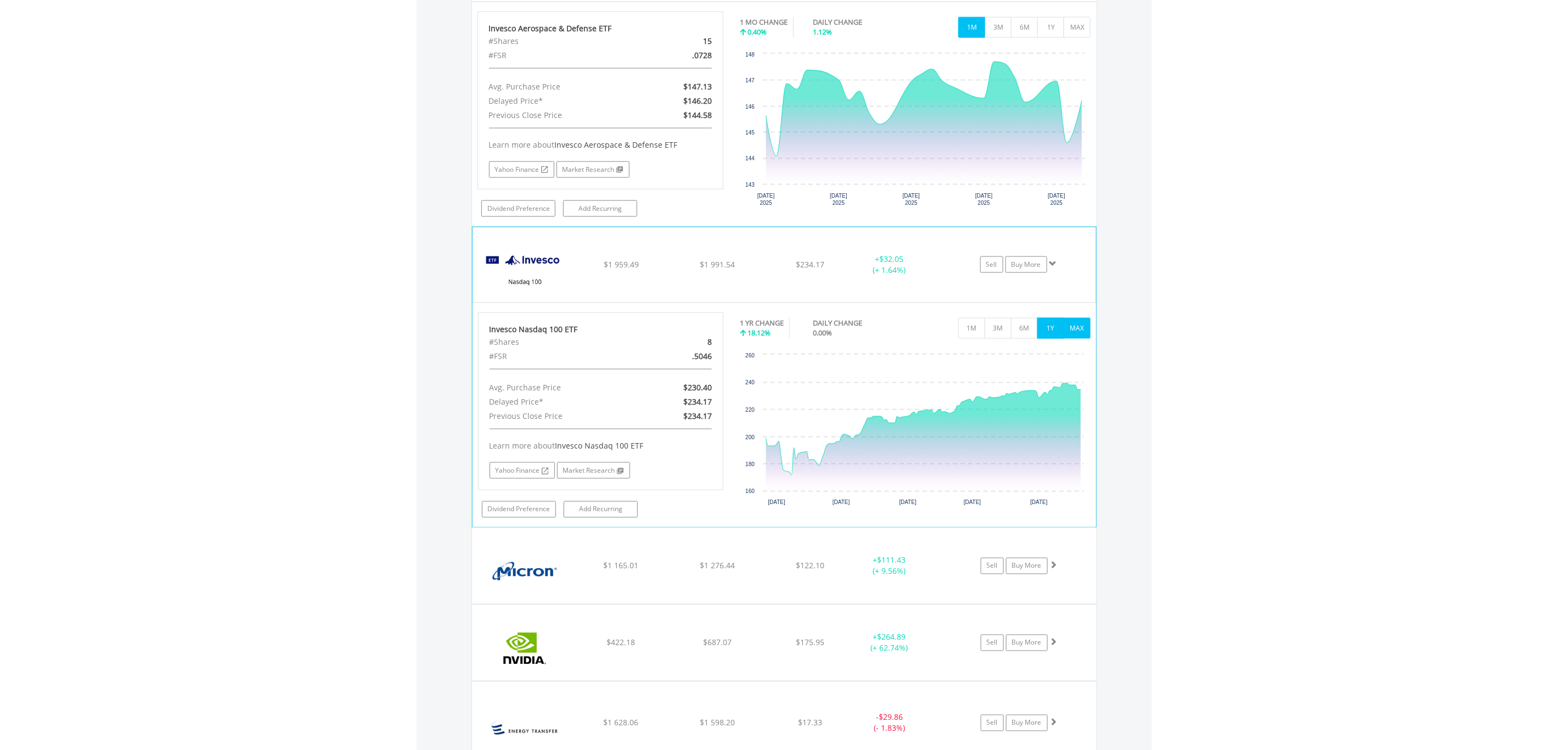
click at [1078, 337] on button "MAX" at bounding box center [1076, 327] width 27 height 21
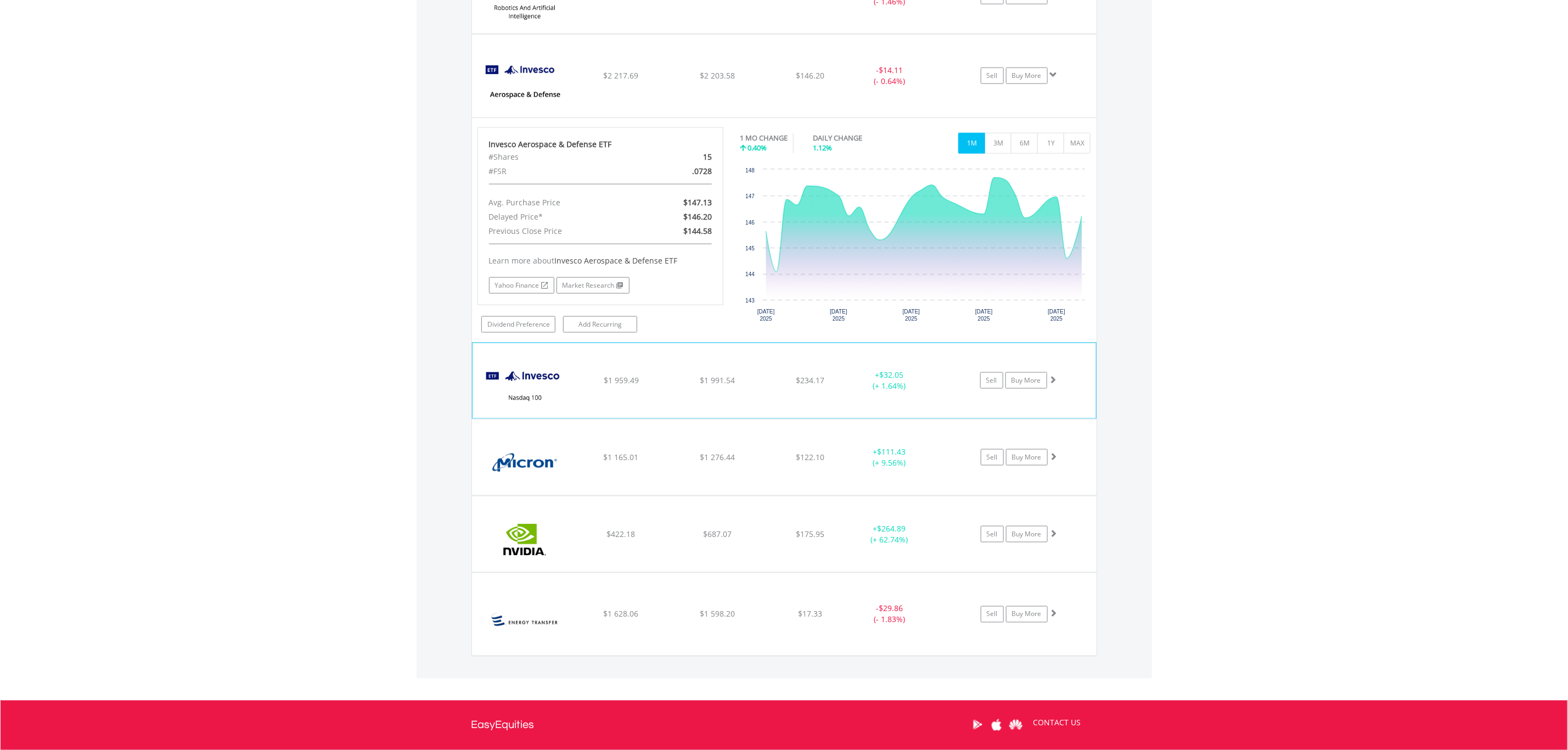
scroll to position [923, 0]
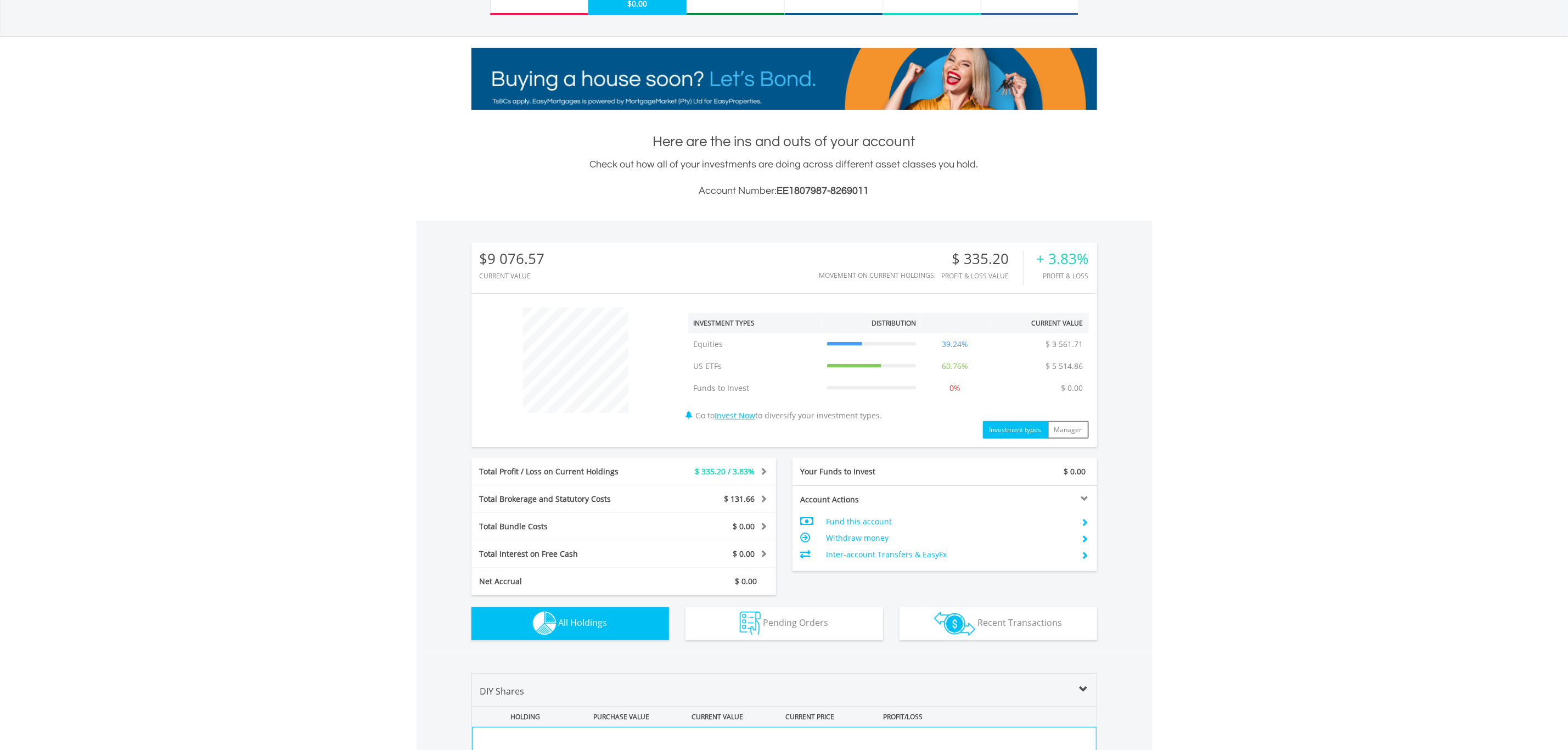
scroll to position [0, 0]
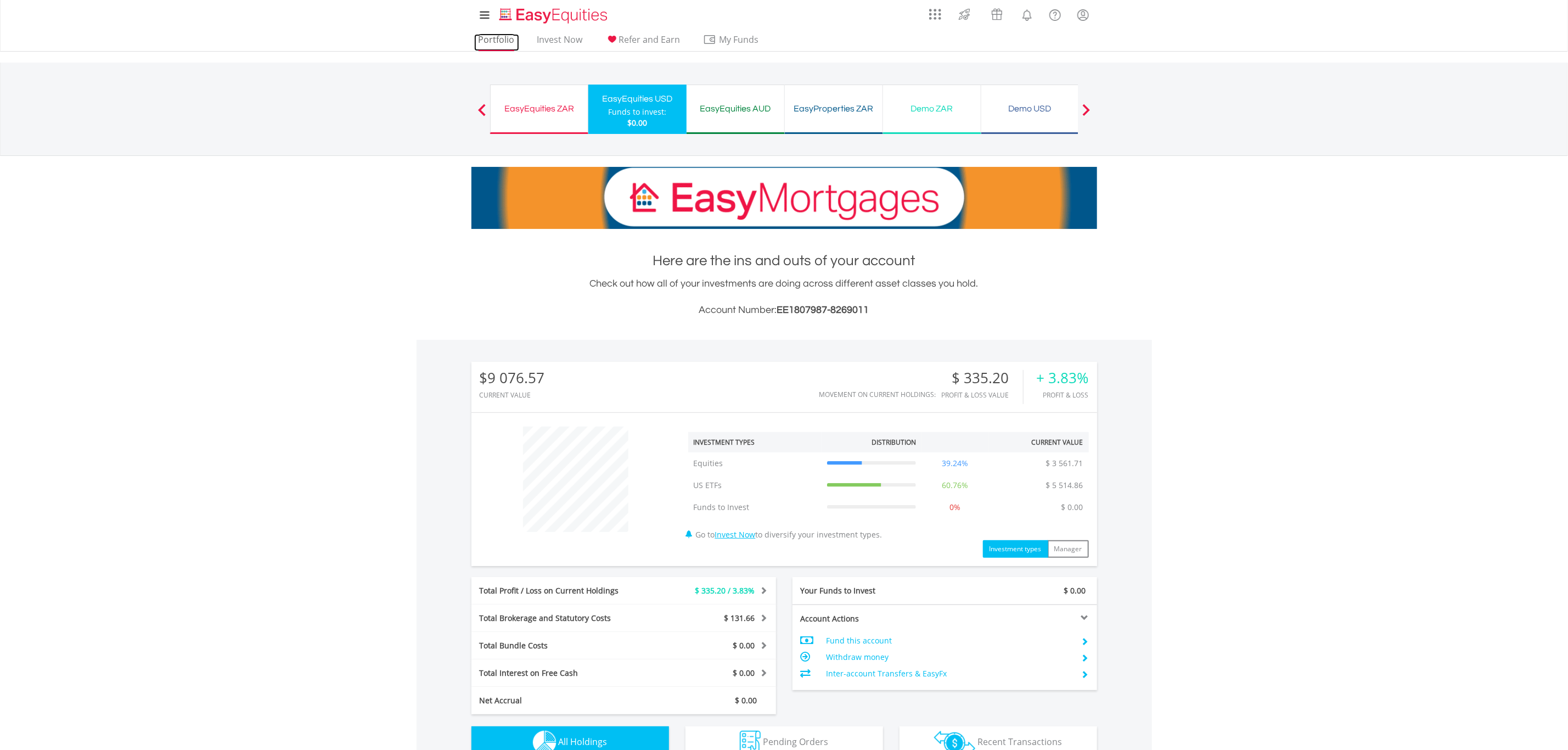
click at [495, 34] on link "Portfolio" at bounding box center [496, 42] width 45 height 17
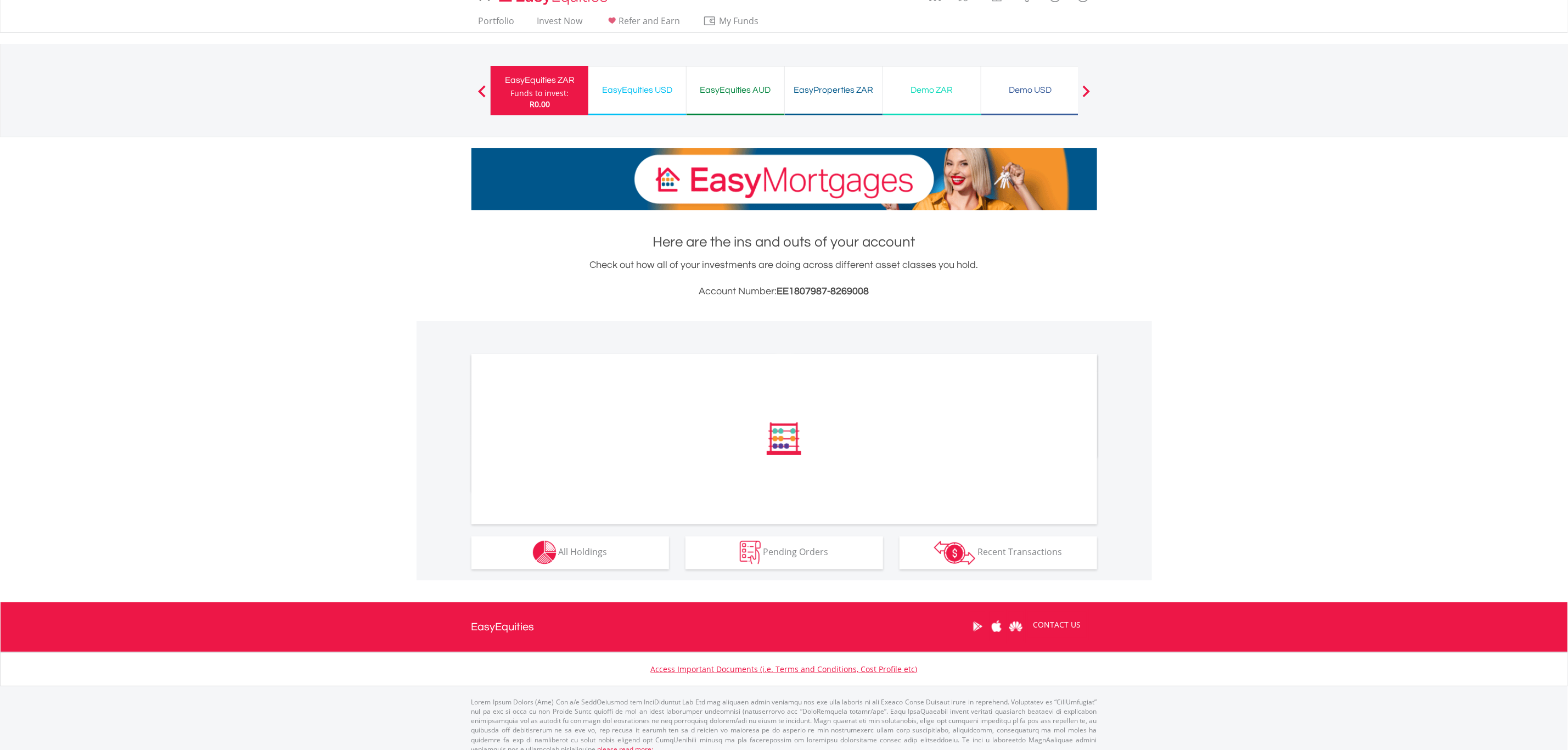
scroll to position [30, 0]
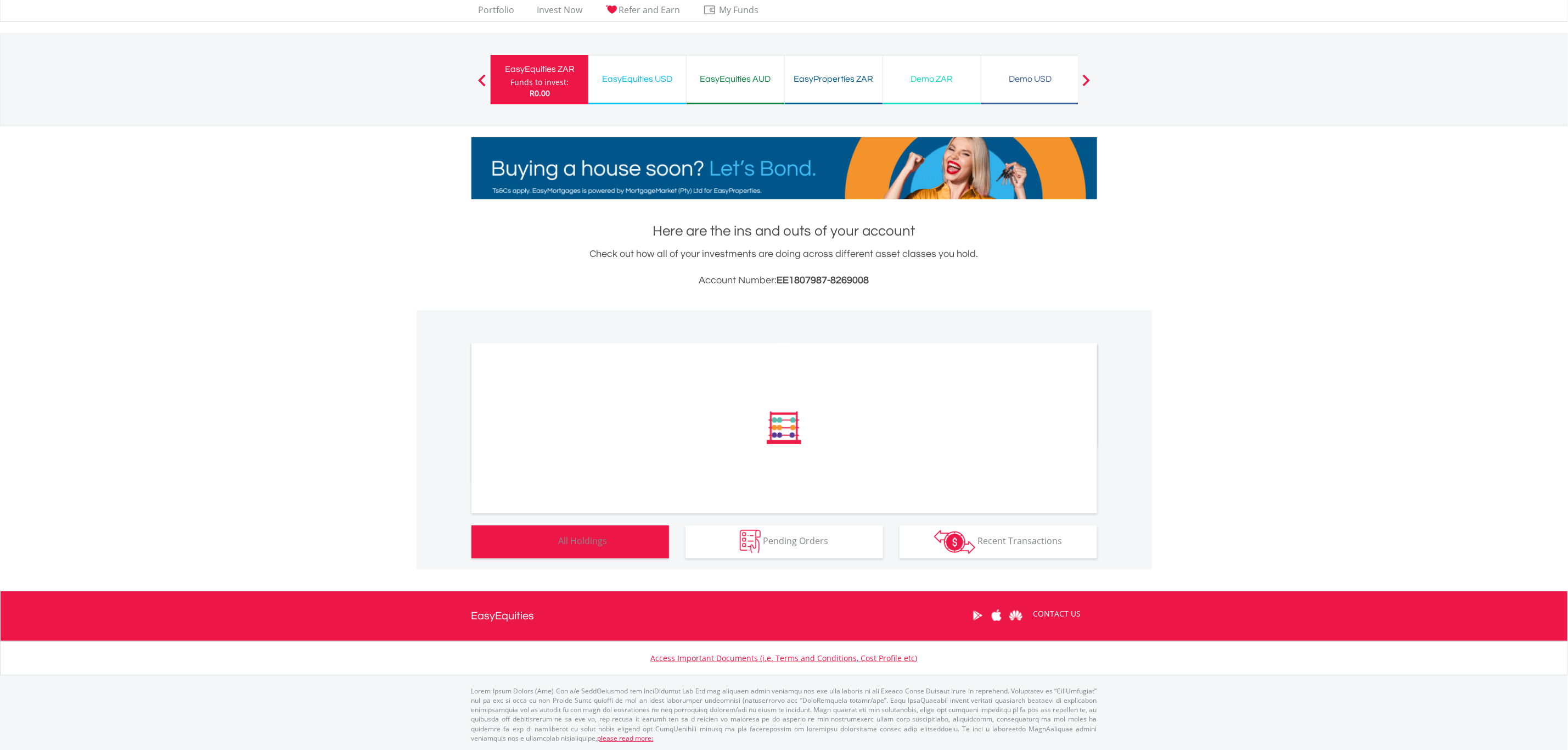
click at [595, 545] on div "﻿ Distribution Current Value Show All" at bounding box center [784, 439] width 735 height 259
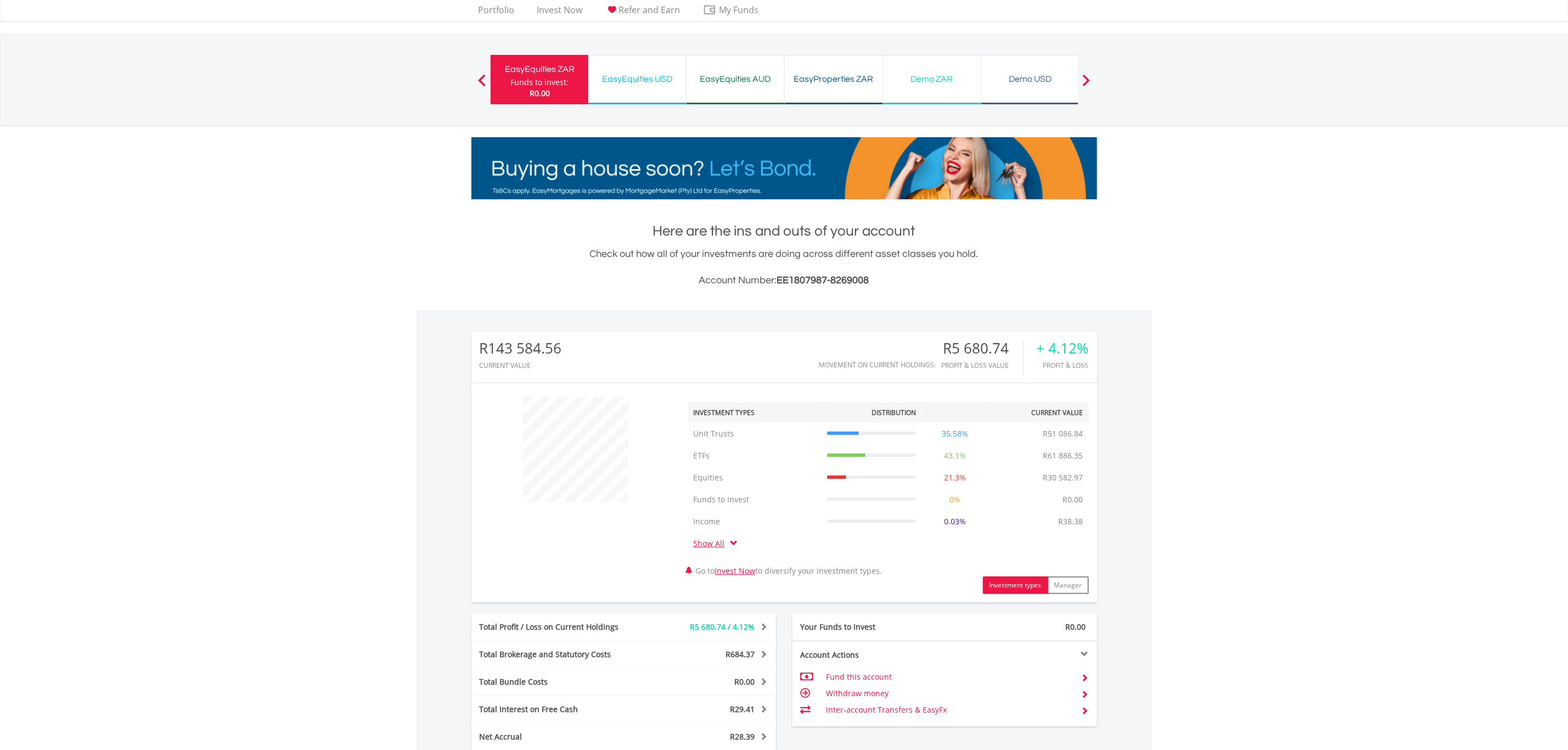
scroll to position [267, 0]
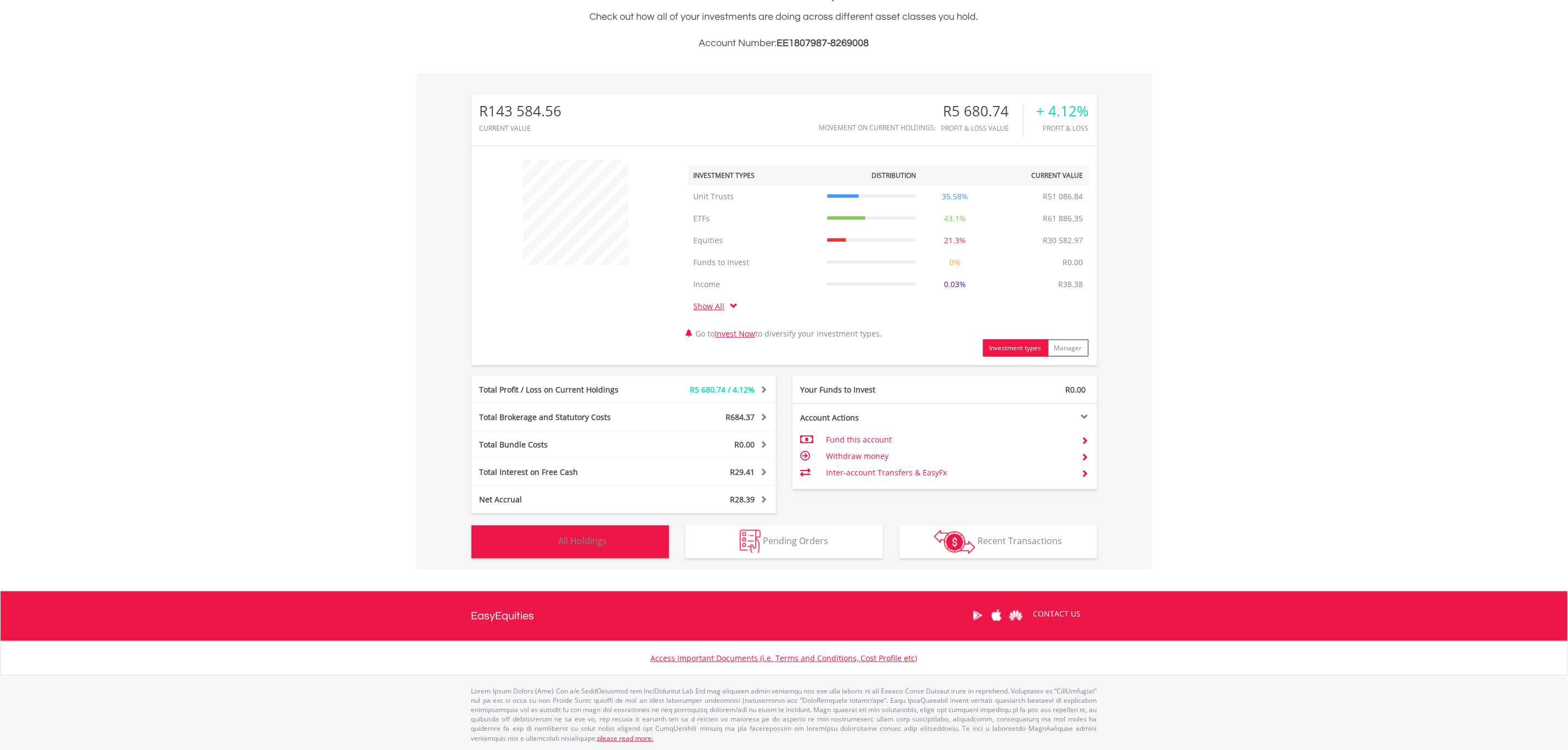
click at [556, 534] on img "button" at bounding box center [545, 542] width 24 height 24
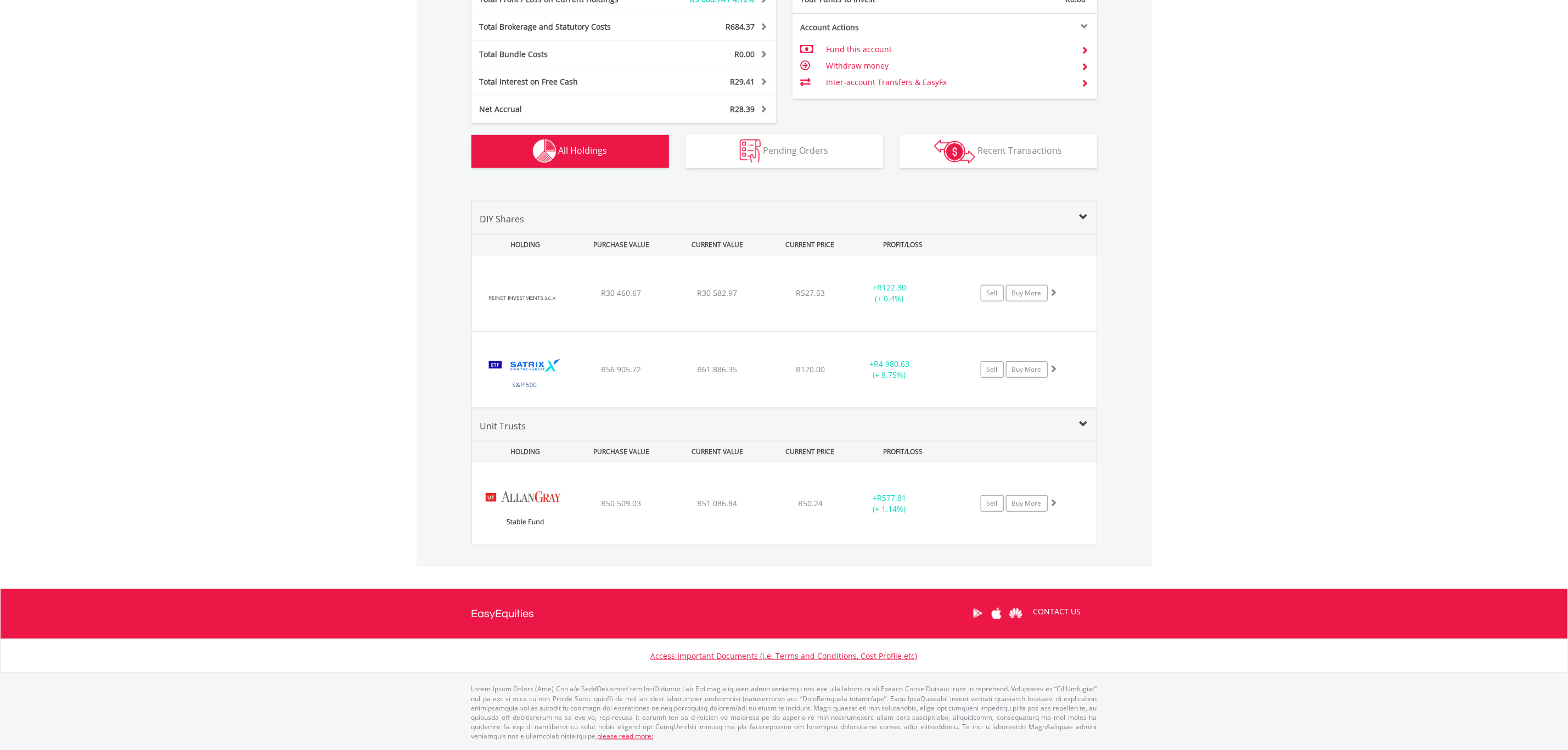
scroll to position [658, 0]
click at [662, 303] on div "﻿ Reinet Investments SCA R30 460.67 R30 582.97 R527.53 + R122.30 (+ 0.4%) Sell …" at bounding box center [784, 292] width 624 height 76
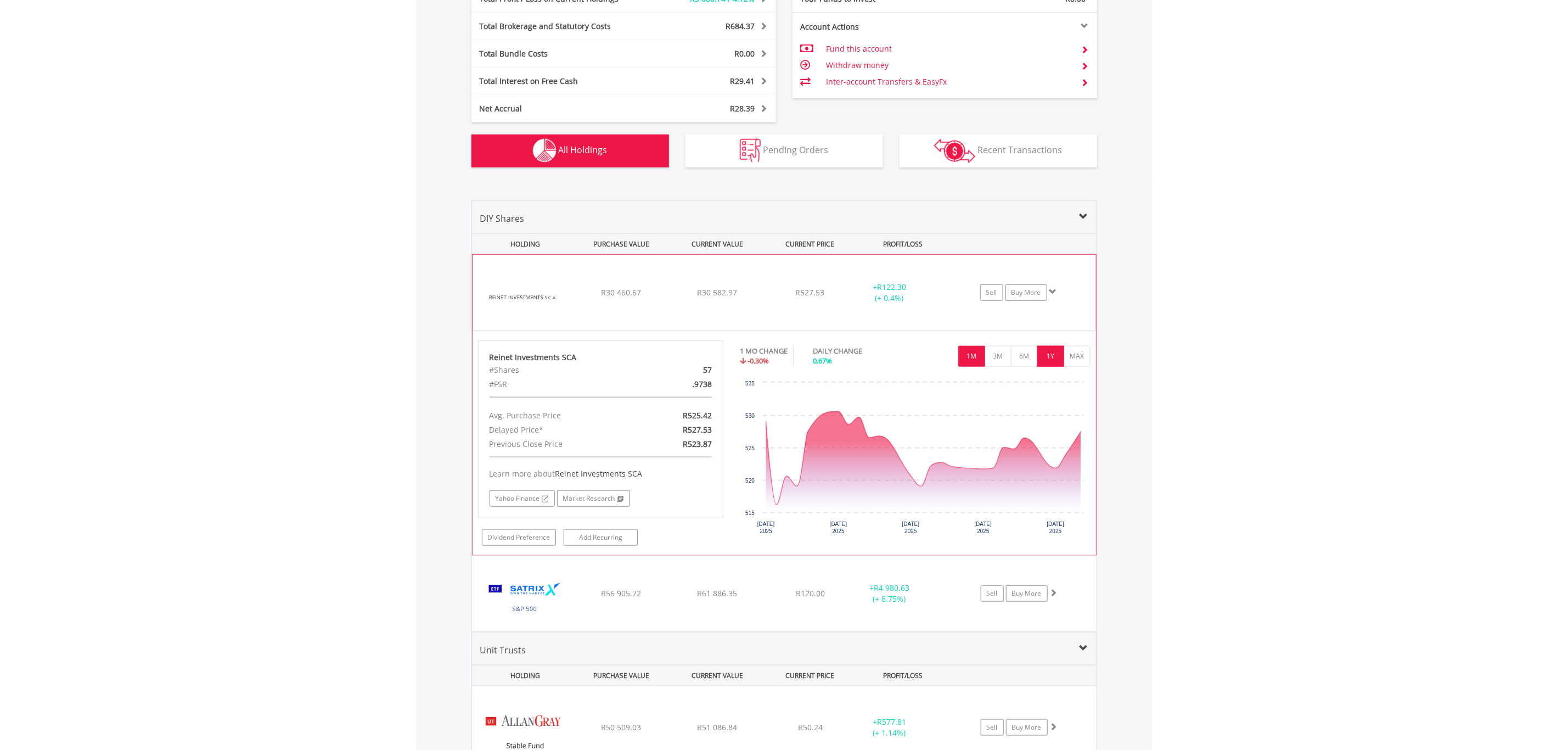
click at [1059, 351] on button "1Y" at bounding box center [1050, 356] width 27 height 21
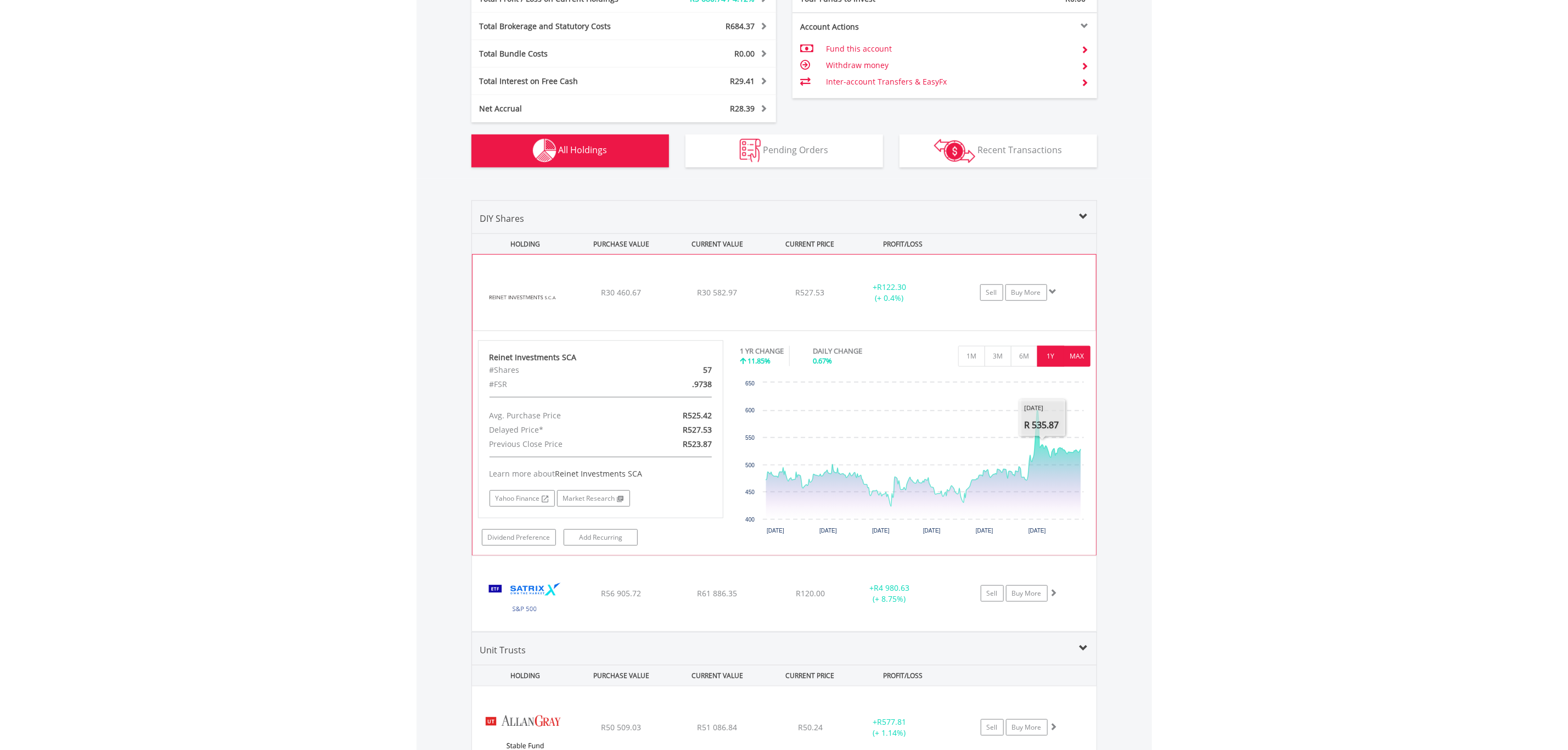
click at [1077, 363] on button "MAX" at bounding box center [1076, 356] width 27 height 21
click at [1082, 220] on div "DIY Shares" at bounding box center [784, 222] width 624 height 21
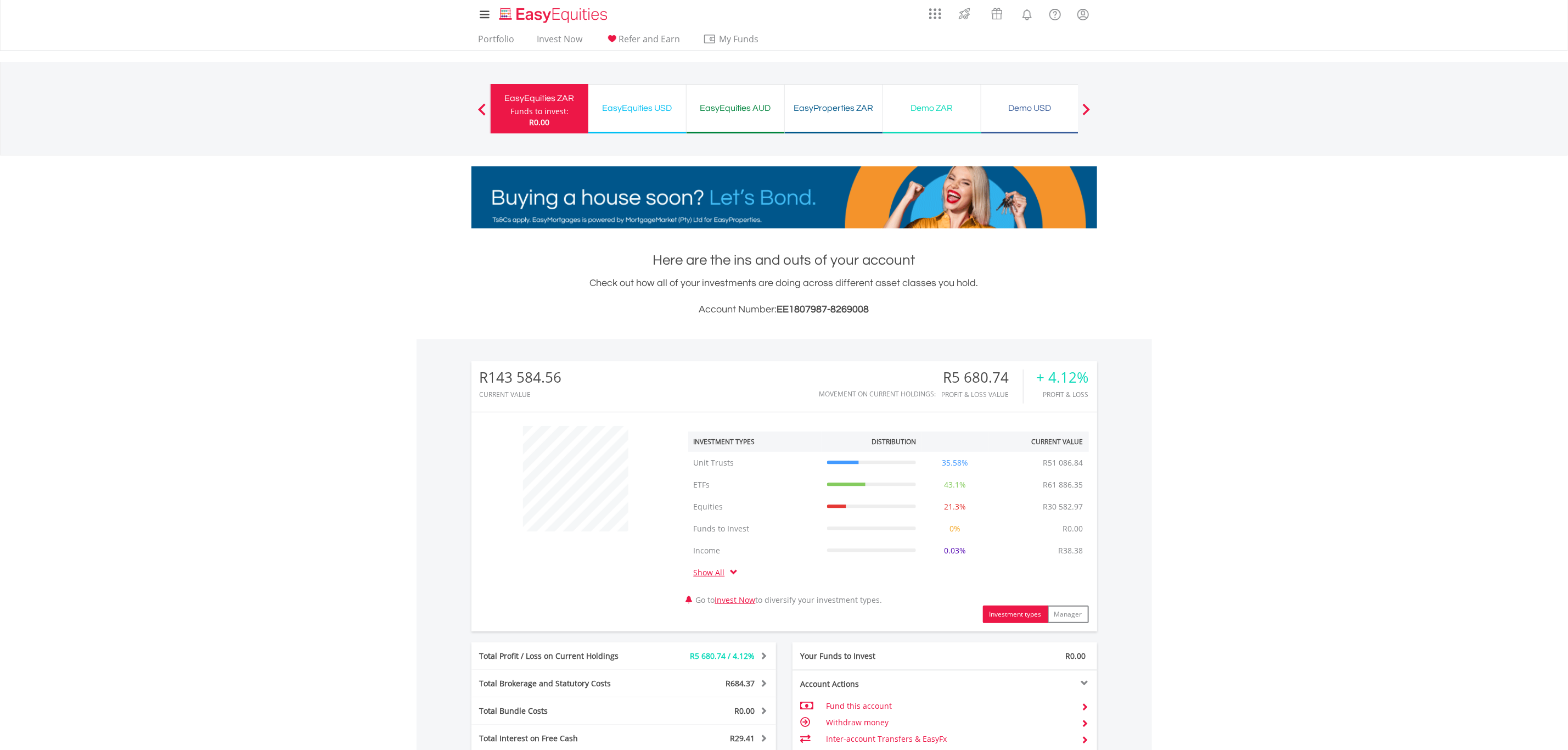
scroll to position [0, 0]
click at [493, 34] on link "Portfolio" at bounding box center [496, 42] width 45 height 17
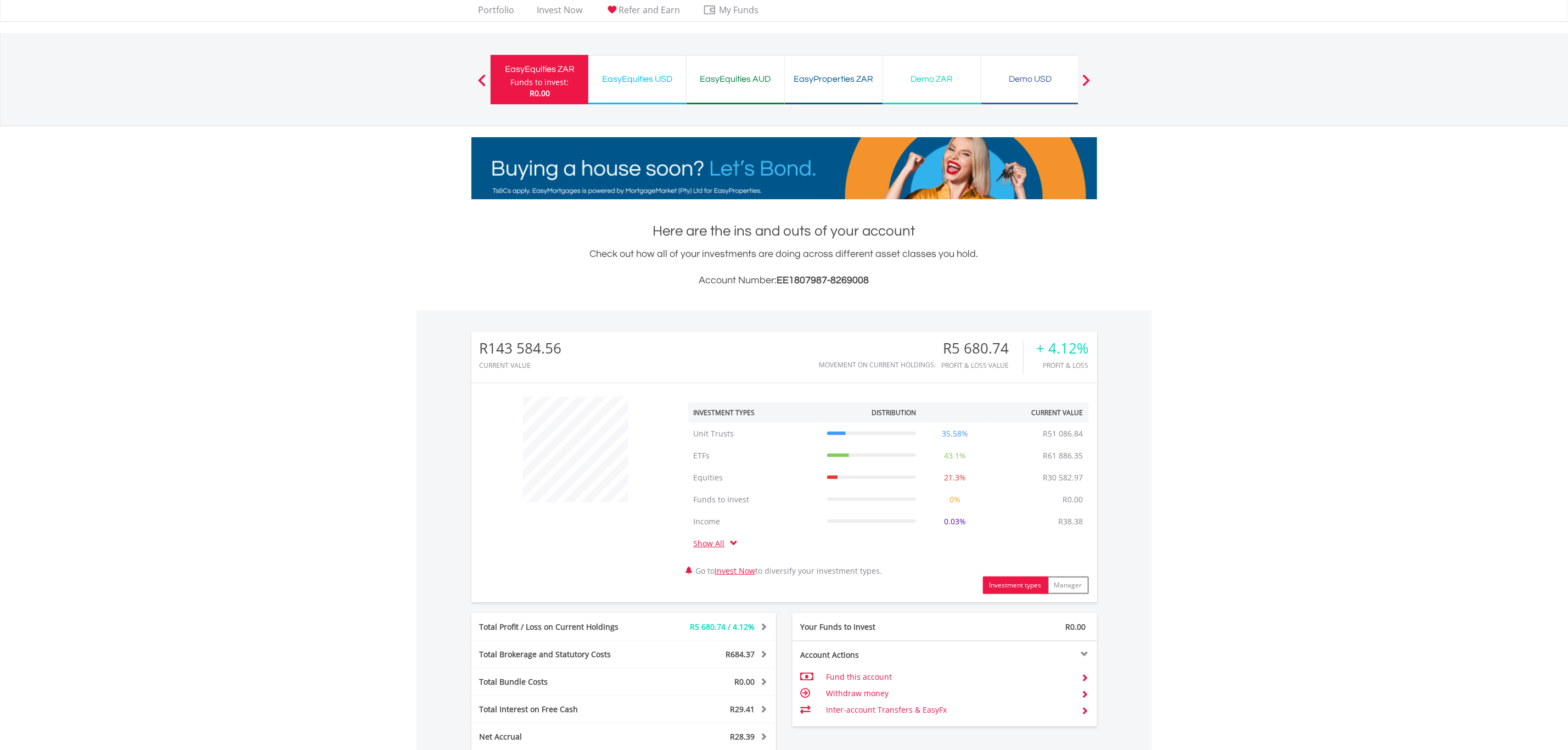
scroll to position [105, 209]
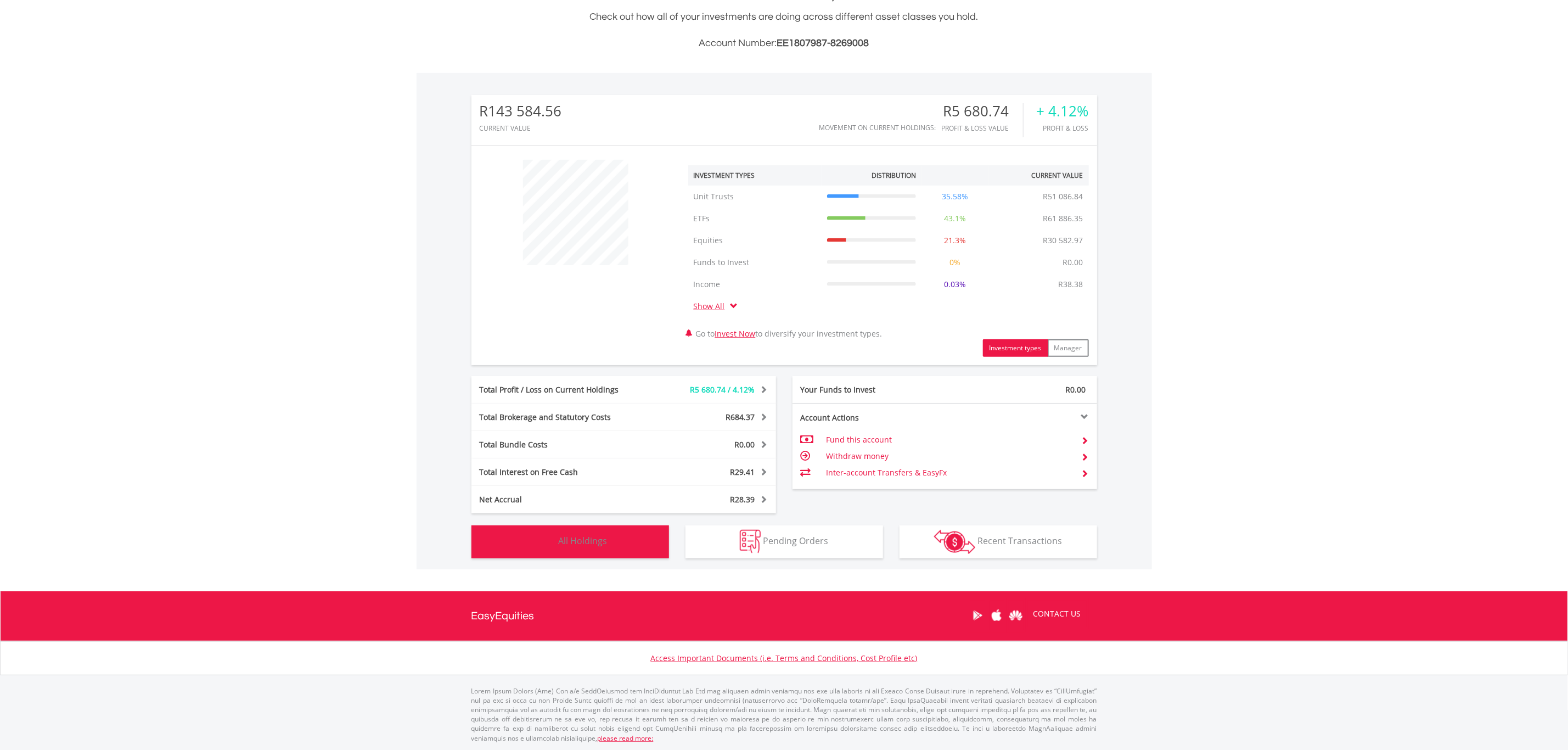
click at [578, 542] on span "All Holdings" at bounding box center [583, 540] width 49 height 12
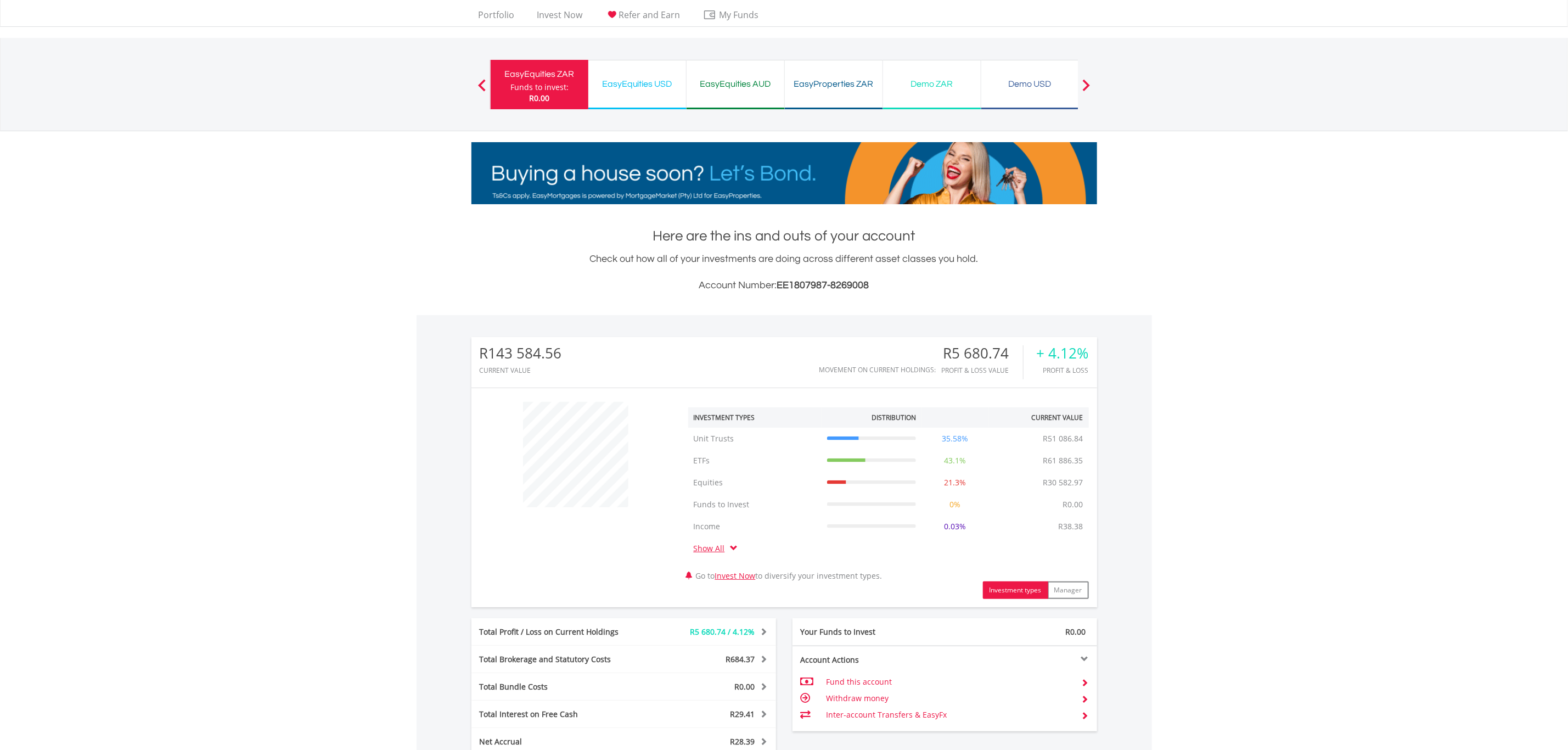
scroll to position [0, 0]
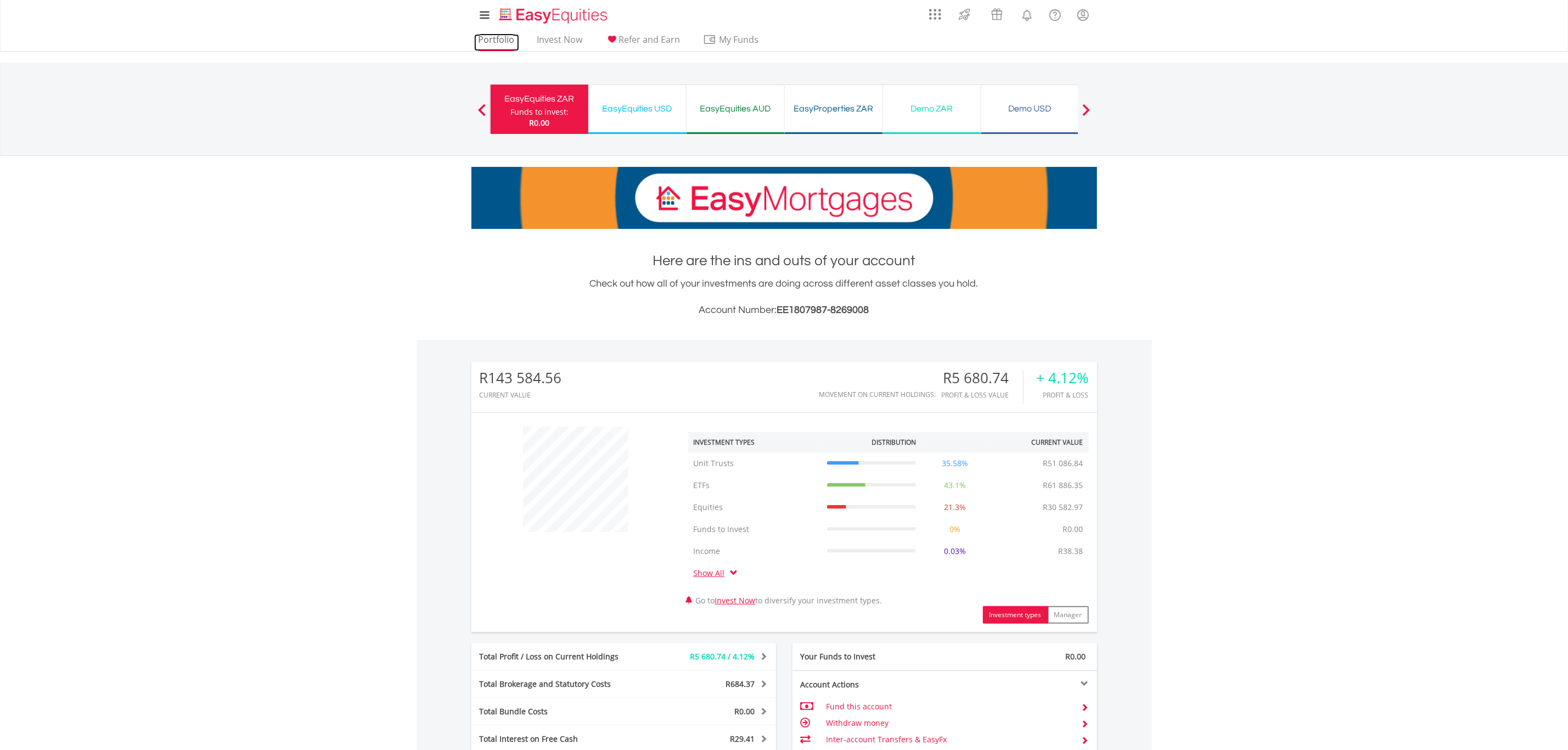
click at [489, 42] on link "Portfolio" at bounding box center [496, 42] width 45 height 17
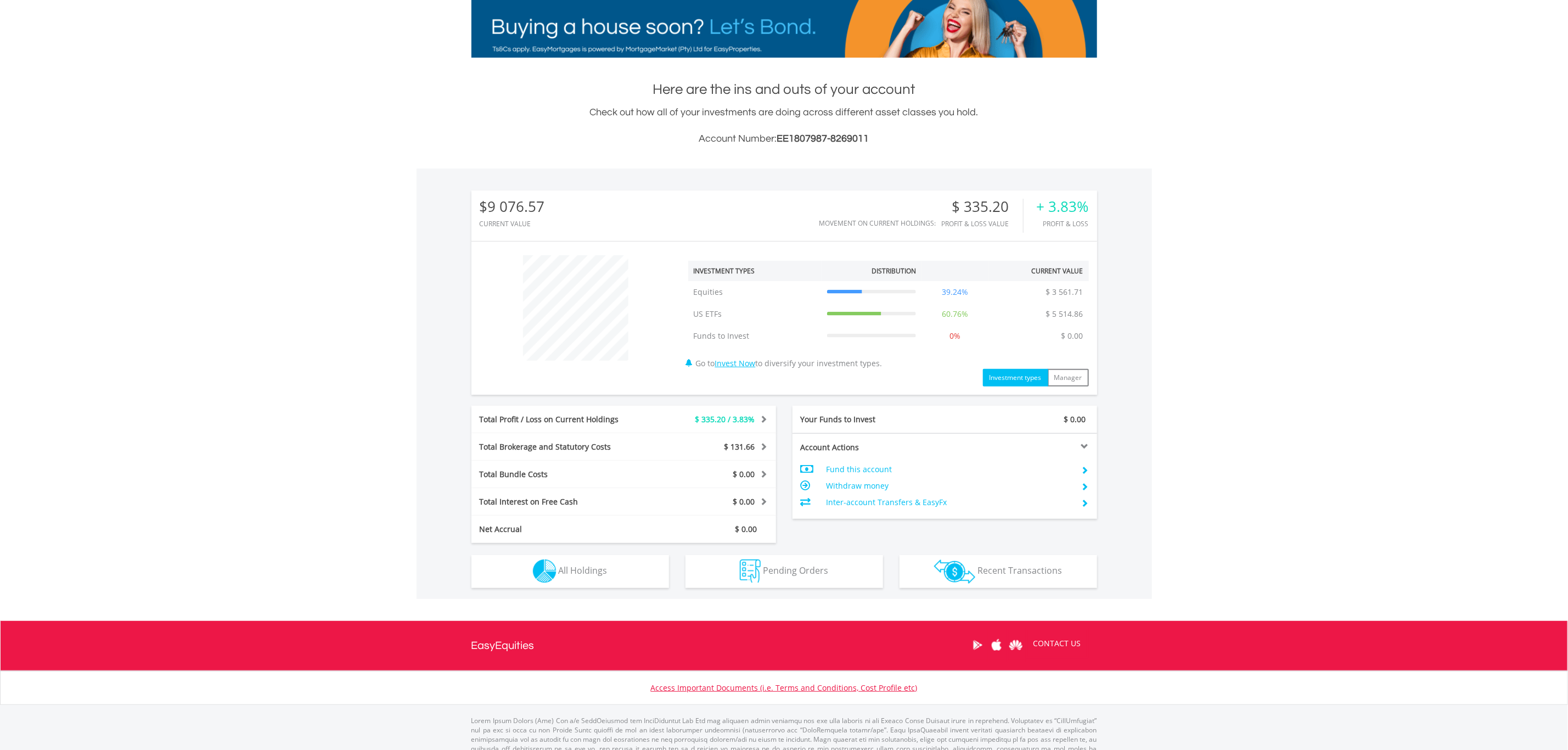
scroll to position [201, 0]
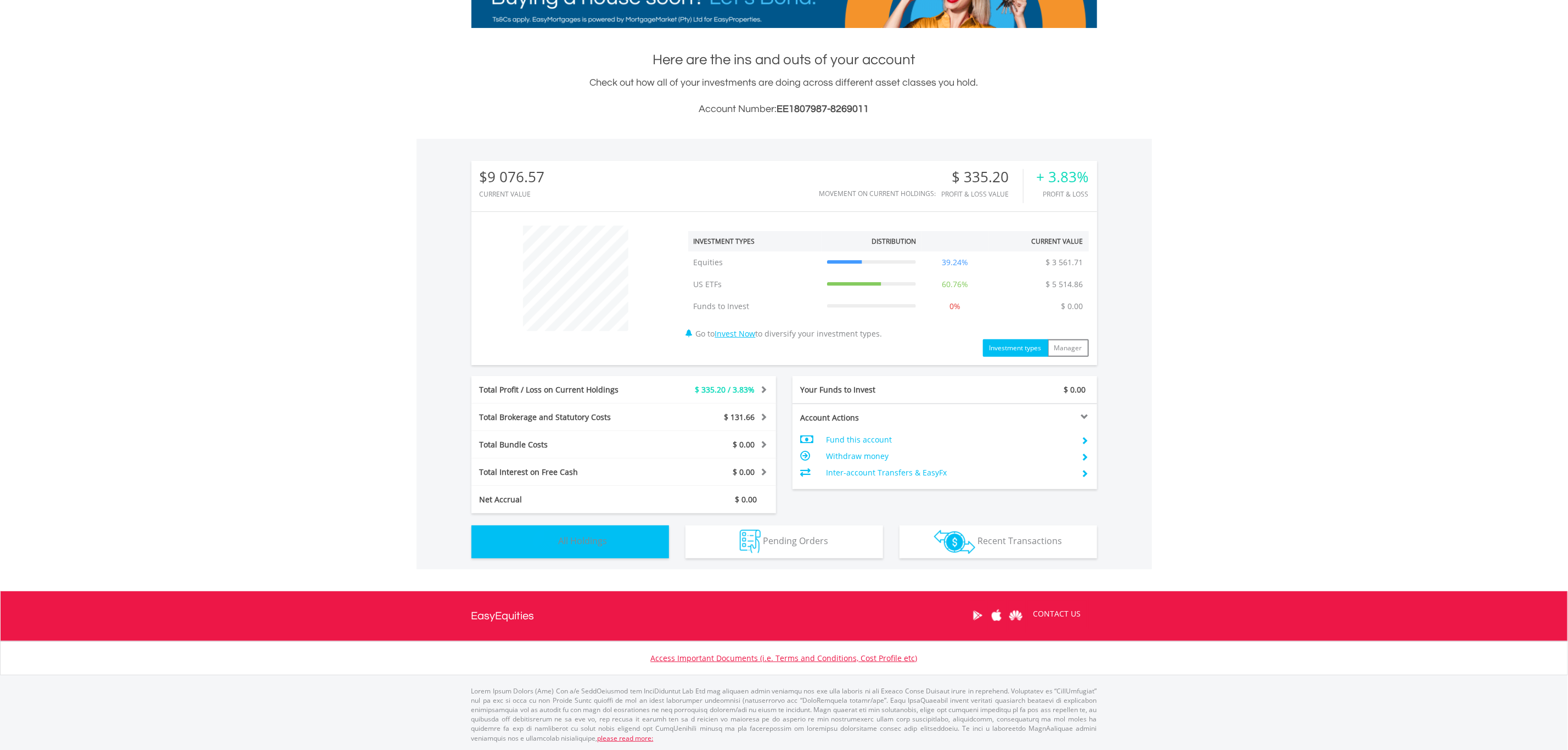
click at [576, 542] on span "All Holdings" at bounding box center [583, 540] width 49 height 12
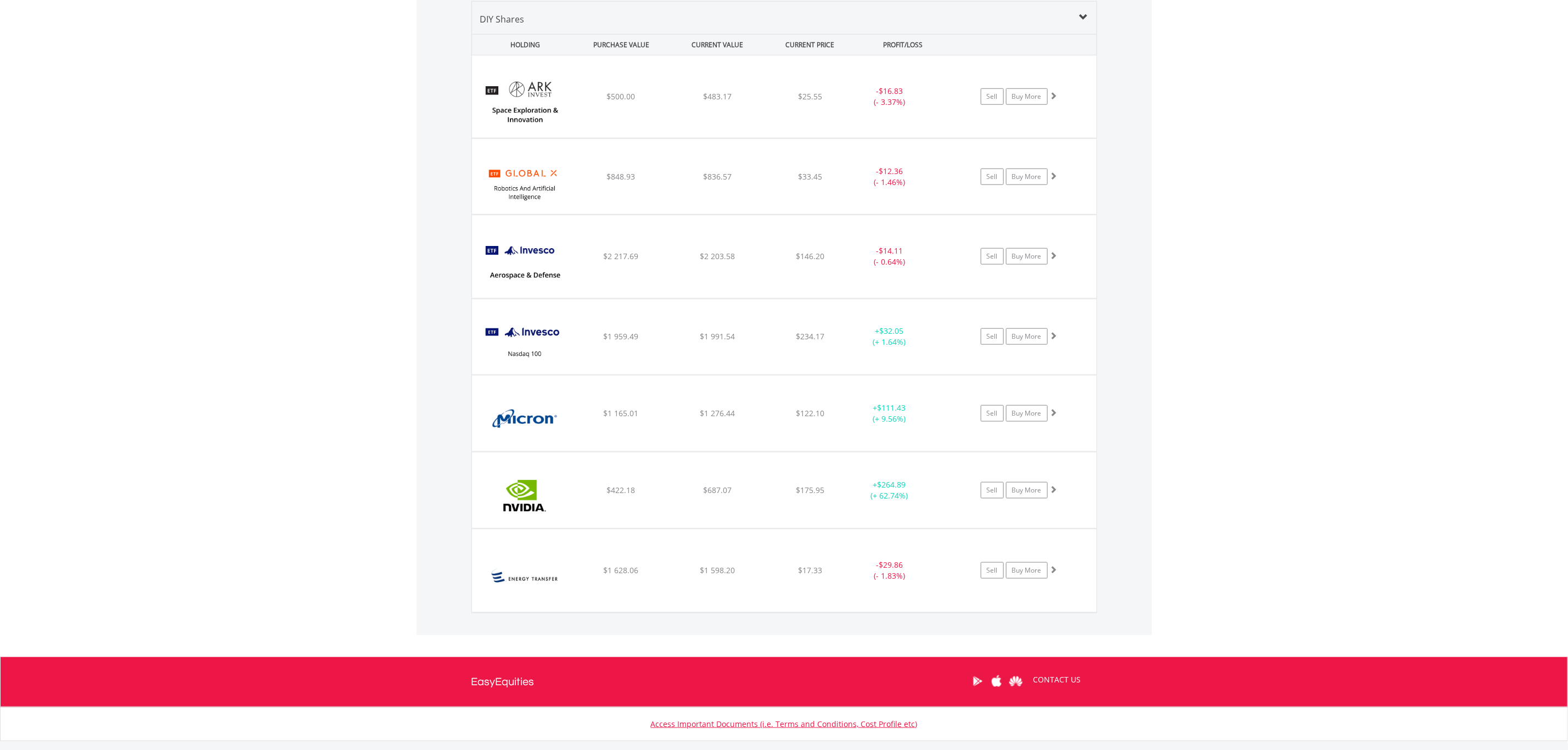
scroll to position [708, 0]
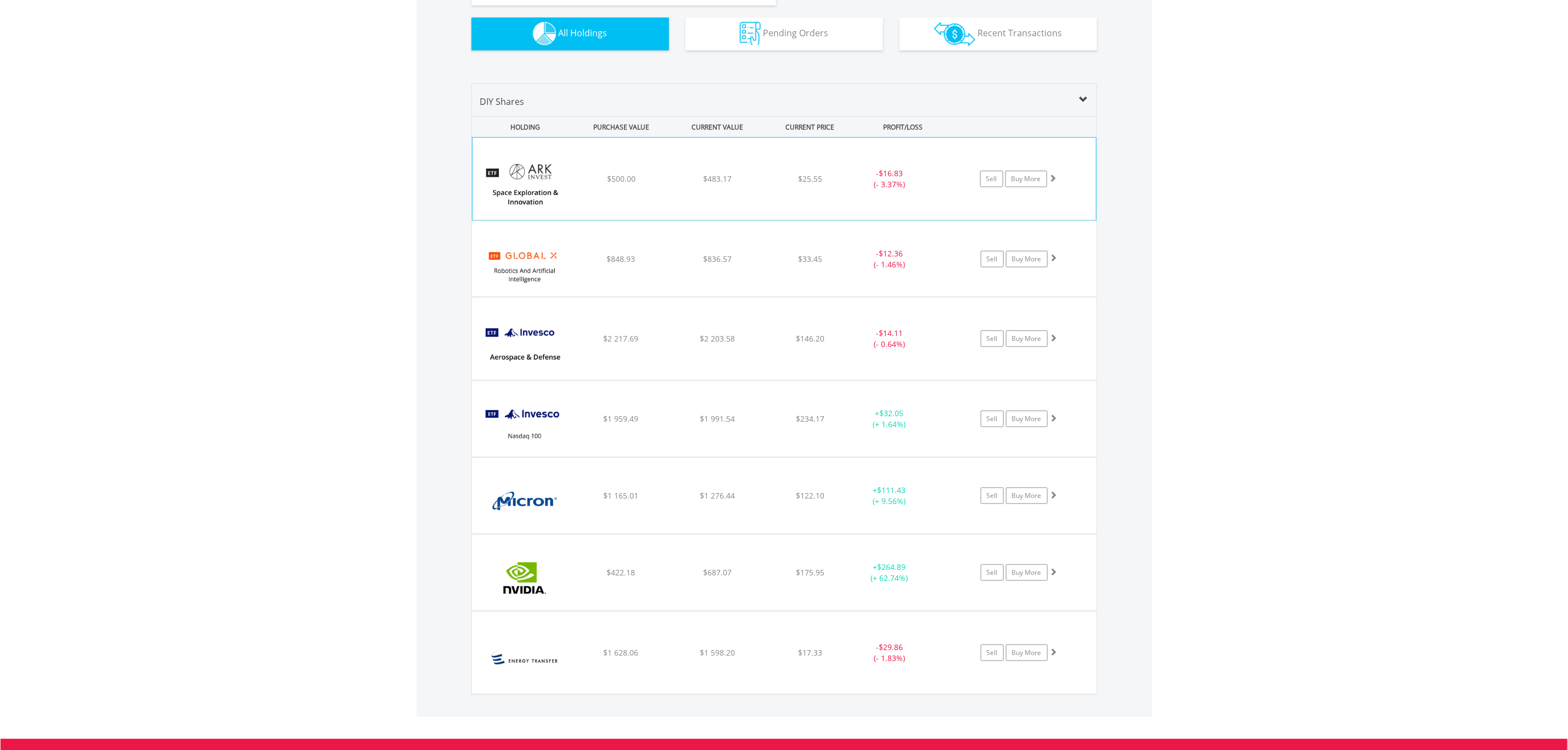
click at [695, 186] on div "﻿ ARK Space Exploration & Innovation ETF $500.00 $483.17 $25.55 - $16.83 (- 3.3…" at bounding box center [784, 178] width 624 height 82
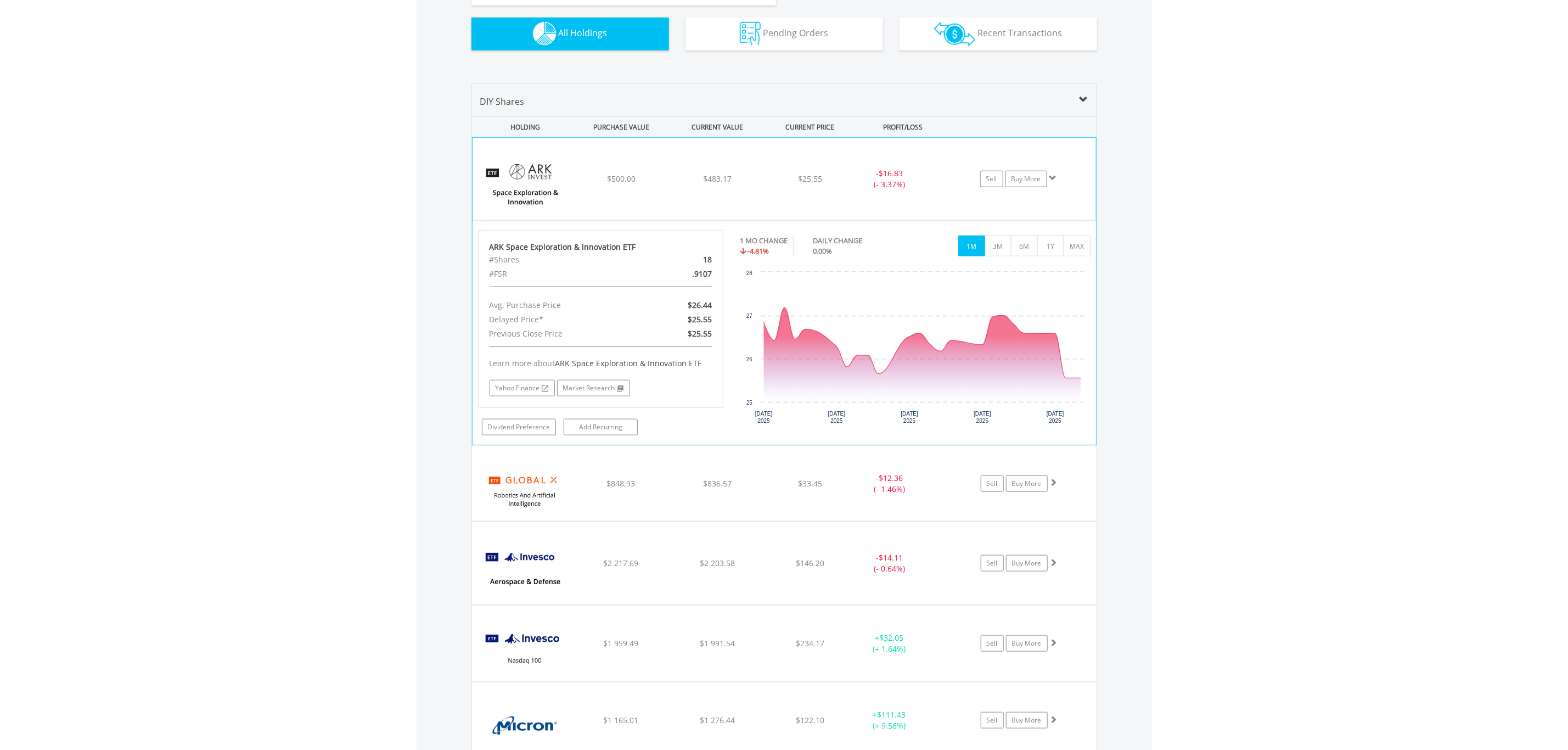
click at [1004, 258] on div "1 MO CHANGE -4.81% DAILY CHANGE 0.00% 1M 3M 6M 1Y MAX" at bounding box center [915, 248] width 350 height 37
click at [999, 250] on button "3M" at bounding box center [997, 245] width 27 height 21
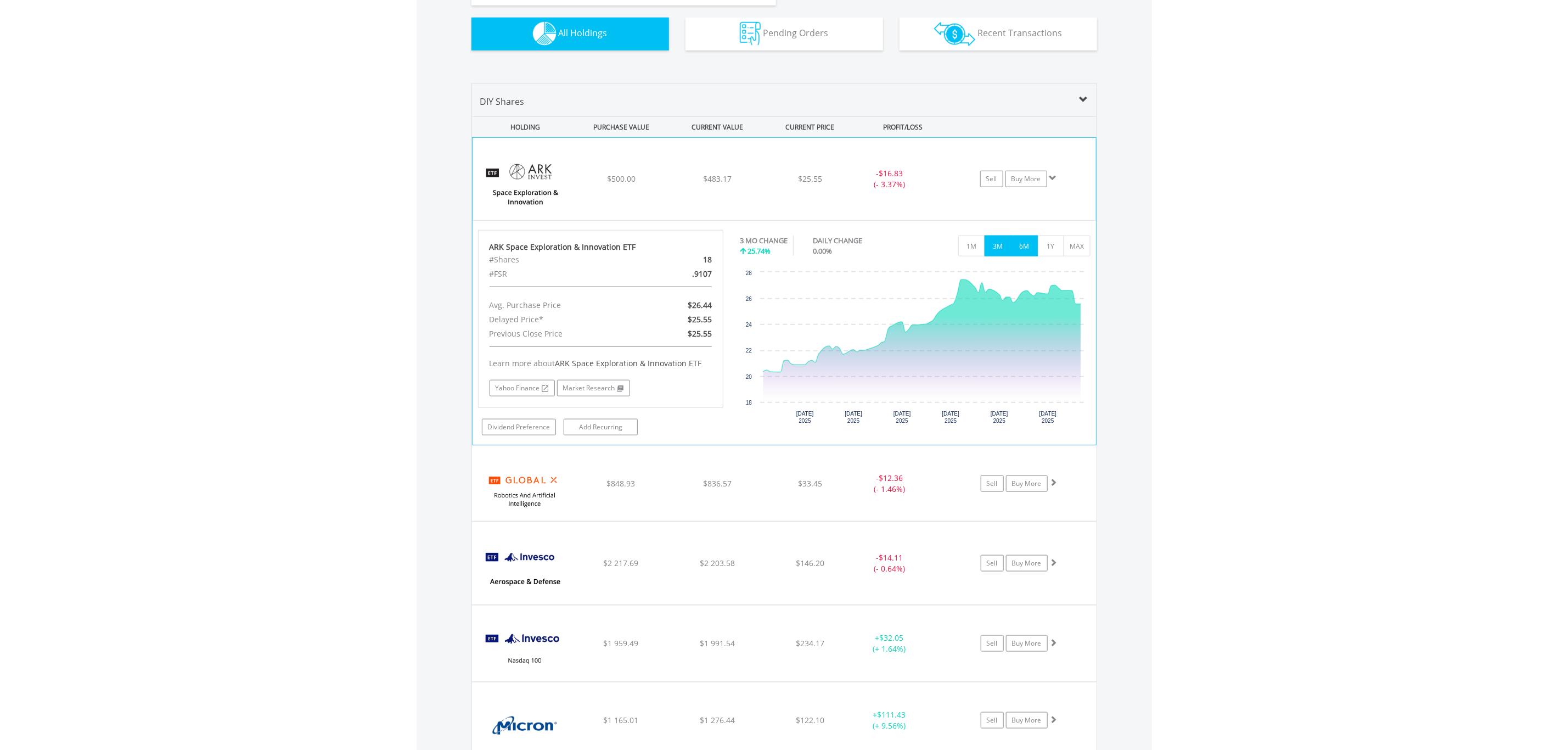
click at [1018, 247] on button "6M" at bounding box center [1024, 245] width 27 height 21
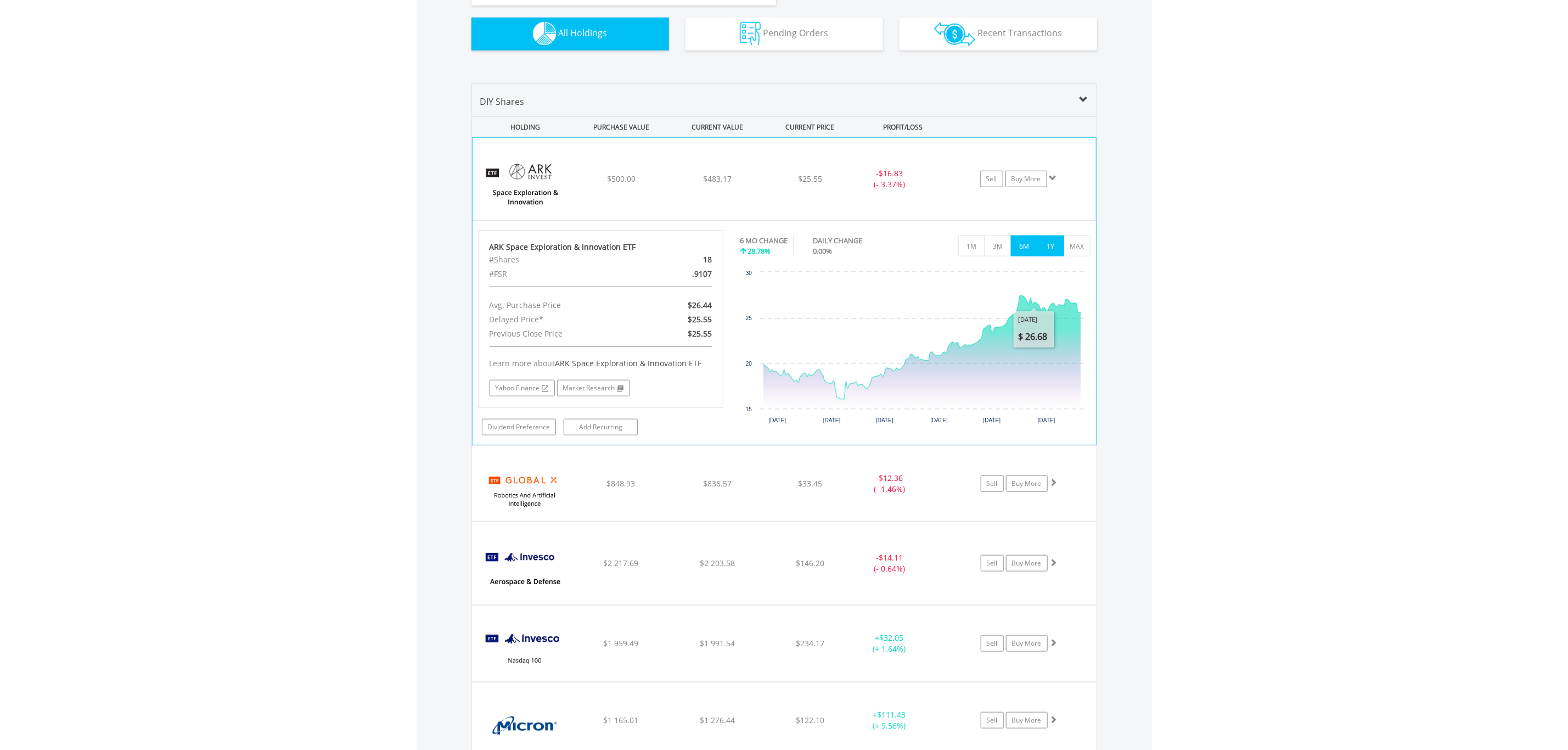
click at [1048, 241] on button "1Y" at bounding box center [1050, 245] width 27 height 21
click at [751, 173] on div "$483.17" at bounding box center [717, 179] width 93 height 11
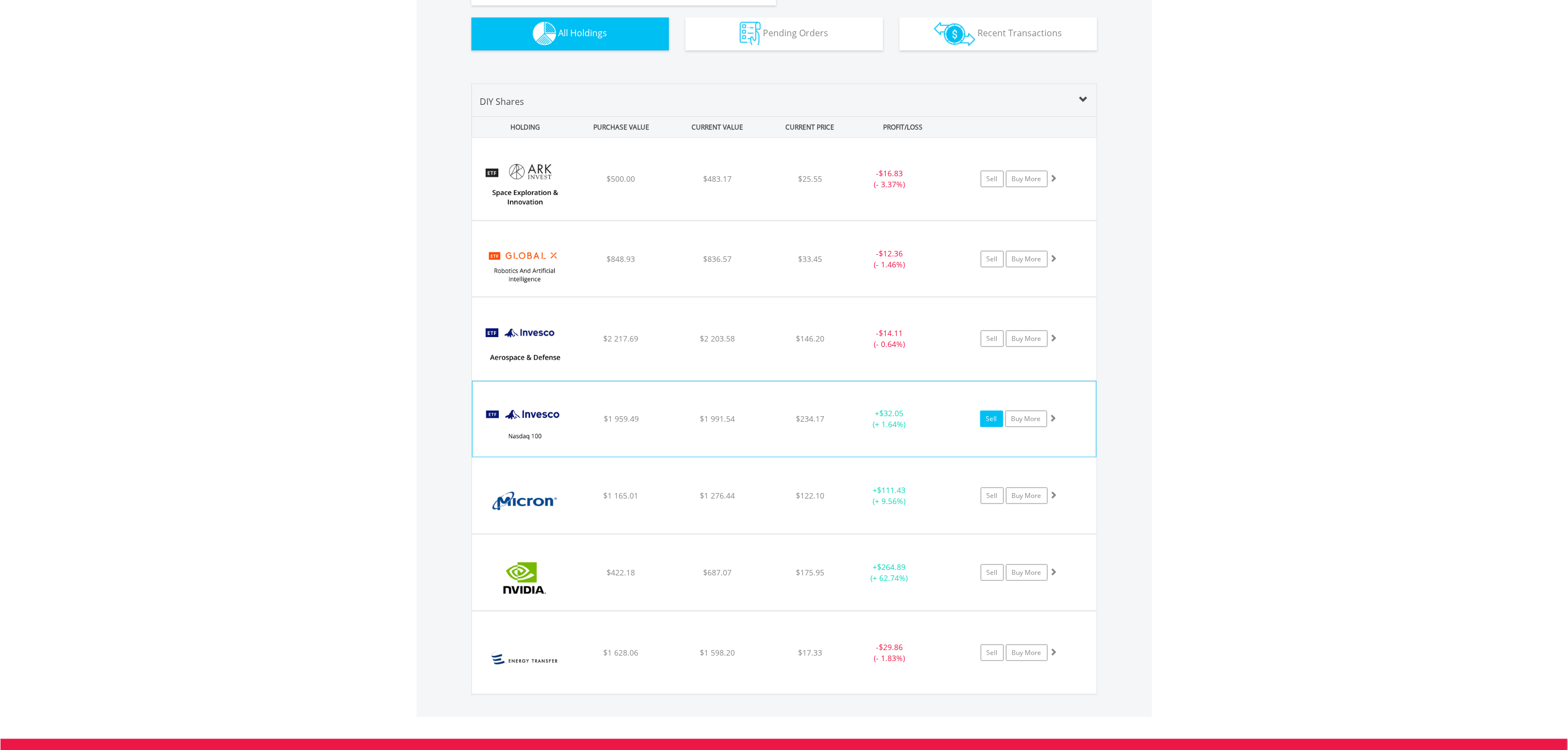
click at [991, 423] on link "Sell" at bounding box center [992, 419] width 23 height 17
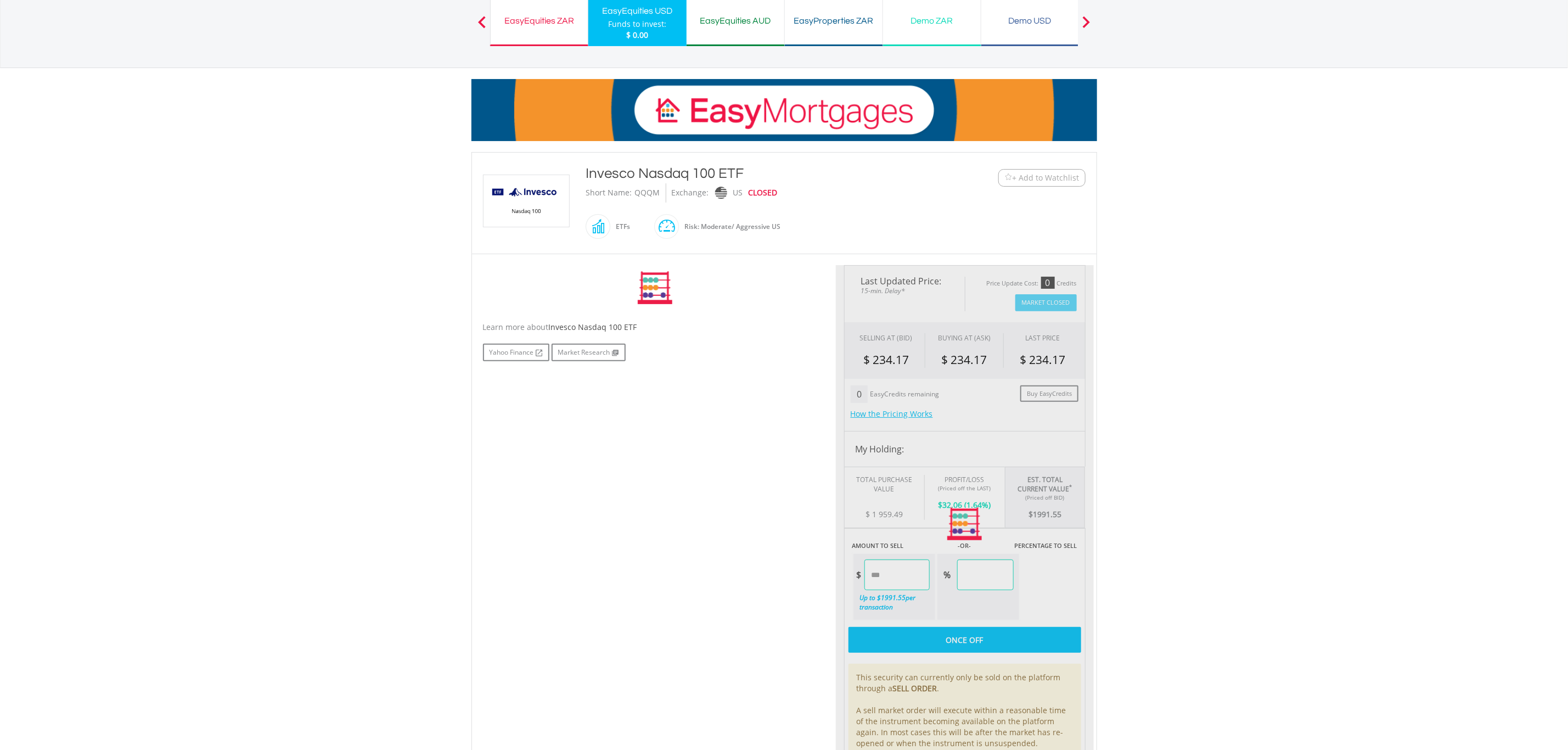
scroll to position [247, 0]
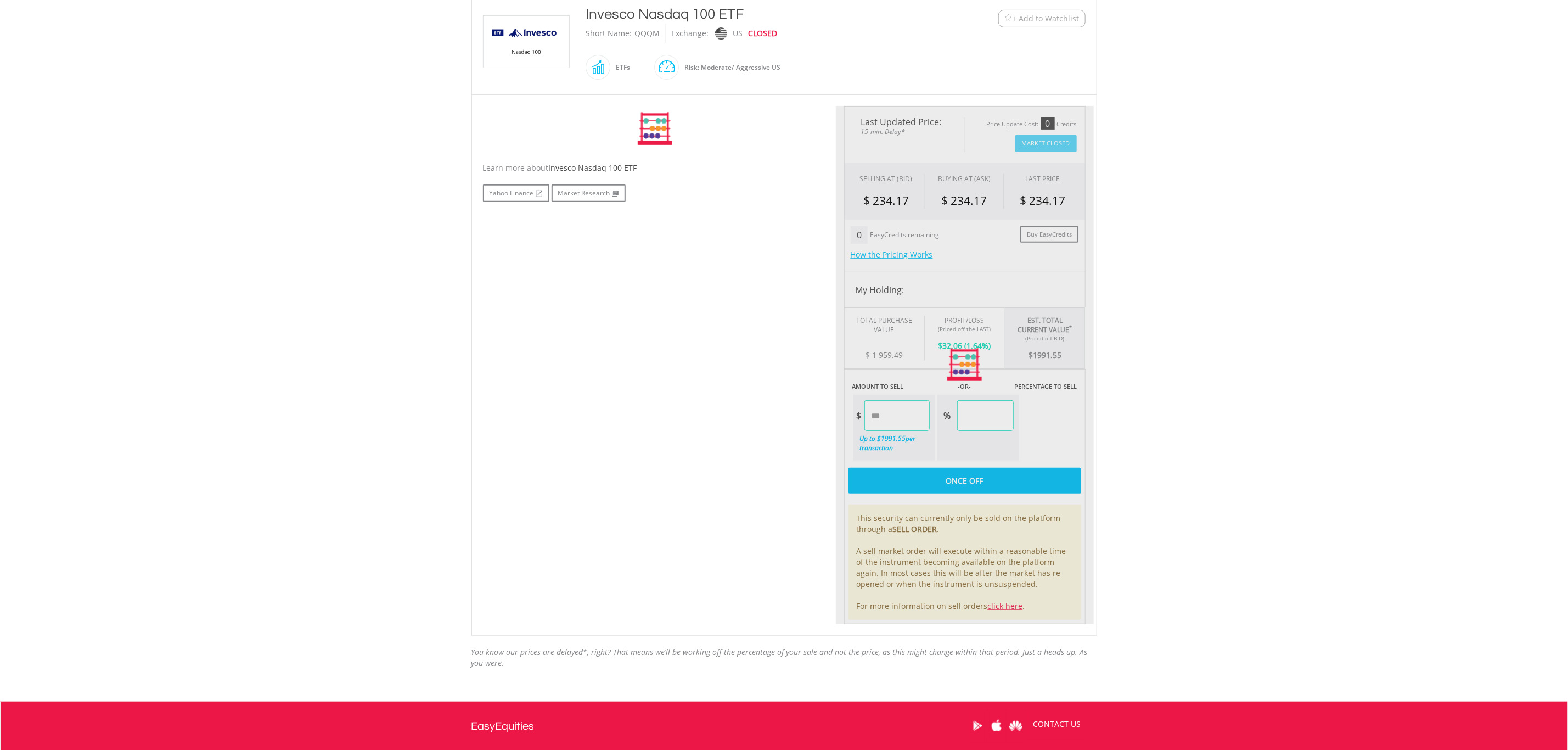
type input "*******"
click at [903, 417] on div at bounding box center [965, 365] width 258 height 518
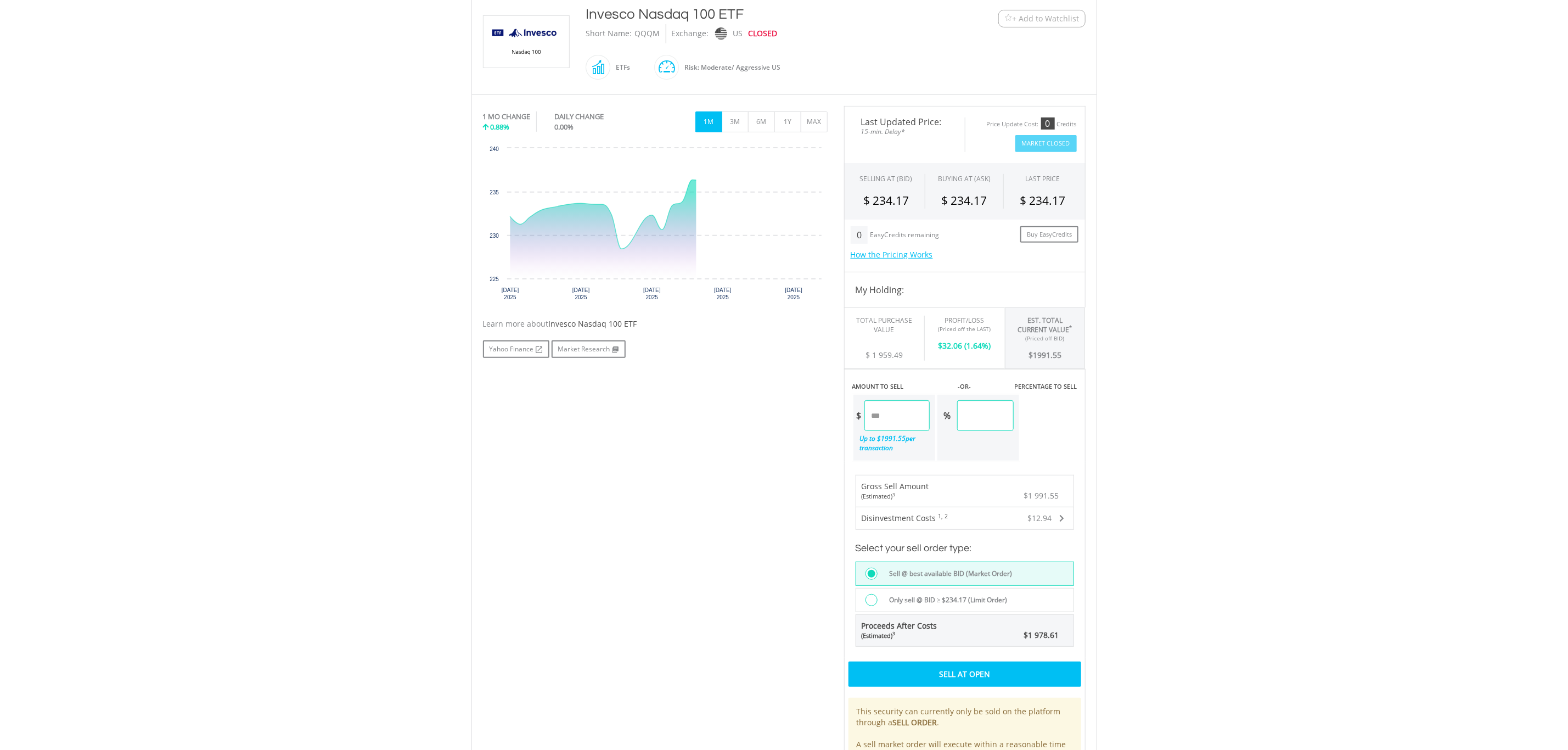
drag, startPoint x: 994, startPoint y: 415, endPoint x: 950, endPoint y: 411, distance: 44.2
click at [950, 411] on div "% ******" at bounding box center [975, 415] width 77 height 30
type input "**"
click at [921, 423] on div "Last Updated Price: 15-min. Delay* Price Update Cost: 0 Credits Market Closed S…" at bounding box center [965, 461] width 258 height 711
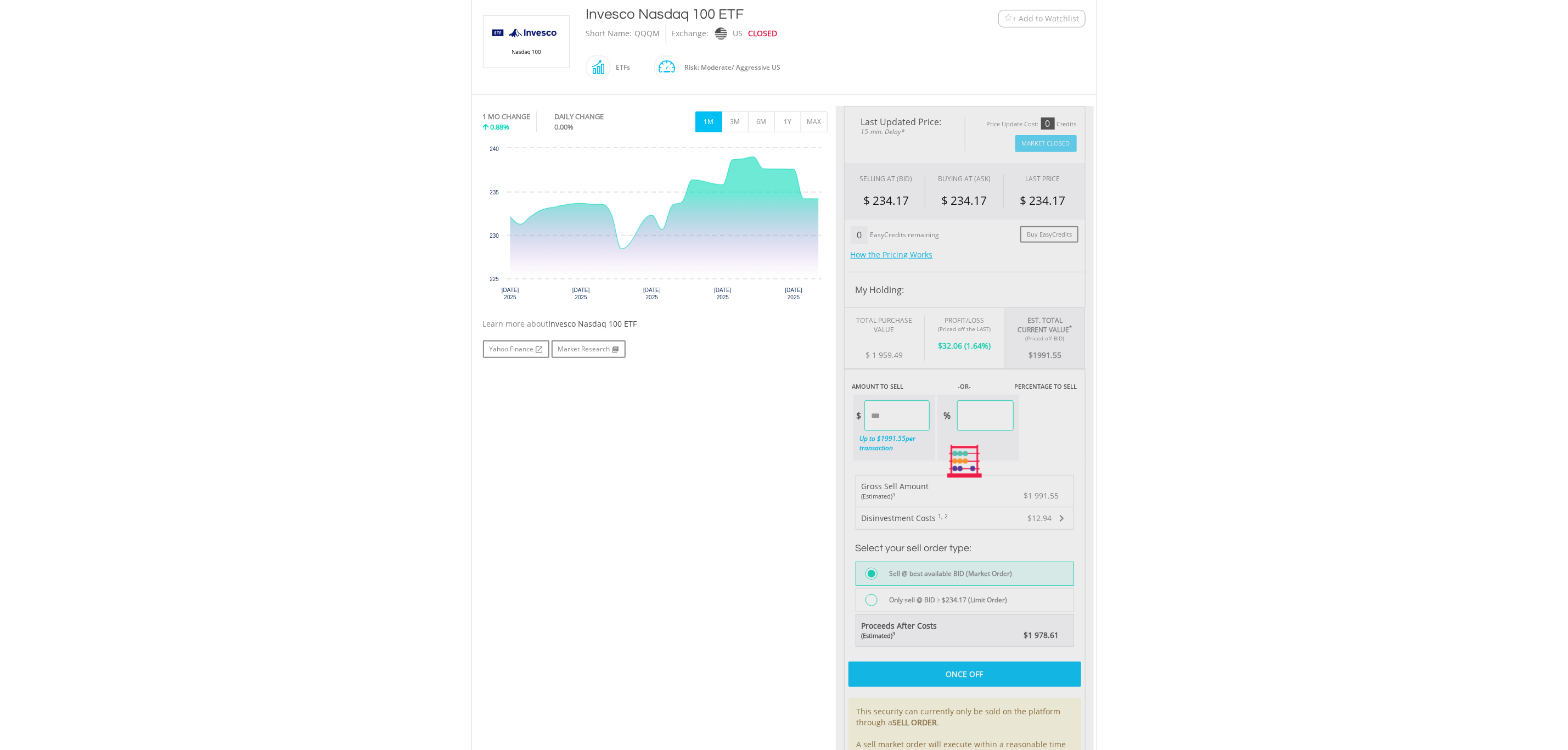
type input "******"
type input "*****"
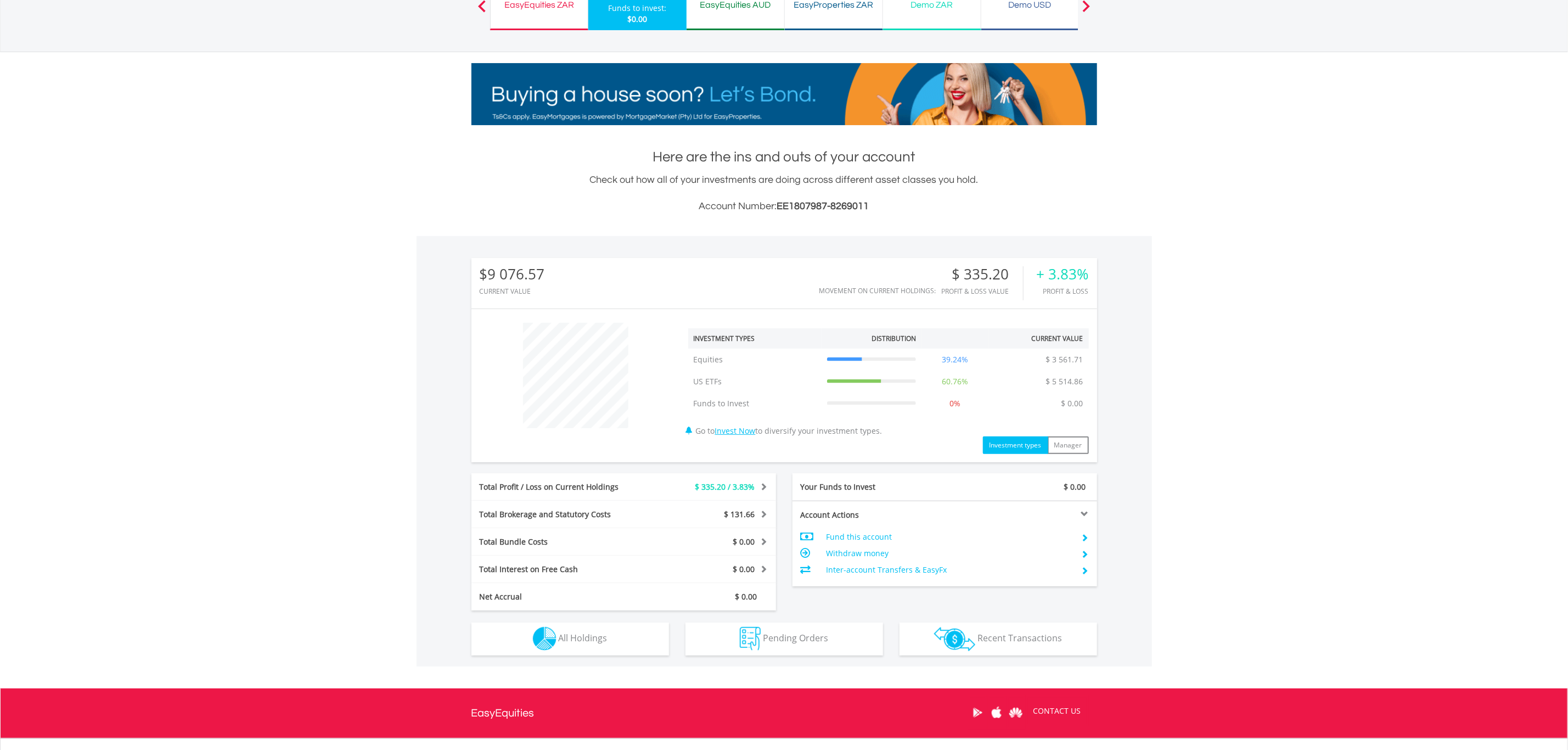
scroll to position [201, 0]
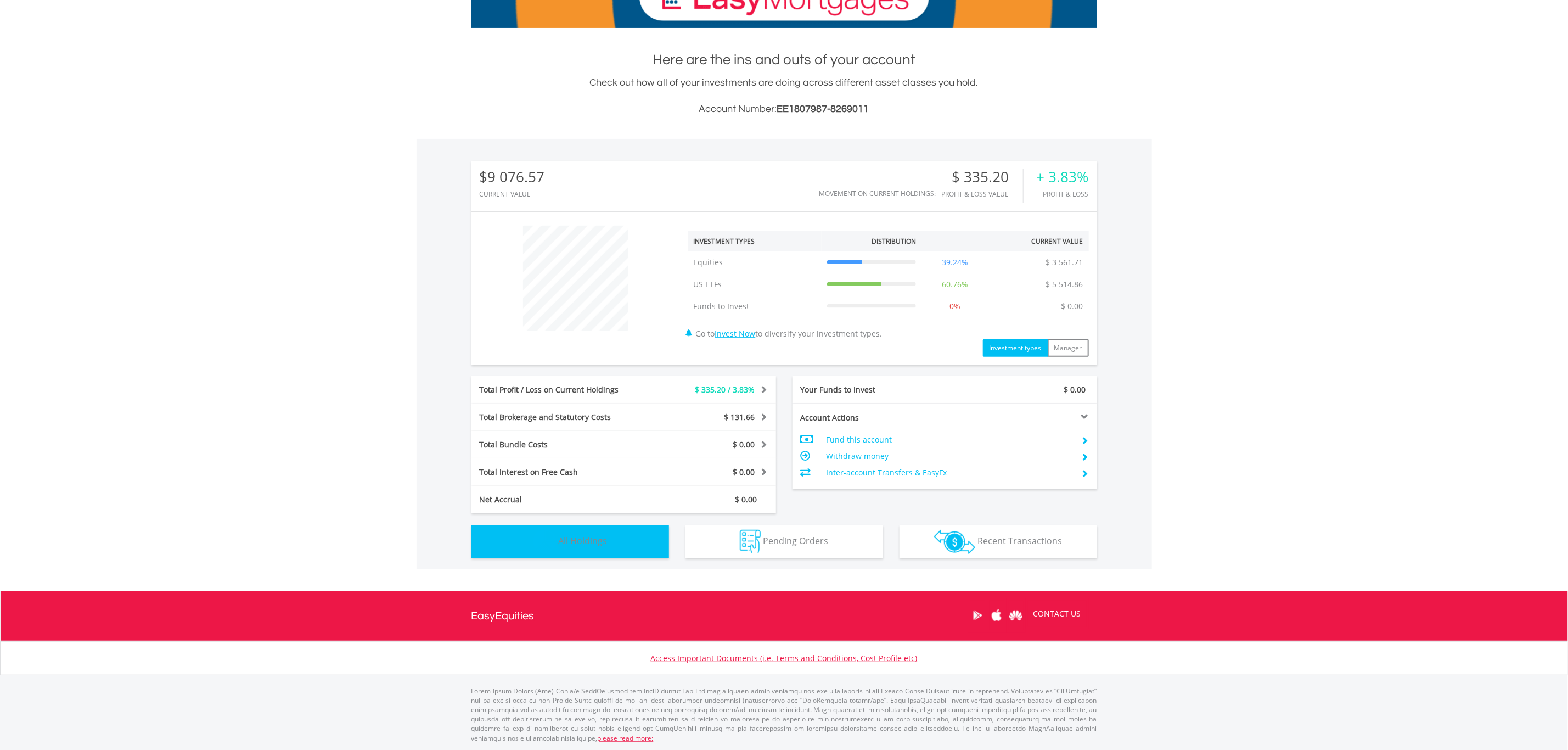
click at [552, 544] on img "button" at bounding box center [545, 542] width 24 height 24
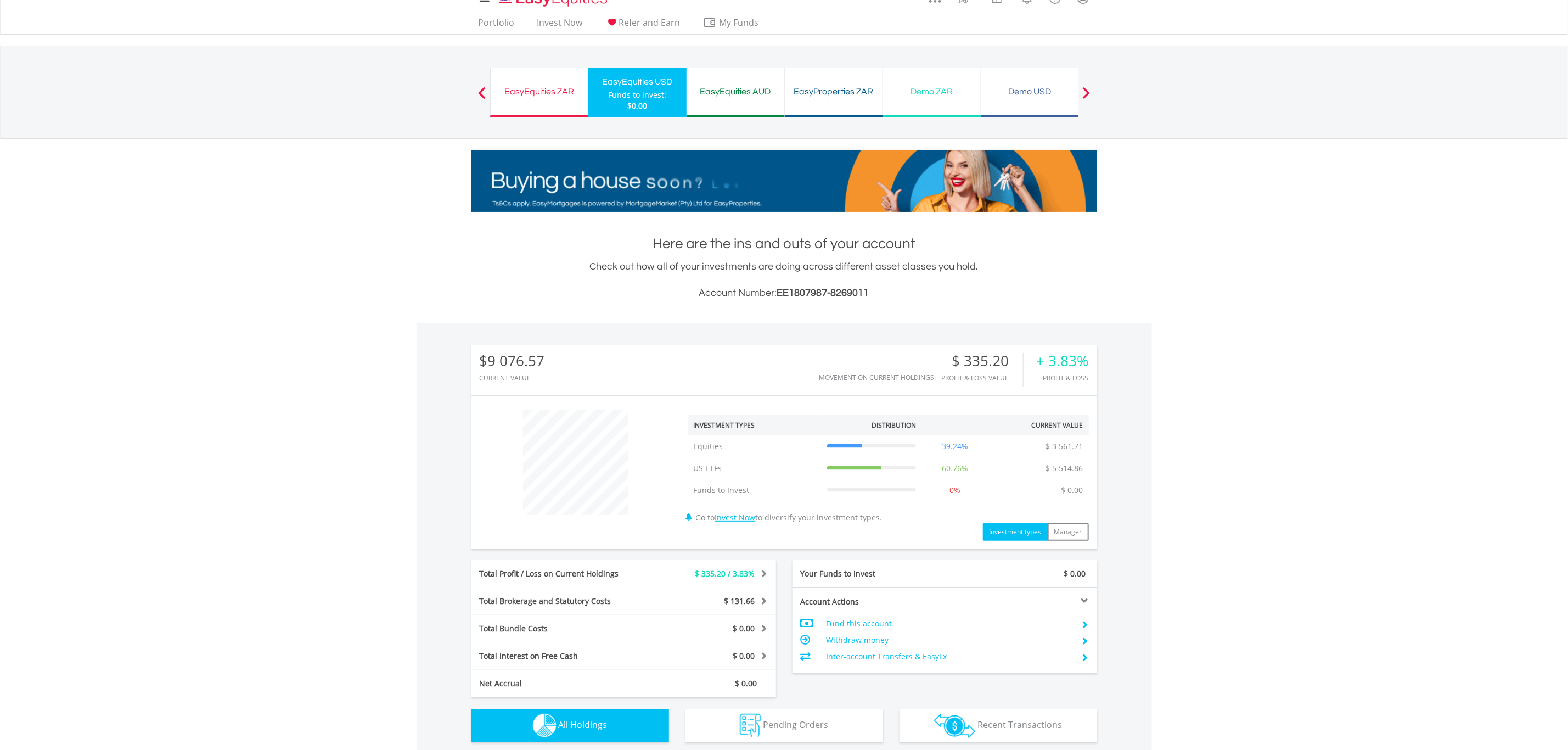
scroll to position [0, 0]
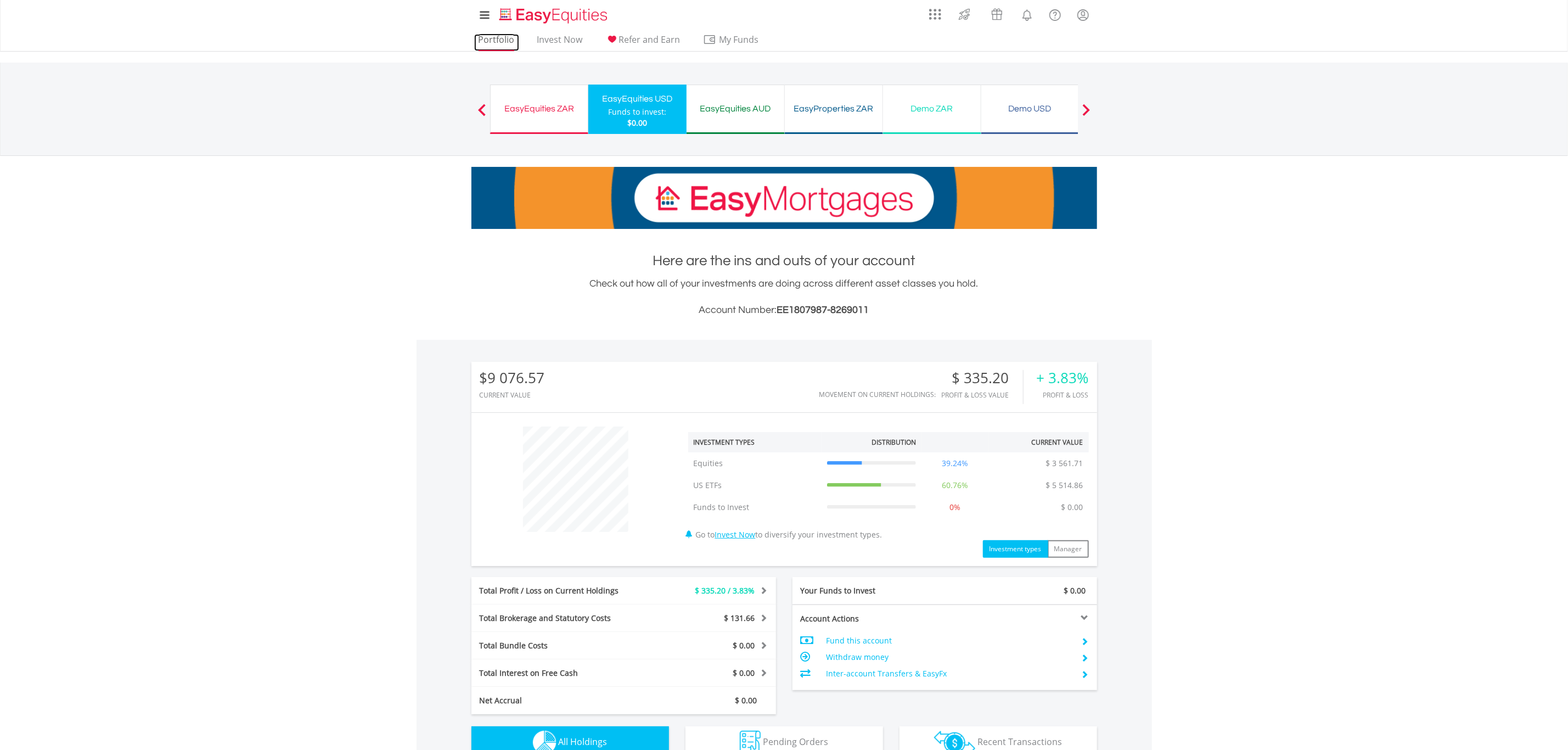
click at [498, 39] on link "Portfolio" at bounding box center [496, 42] width 45 height 17
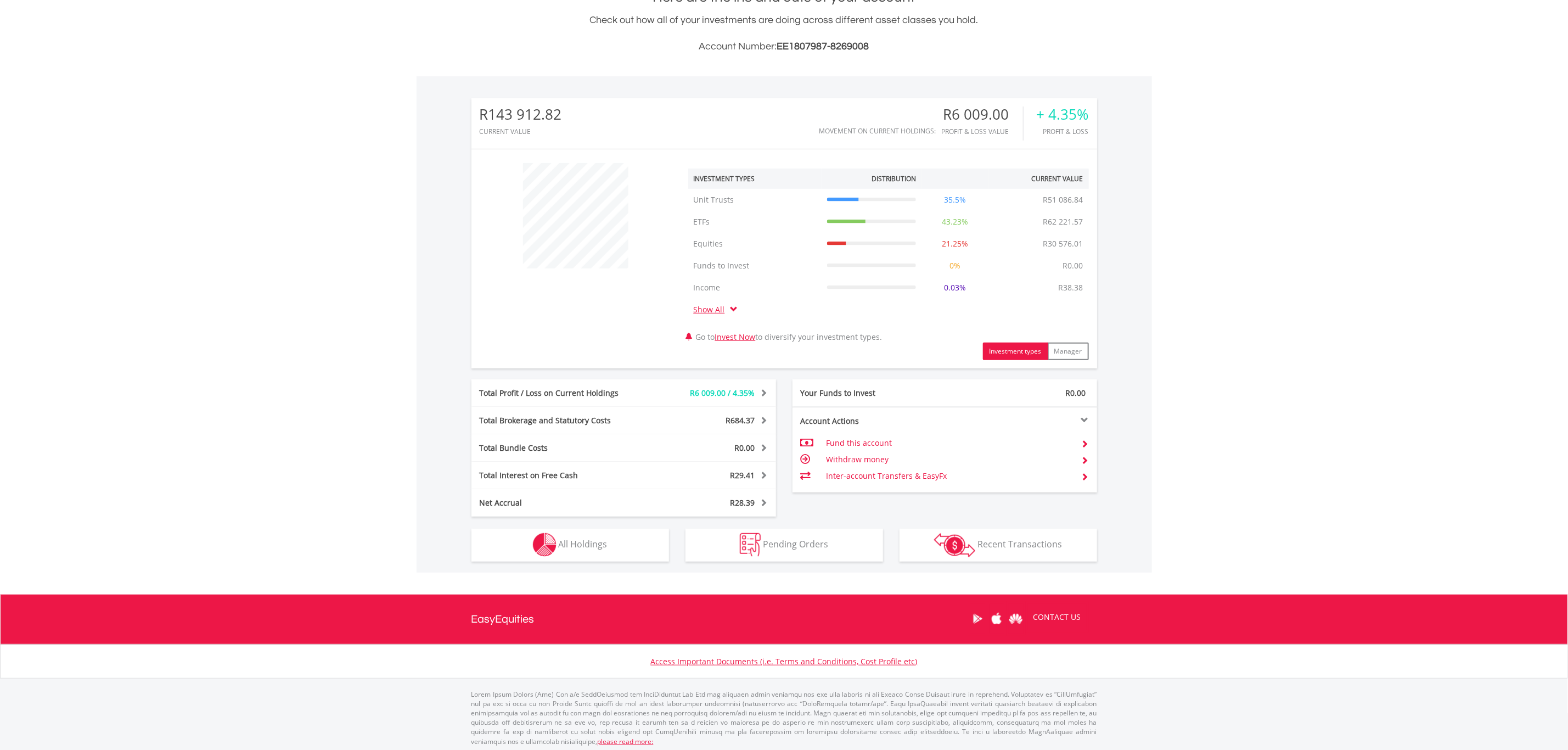
scroll to position [267, 0]
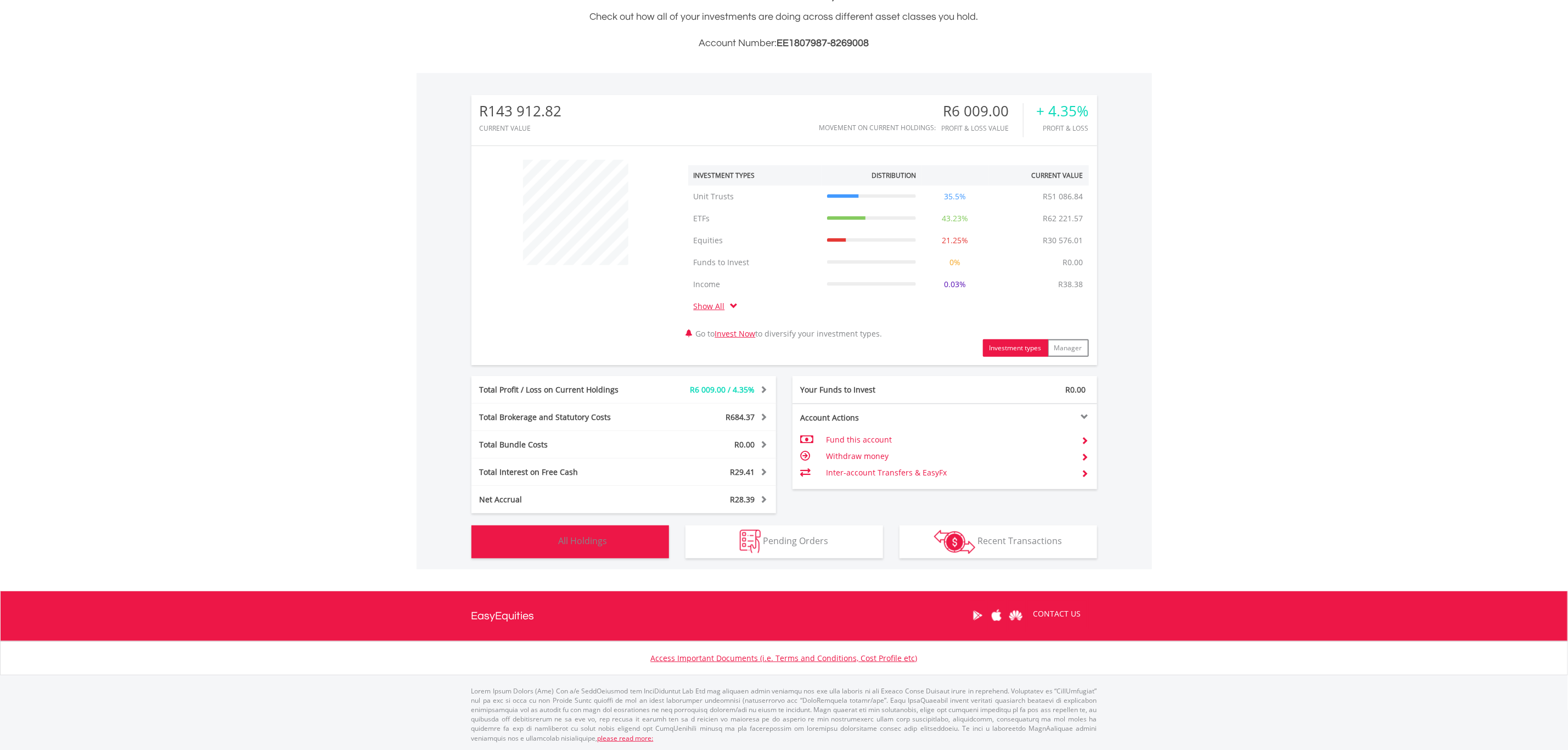
click at [585, 543] on span "All Holdings" at bounding box center [583, 540] width 49 height 12
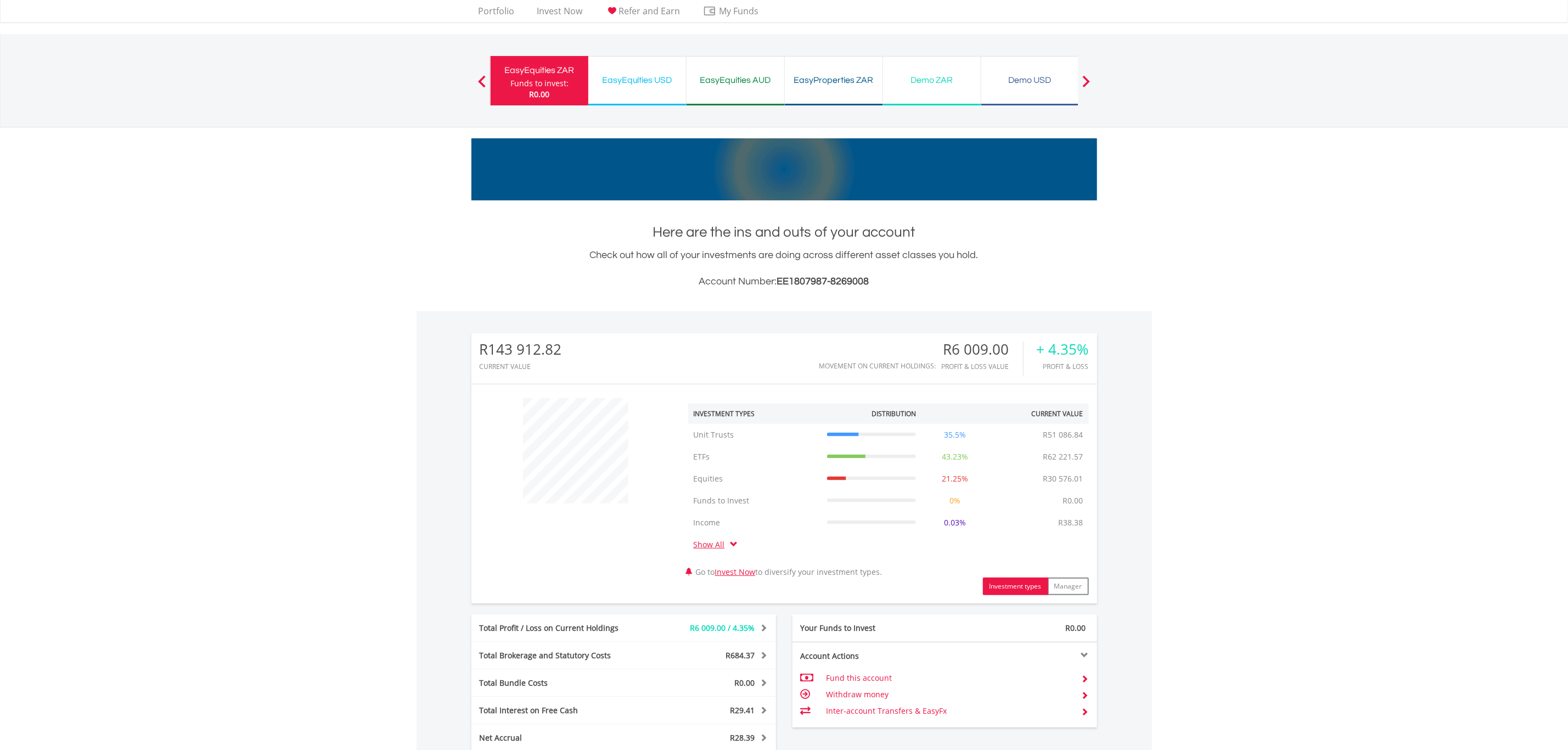
scroll to position [0, 0]
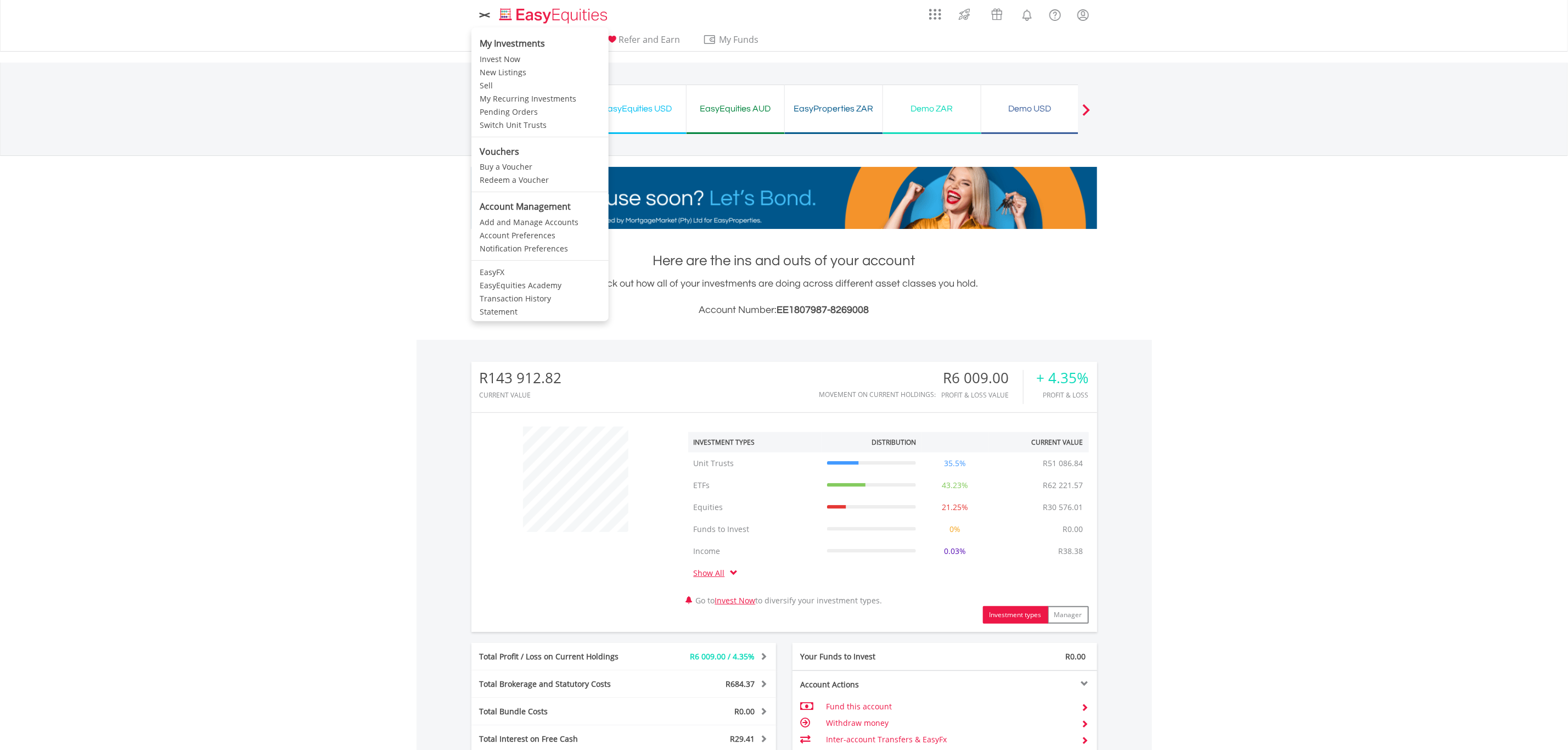
click at [498, 44] on li "My Investments" at bounding box center [540, 42] width 137 height 22
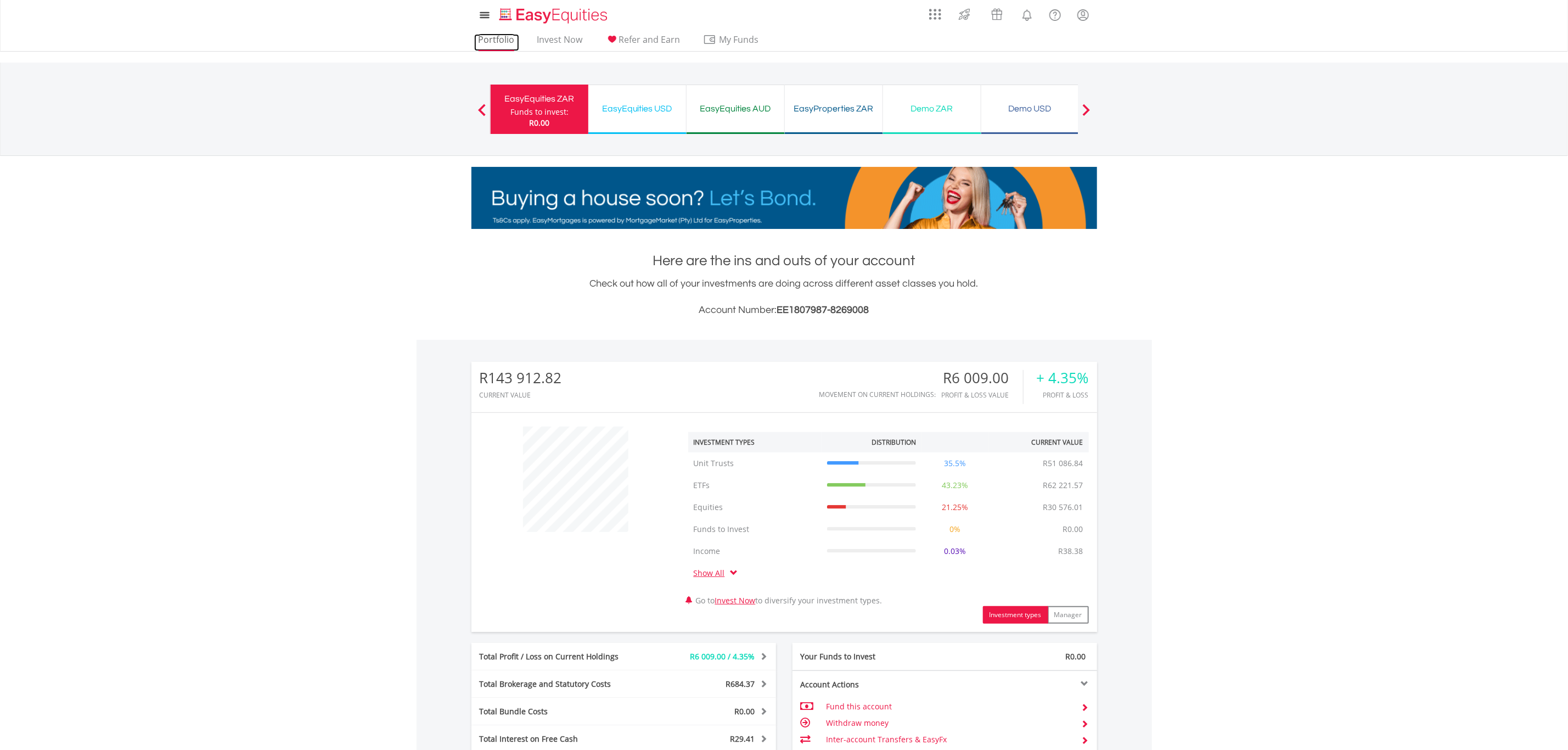
click at [497, 42] on link "Portfolio" at bounding box center [496, 42] width 45 height 17
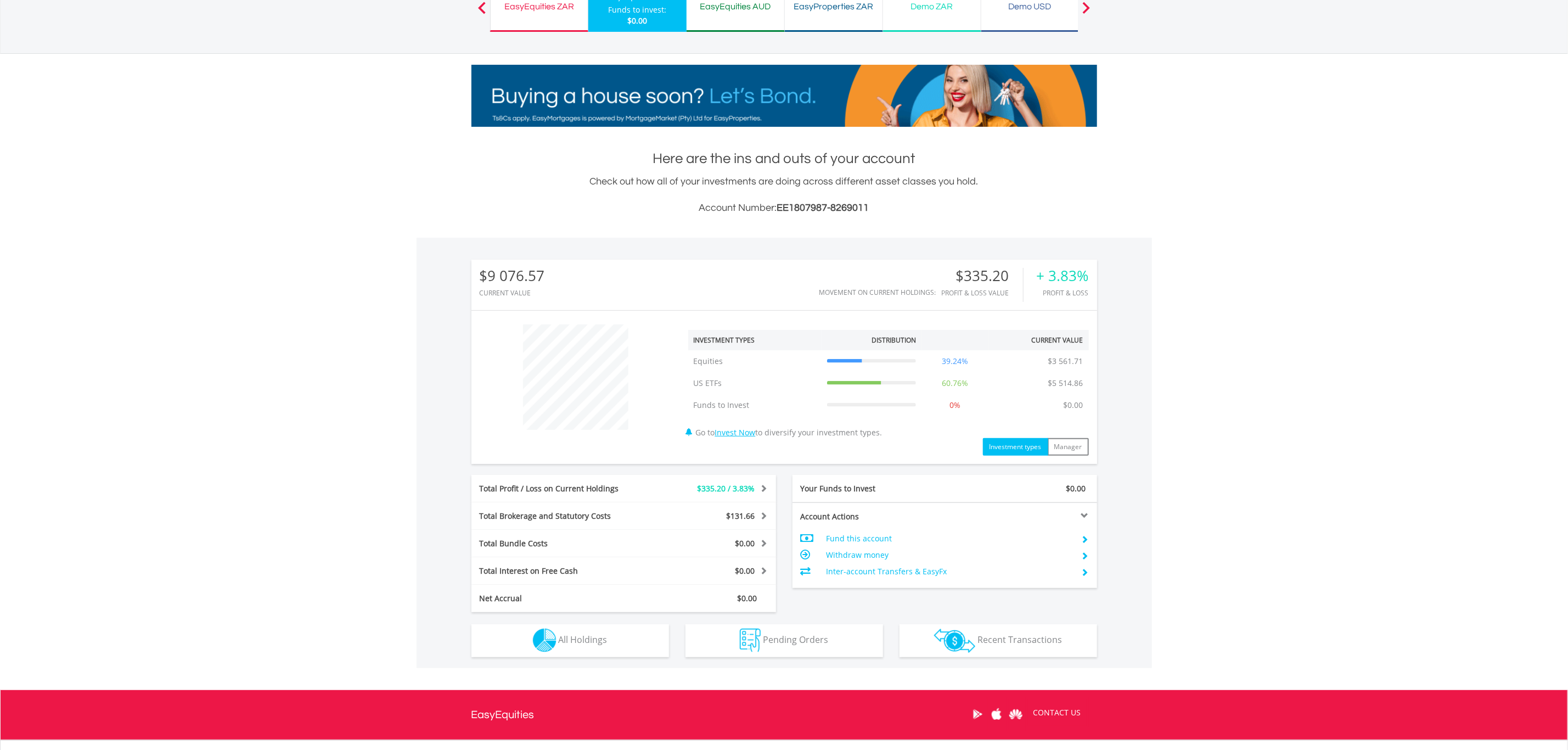
scroll to position [201, 0]
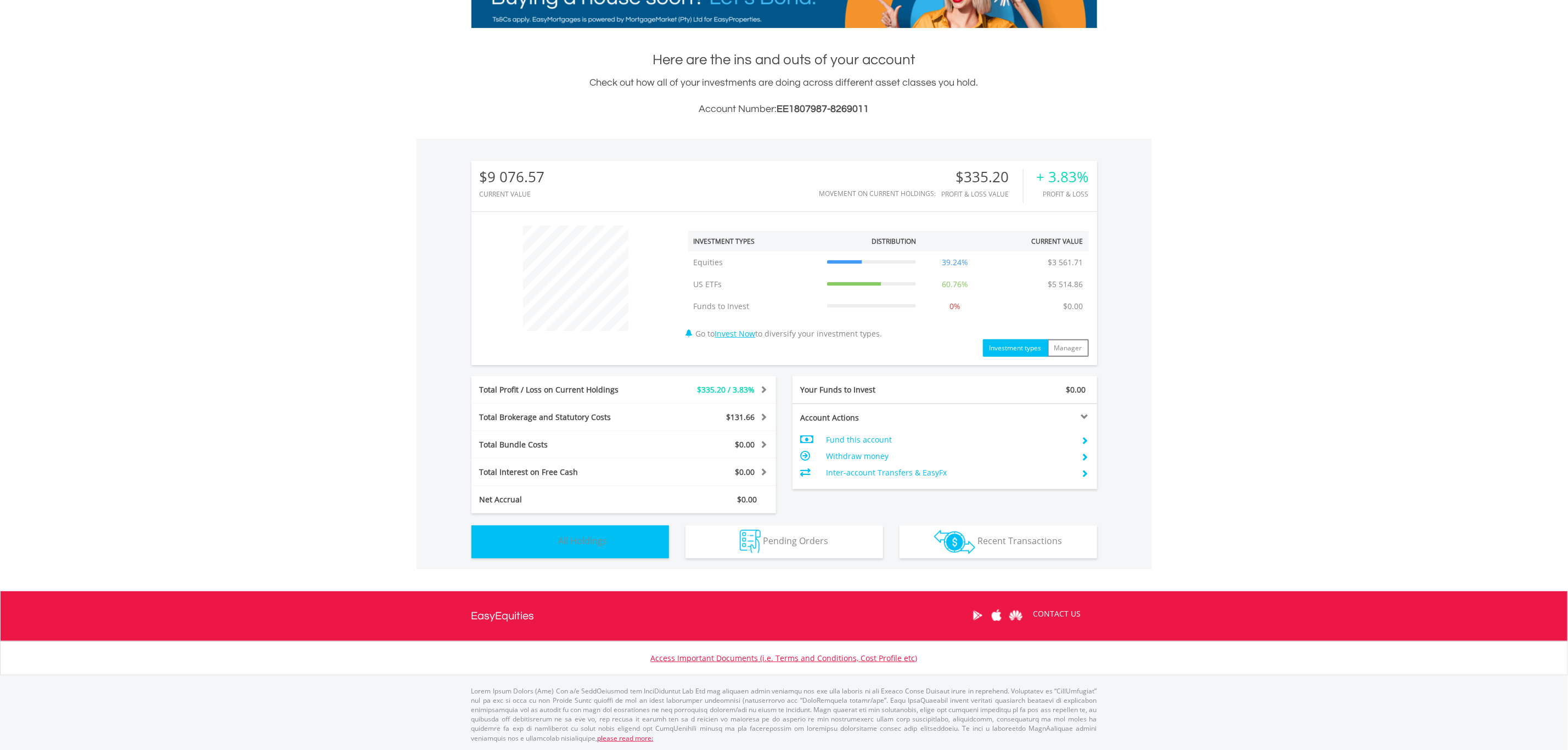
click at [576, 537] on span "All Holdings" at bounding box center [583, 540] width 49 height 12
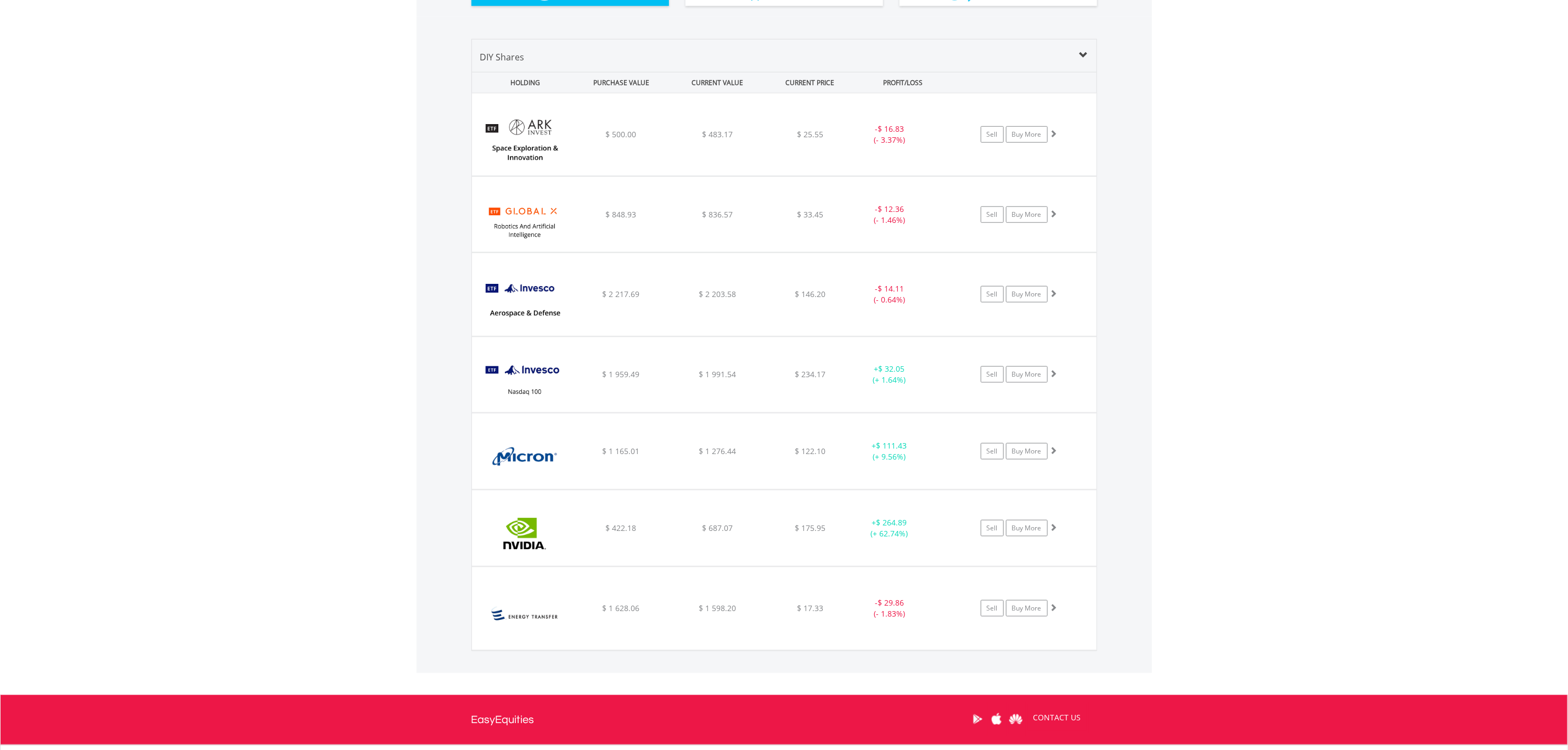
scroll to position [791, 0]
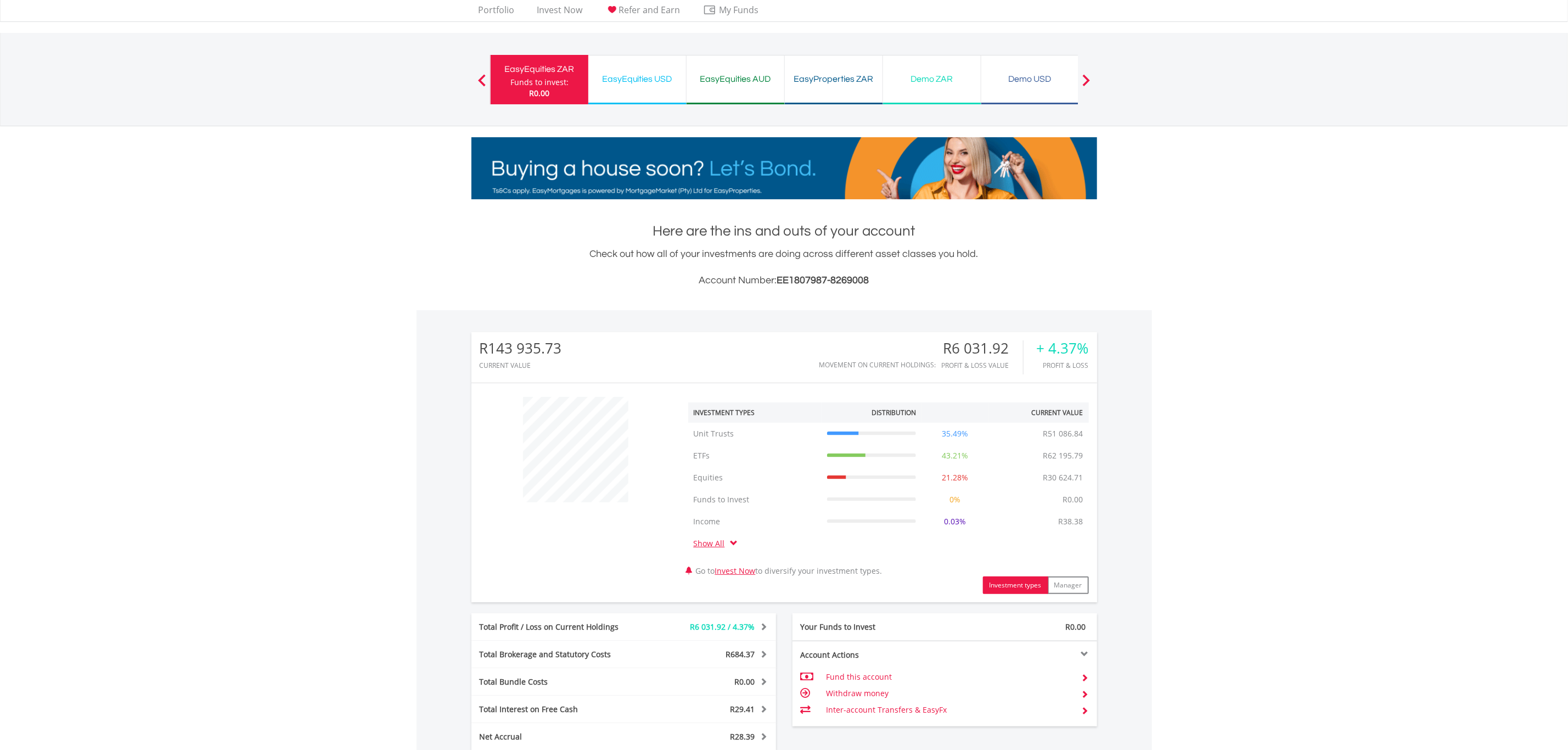
scroll to position [267, 0]
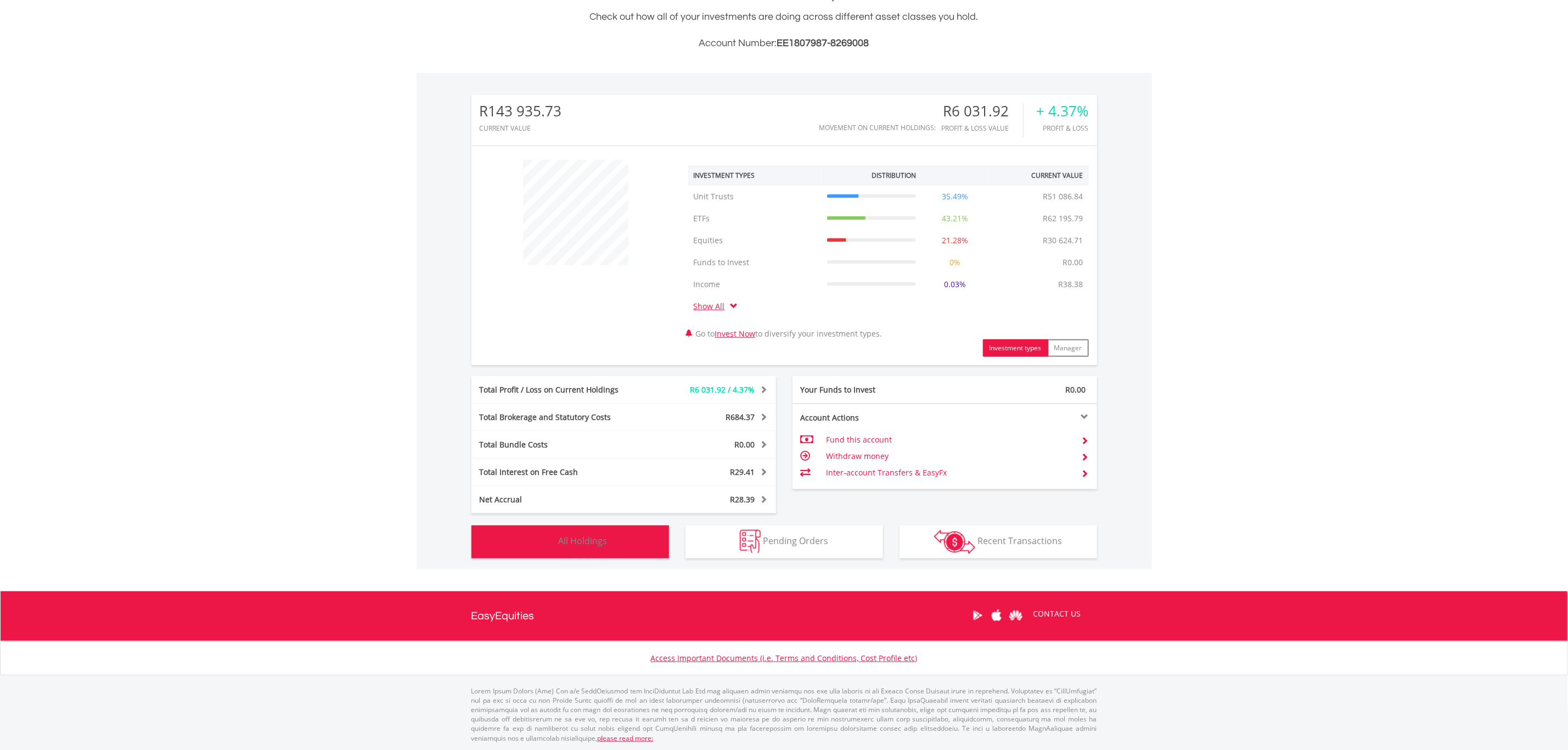
click at [560, 554] on button "Holdings All Holdings" at bounding box center [570, 542] width 197 height 33
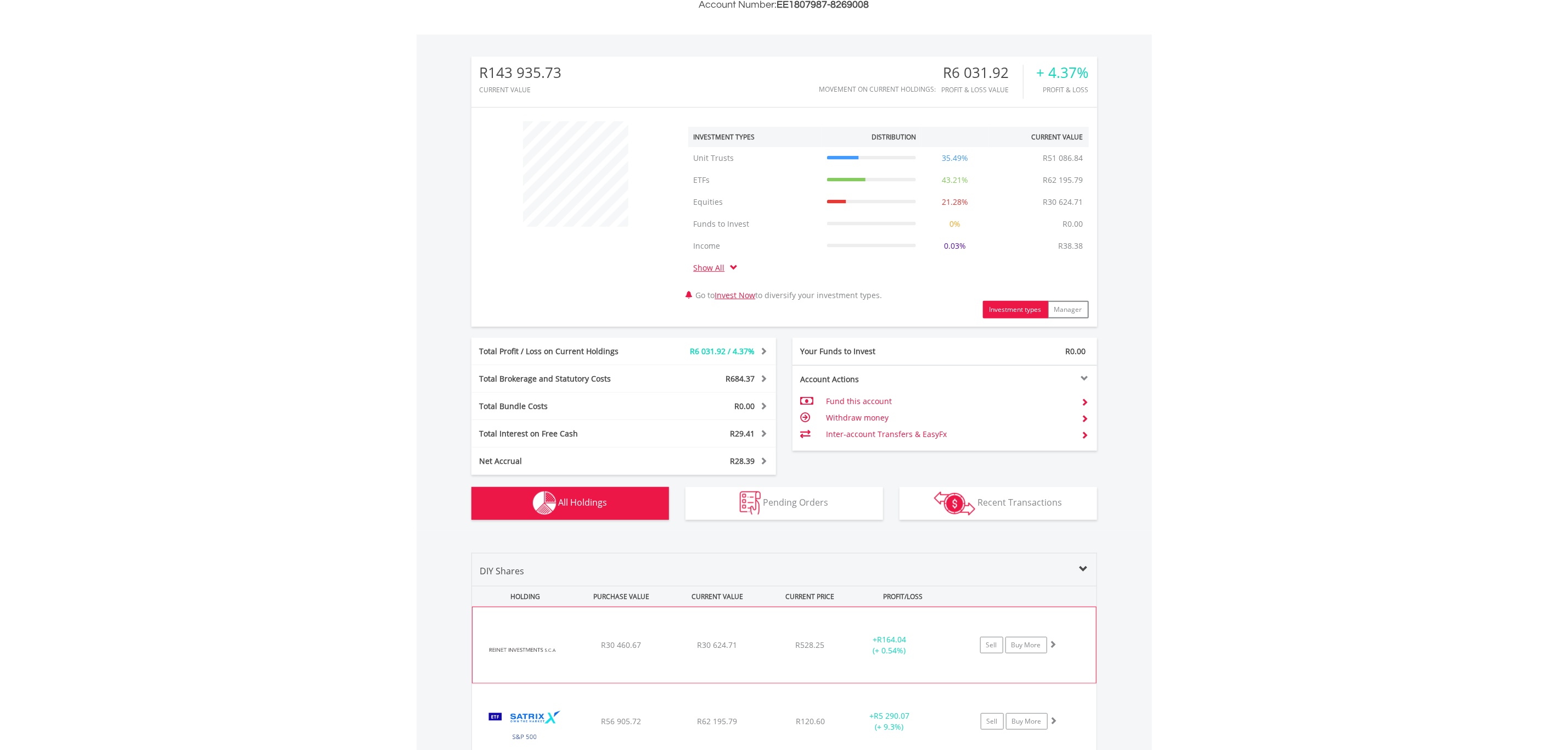
scroll to position [0, 0]
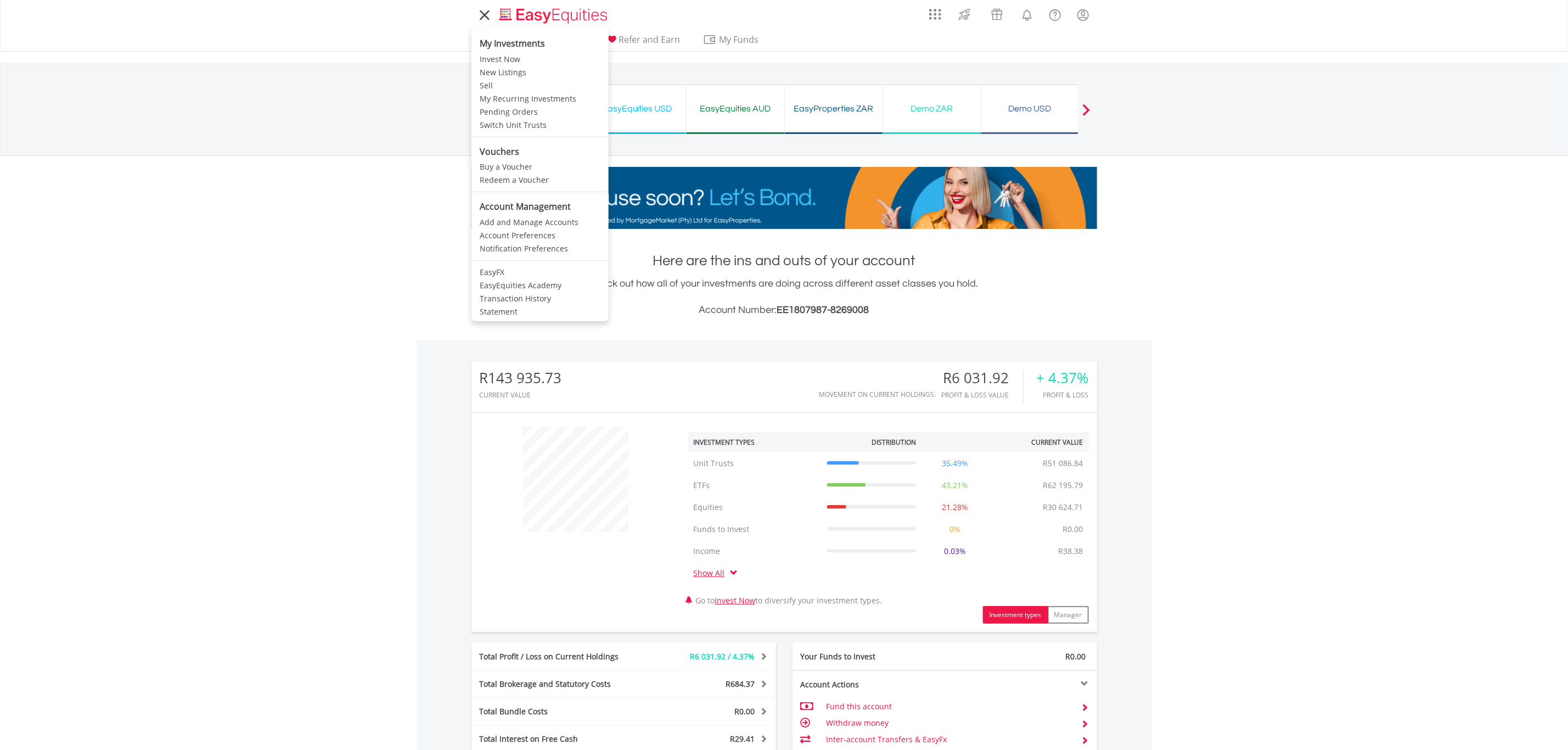
click at [494, 37] on li "My Investments" at bounding box center [540, 42] width 137 height 22
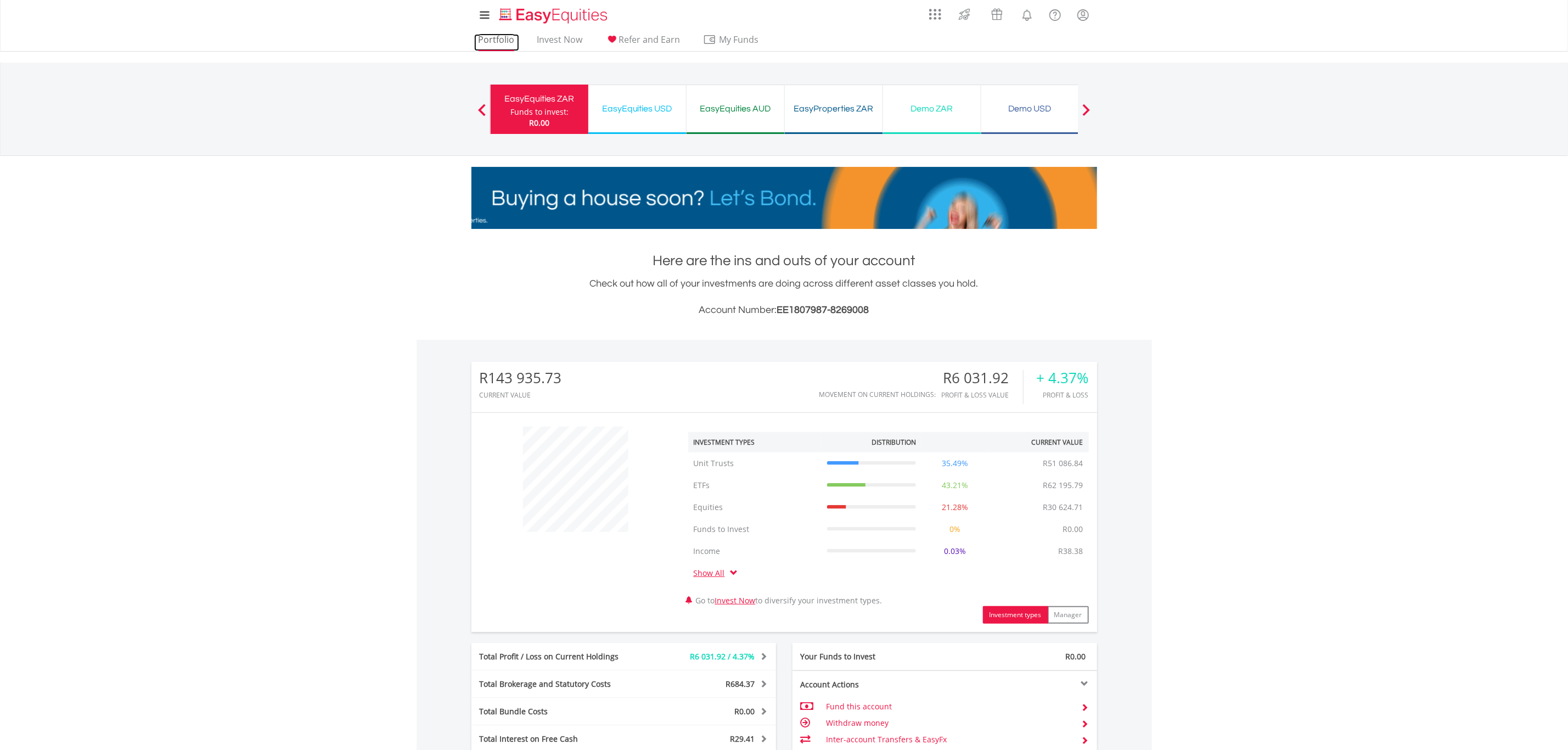
click at [499, 42] on link "Portfolio" at bounding box center [496, 42] width 45 height 17
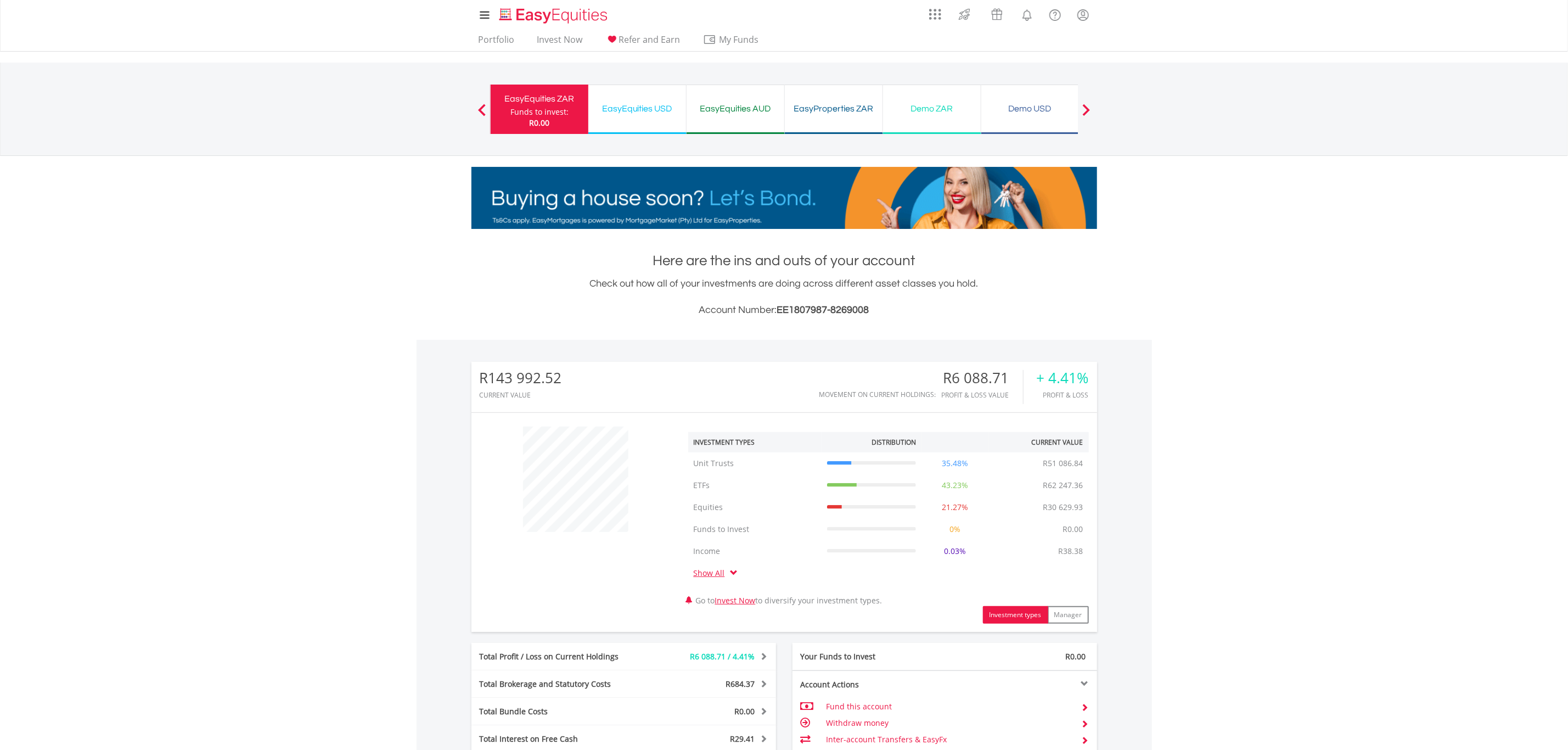
scroll to position [105, 209]
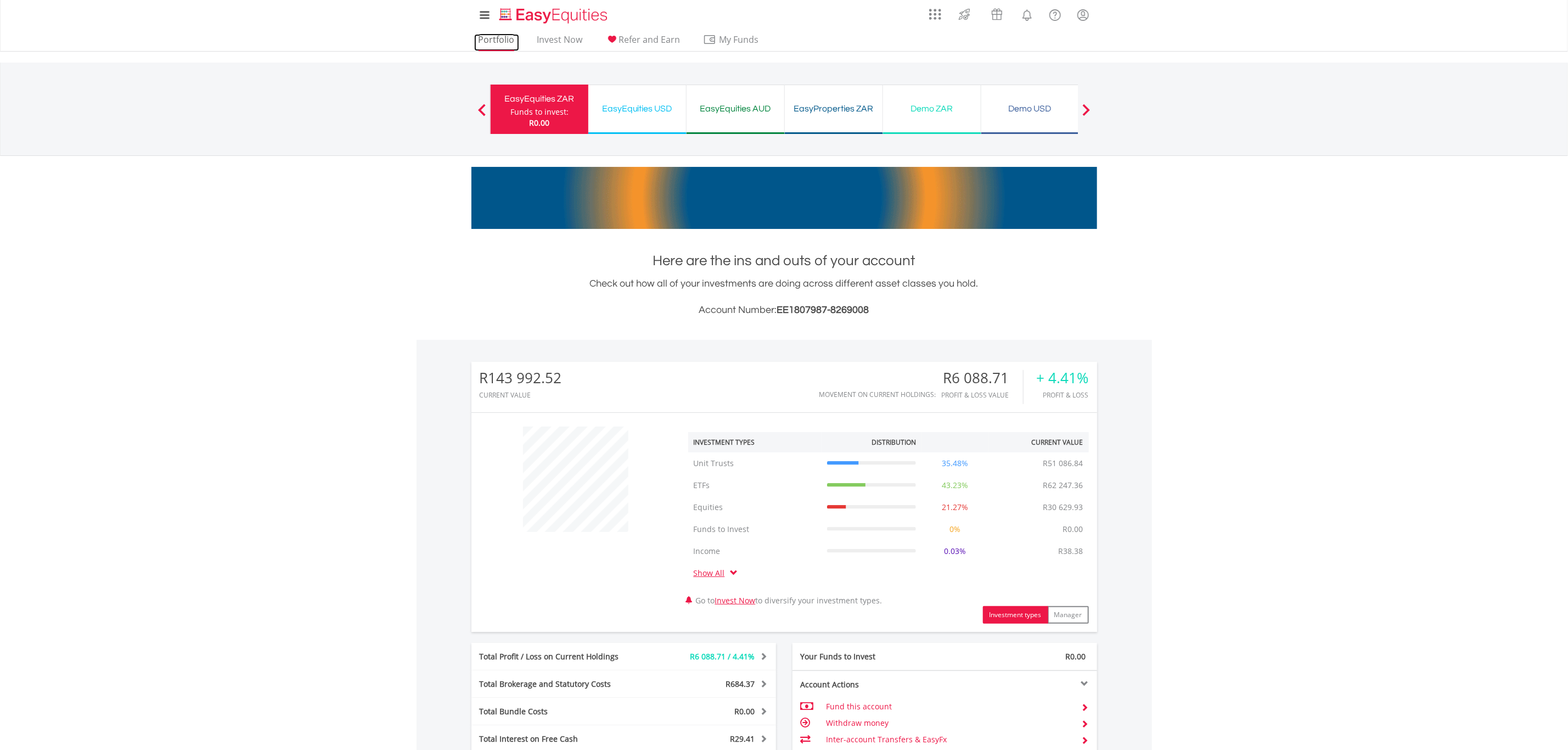
click at [482, 34] on link "Portfolio" at bounding box center [496, 42] width 45 height 17
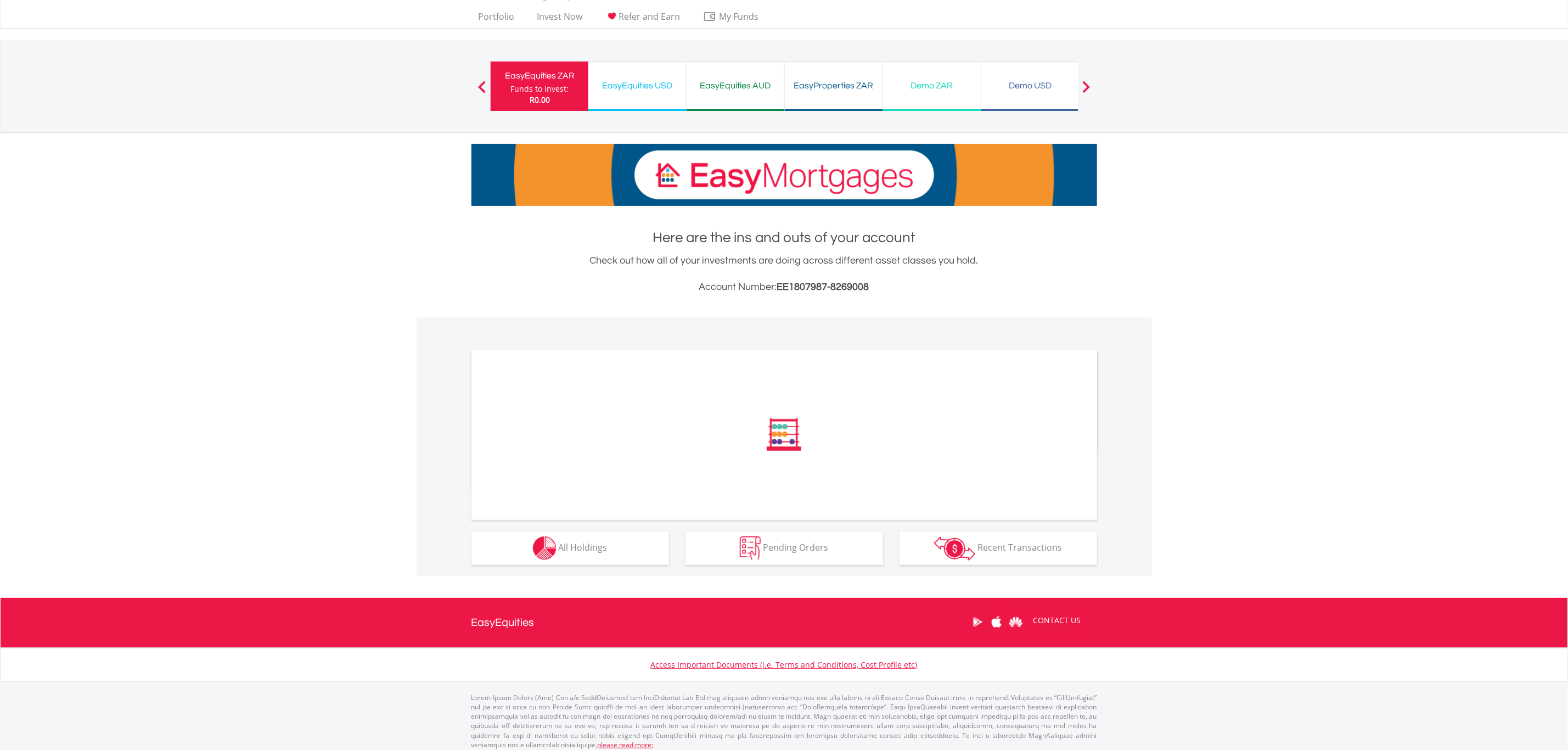
scroll to position [30, 0]
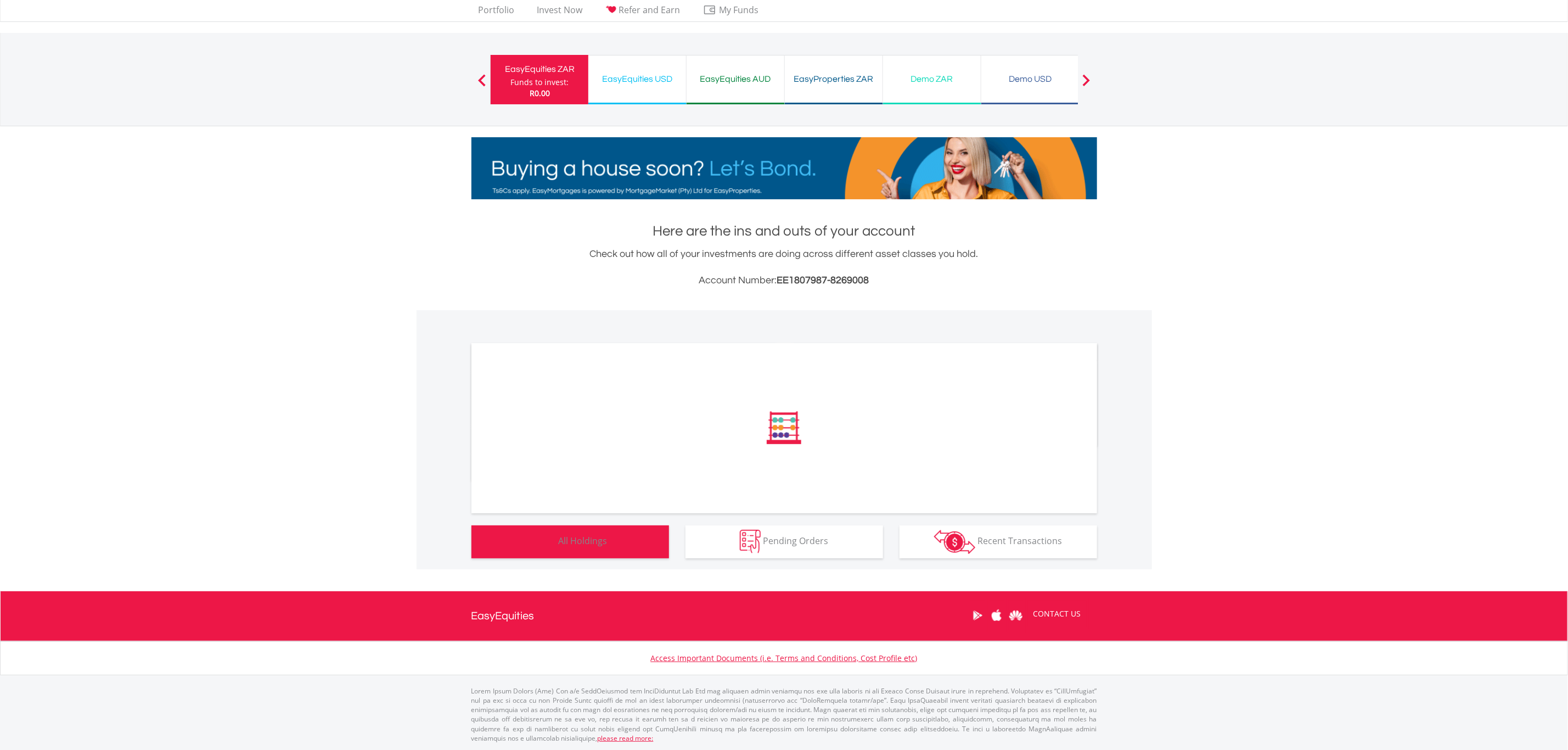
click at [598, 541] on span "All Holdings" at bounding box center [583, 540] width 49 height 12
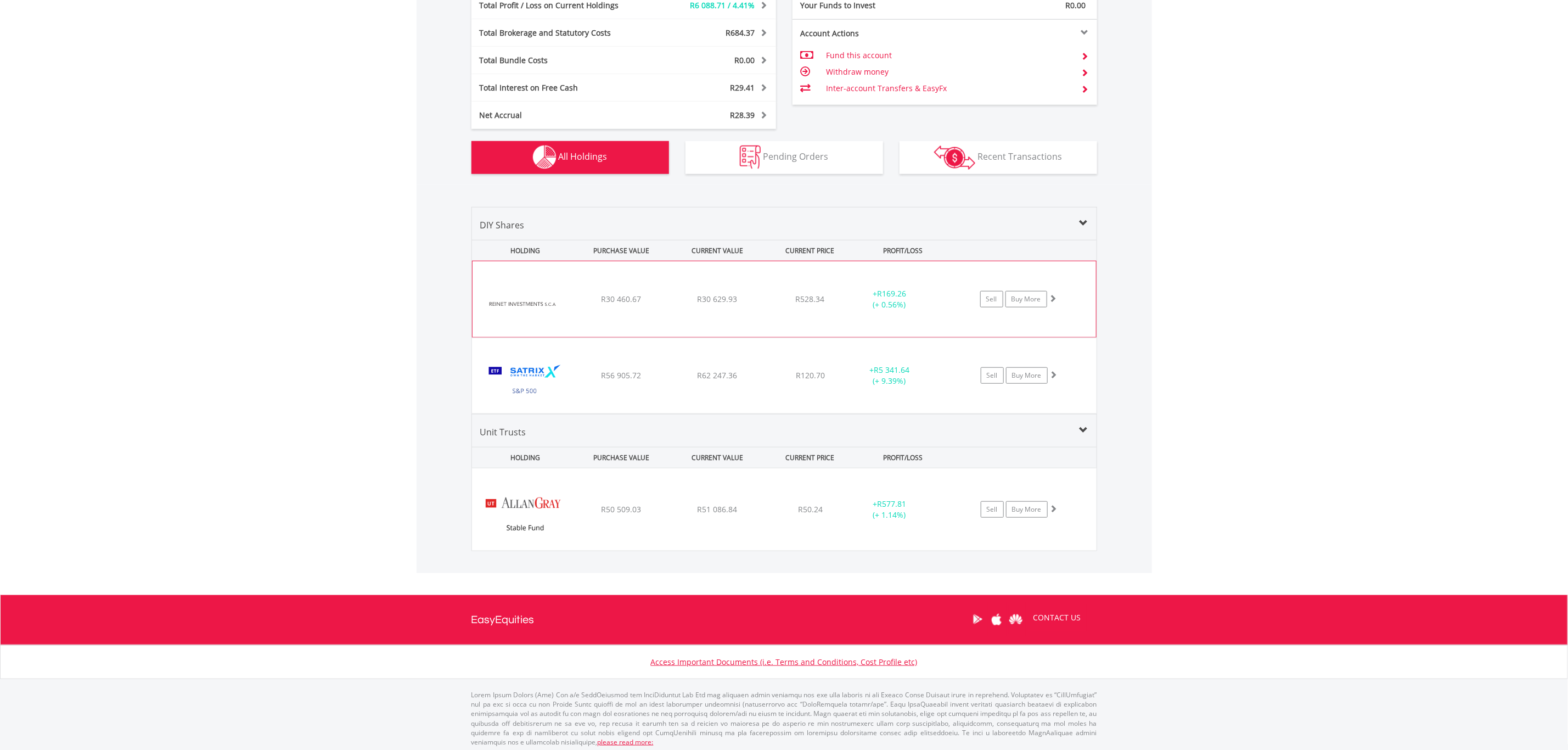
scroll to position [658, 0]
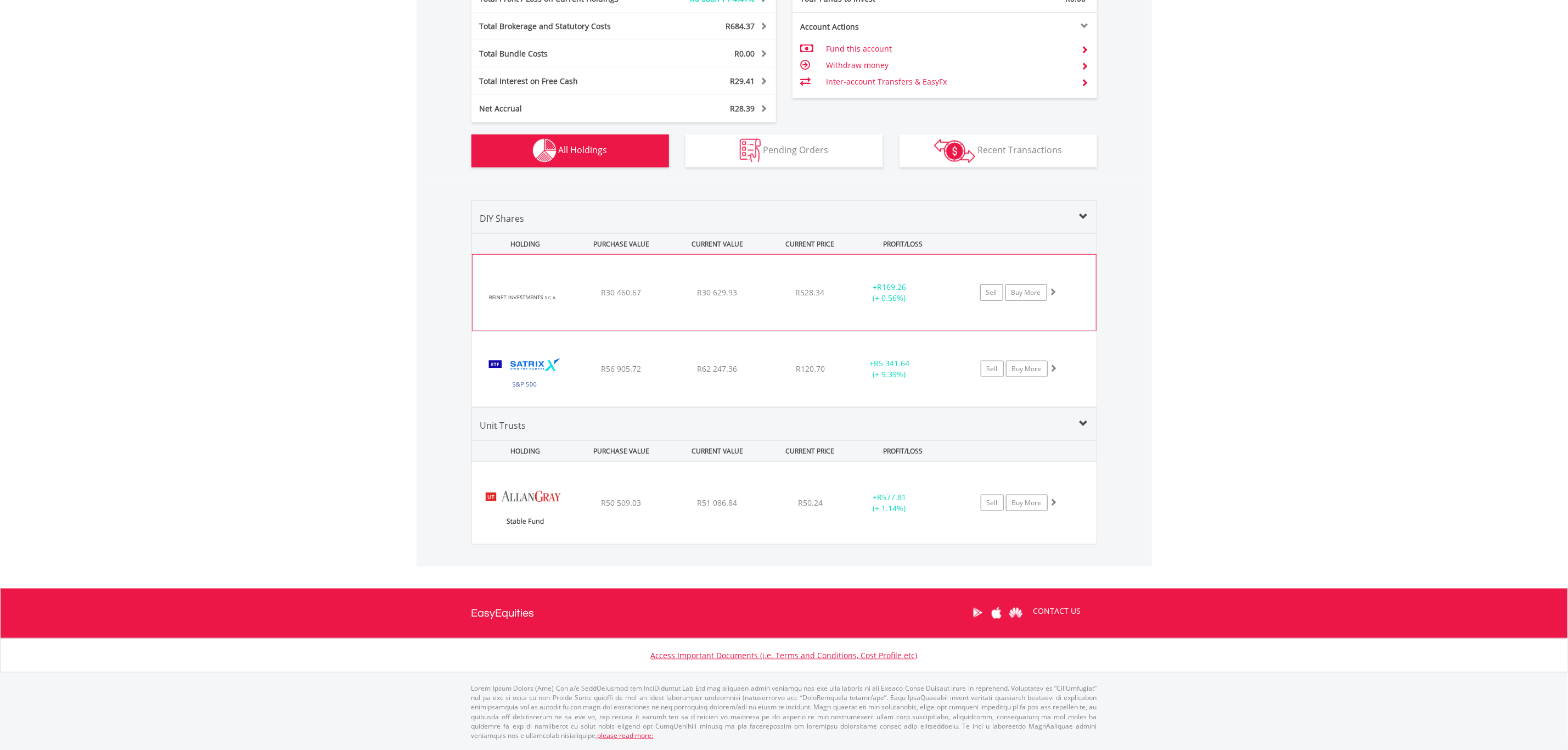
click at [765, 283] on div "﻿ Reinet Investments SCA R30 460.67 R30 629.93 R528.34 + R169.26 (+ 0.56%) Sell…" at bounding box center [784, 292] width 624 height 76
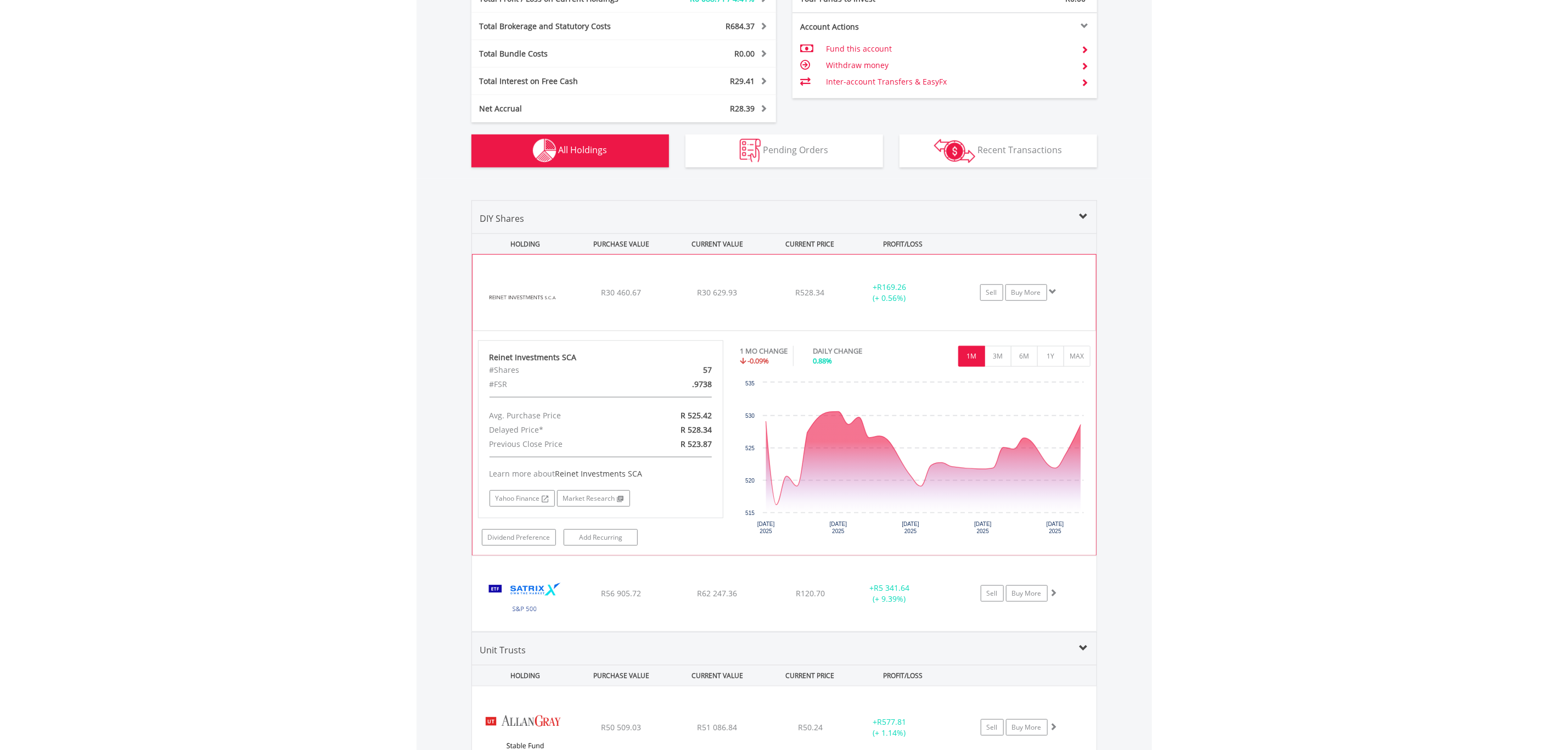
click at [765, 283] on div "﻿ Reinet Investments SCA R30 460.67 R30 629.93 R528.34 + R169.26 (+ 0.56%) Sell…" at bounding box center [784, 292] width 624 height 76
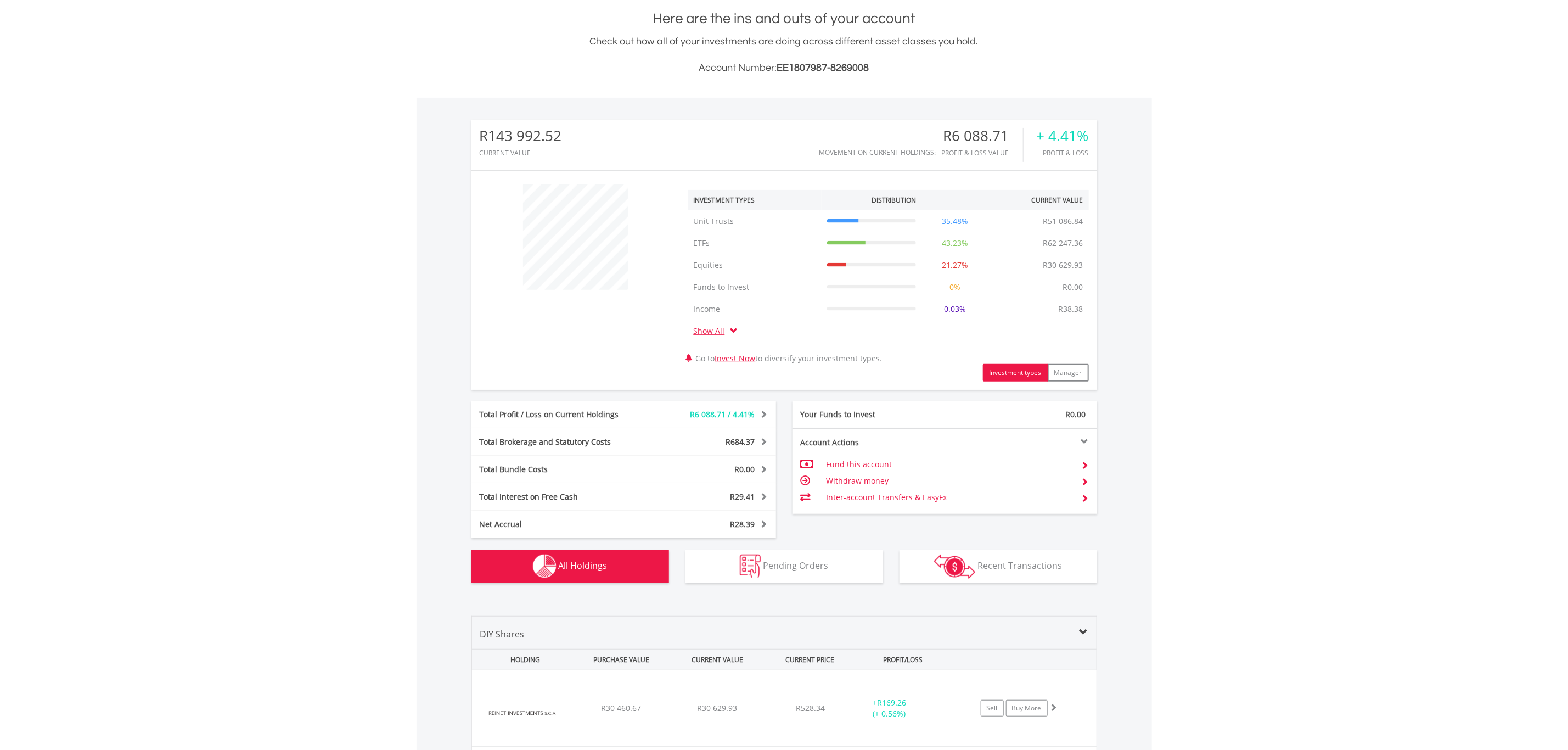
scroll to position [0, 0]
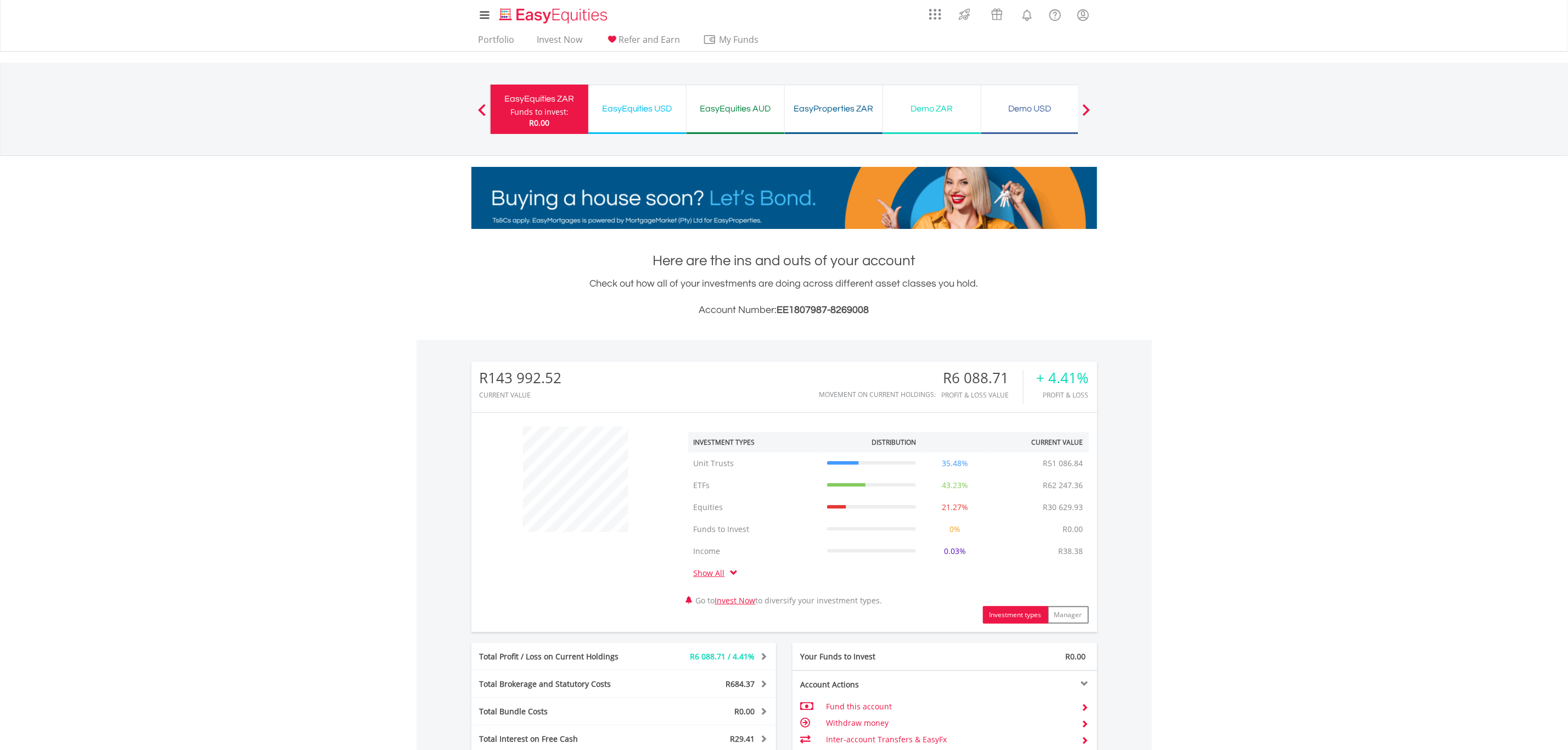
click at [652, 109] on div "EasyEquities USD" at bounding box center [637, 108] width 85 height 16
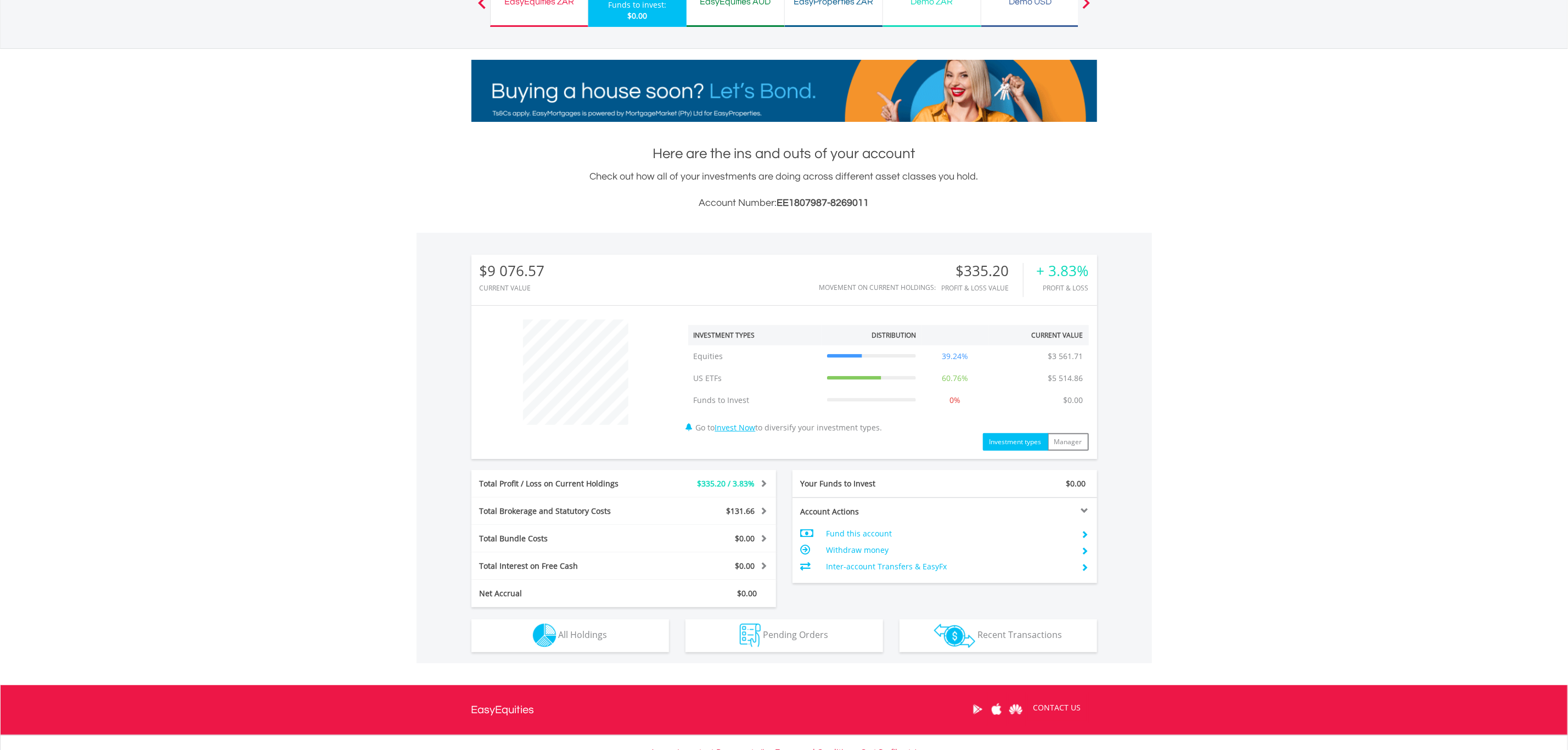
scroll to position [201, 0]
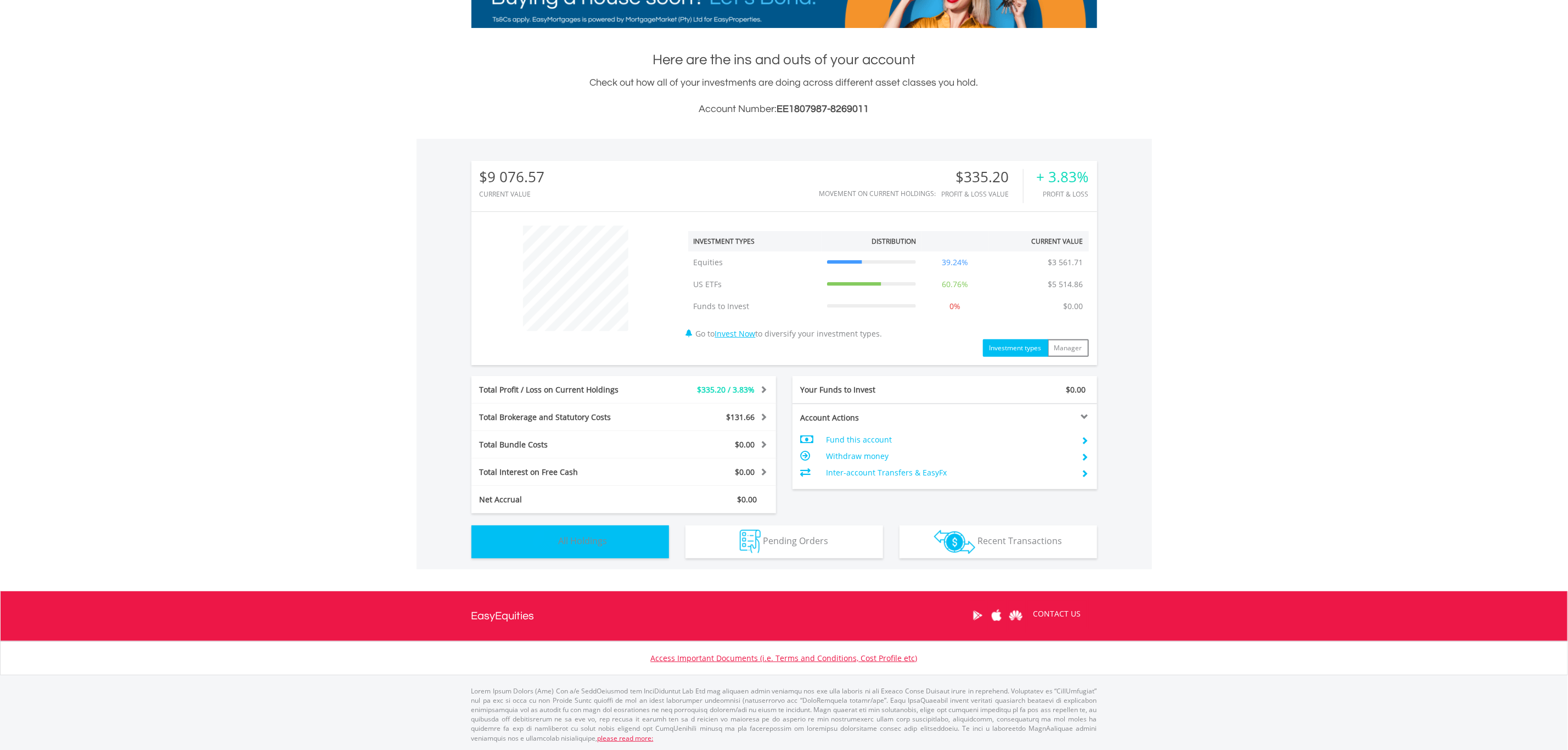
click at [565, 547] on button "Holdings All Holdings" at bounding box center [570, 542] width 197 height 33
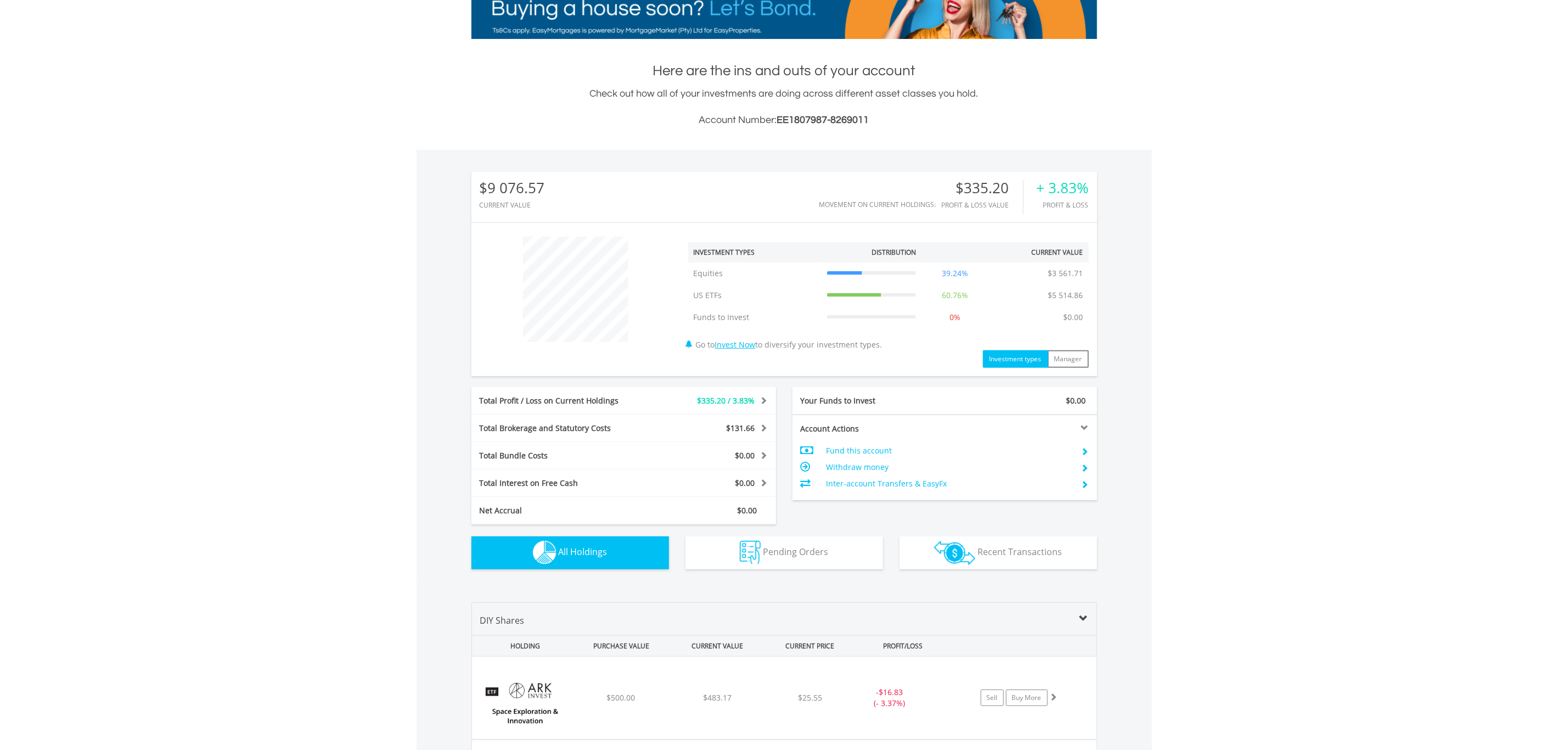
scroll to position [0, 0]
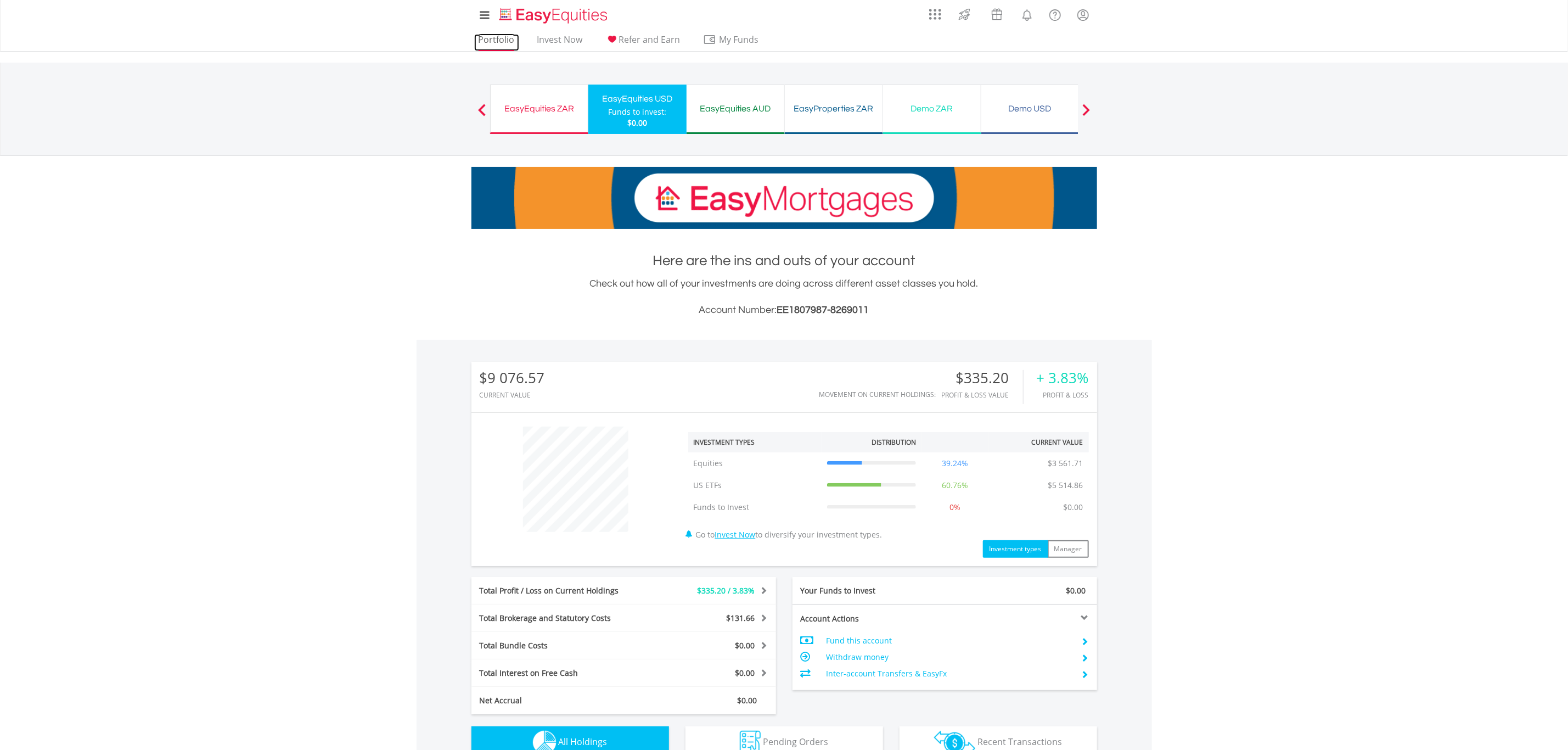
click at [490, 38] on link "Portfolio" at bounding box center [496, 42] width 45 height 17
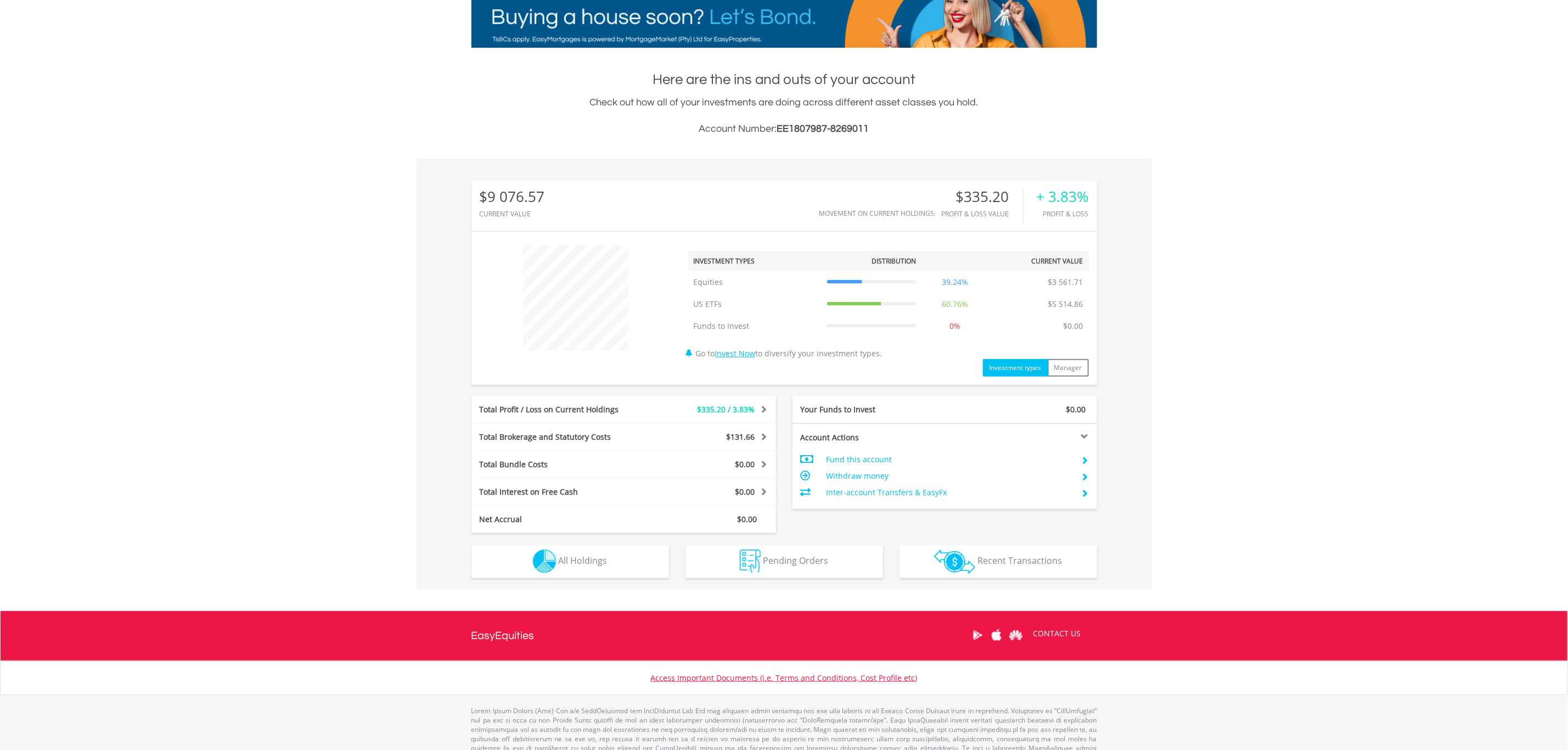
scroll to position [201, 0]
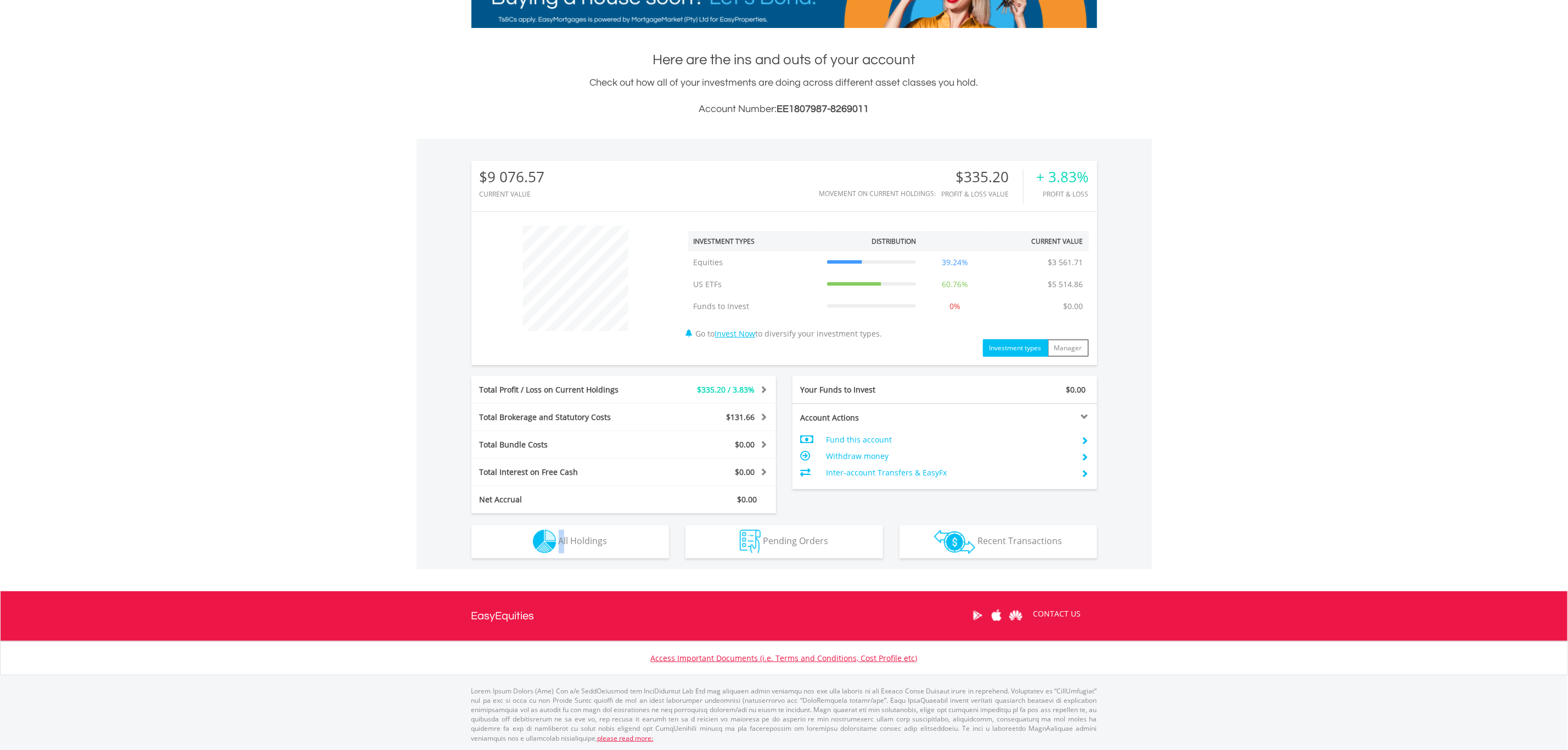
click at [563, 525] on div "Holdings All Holdings" at bounding box center [570, 535] width 214 height 45
click at [591, 535] on span "All Holdings" at bounding box center [583, 540] width 49 height 12
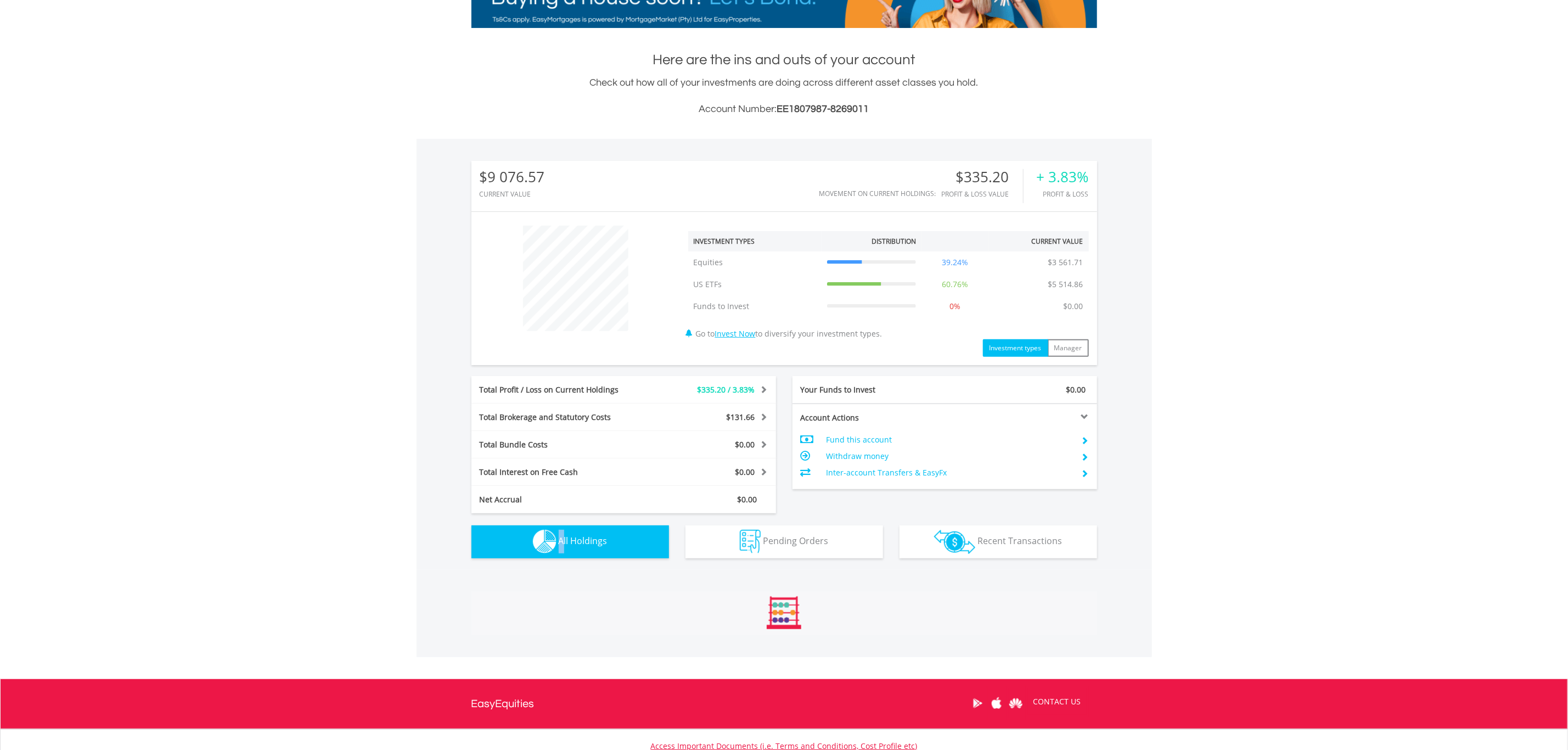
scroll to position [791, 0]
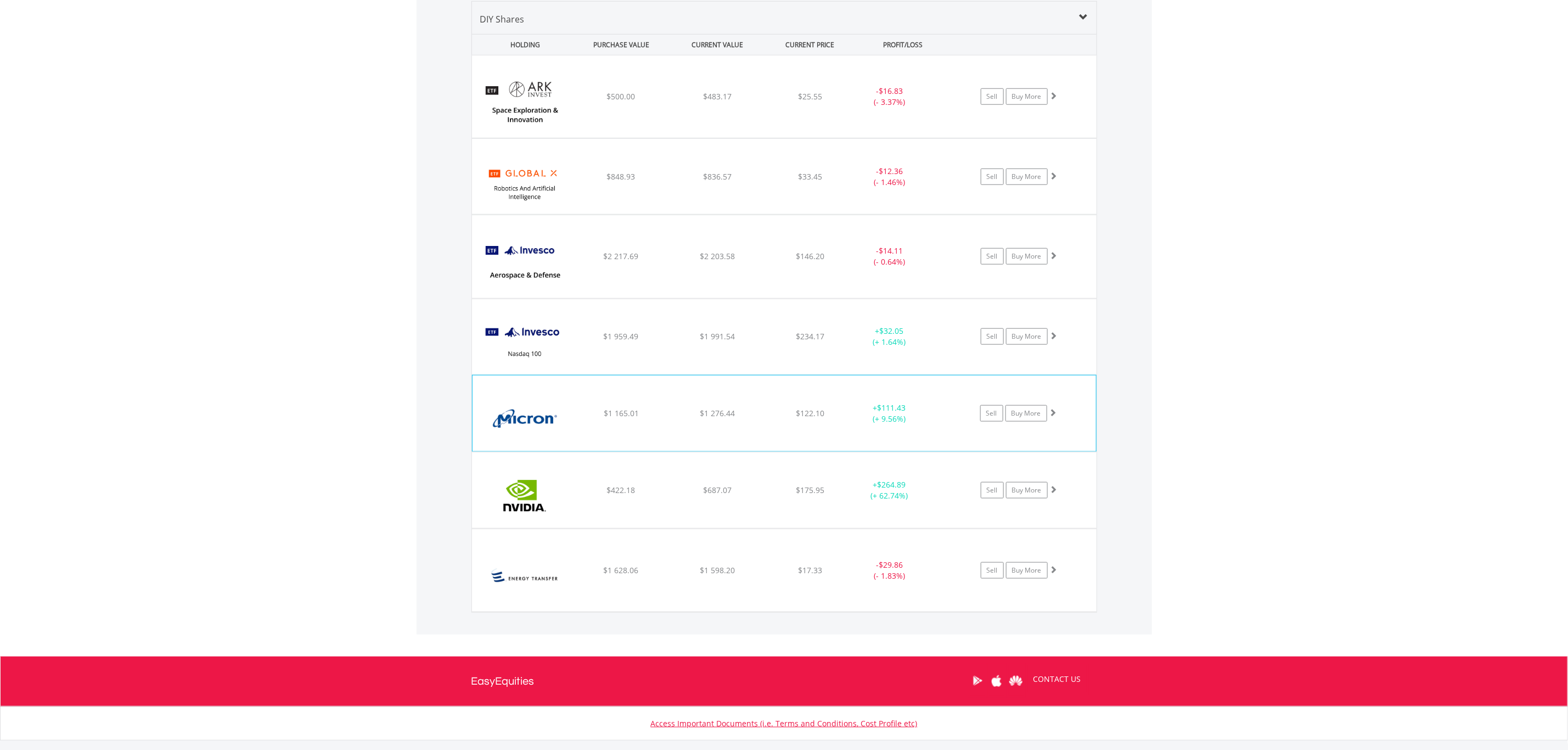
click at [667, 137] on div "﻿ Micron Technology Inc $1 165.01 $1 276.44 $122.10 + $111.43 (+ 9.56%) Sell Bu…" at bounding box center [784, 96] width 624 height 82
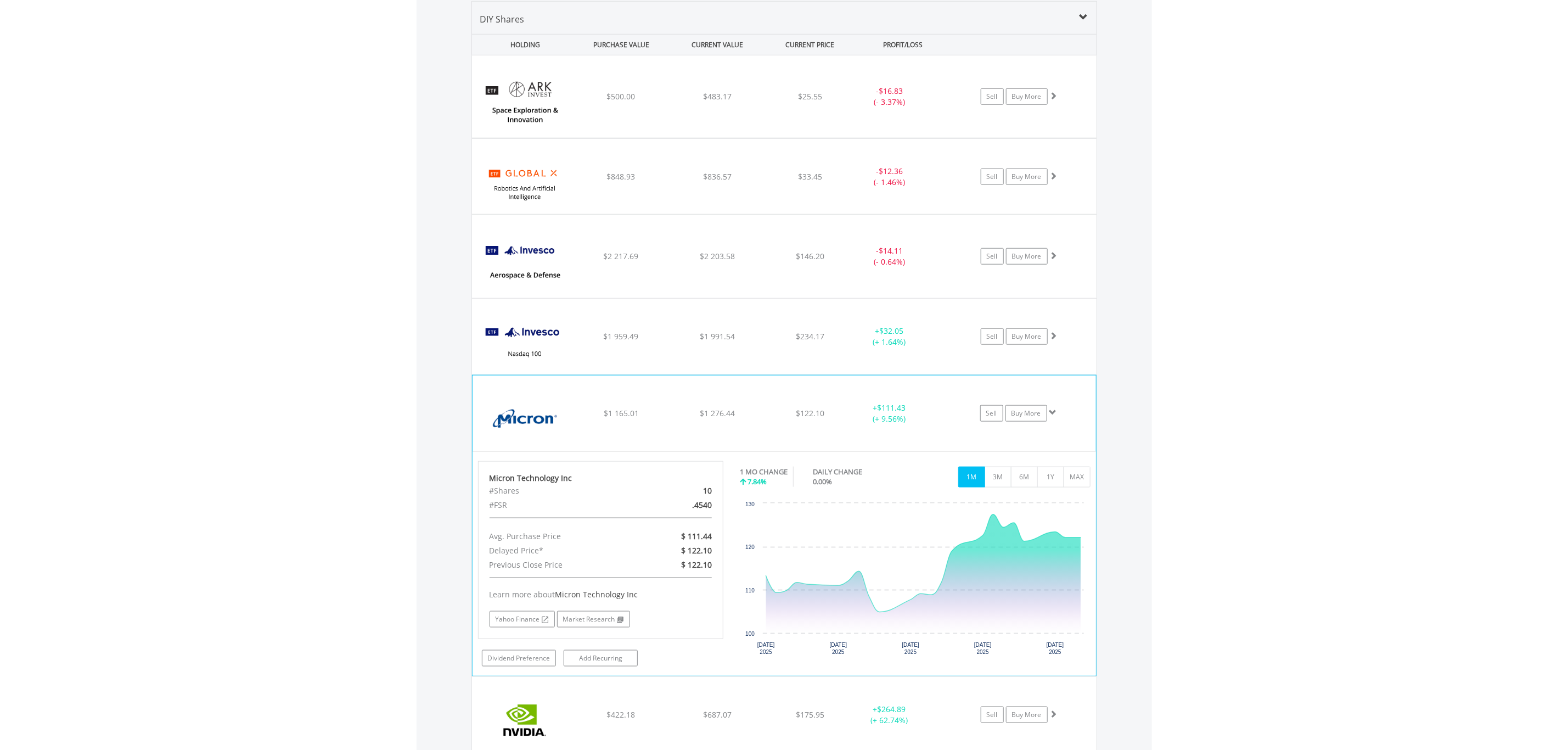
click at [666, 137] on div "﻿ Micron Technology Inc $1 165.01 $1 276.44 $122.10 + $111.43 (+ 9.56%) Sell Bu…" at bounding box center [784, 96] width 624 height 82
